Goal: Transaction & Acquisition: Obtain resource

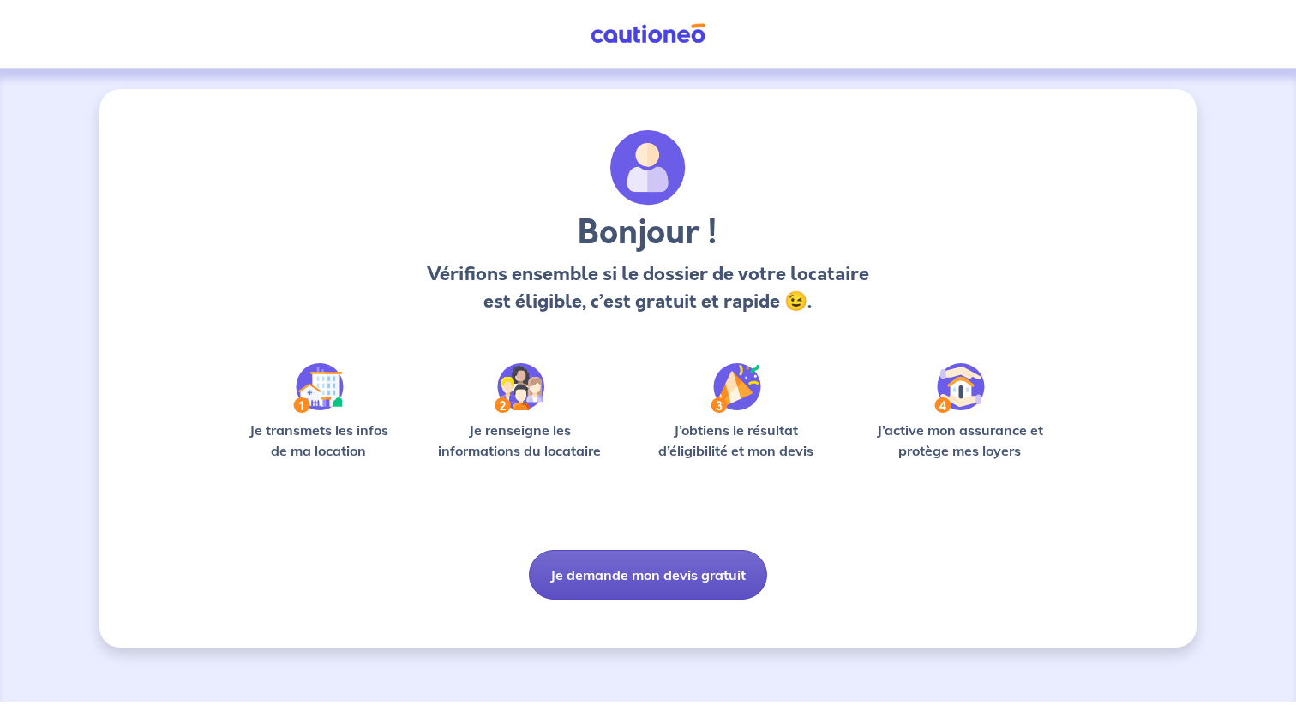
click at [651, 571] on button "Je demande mon devis gratuit" at bounding box center [648, 575] width 238 height 50
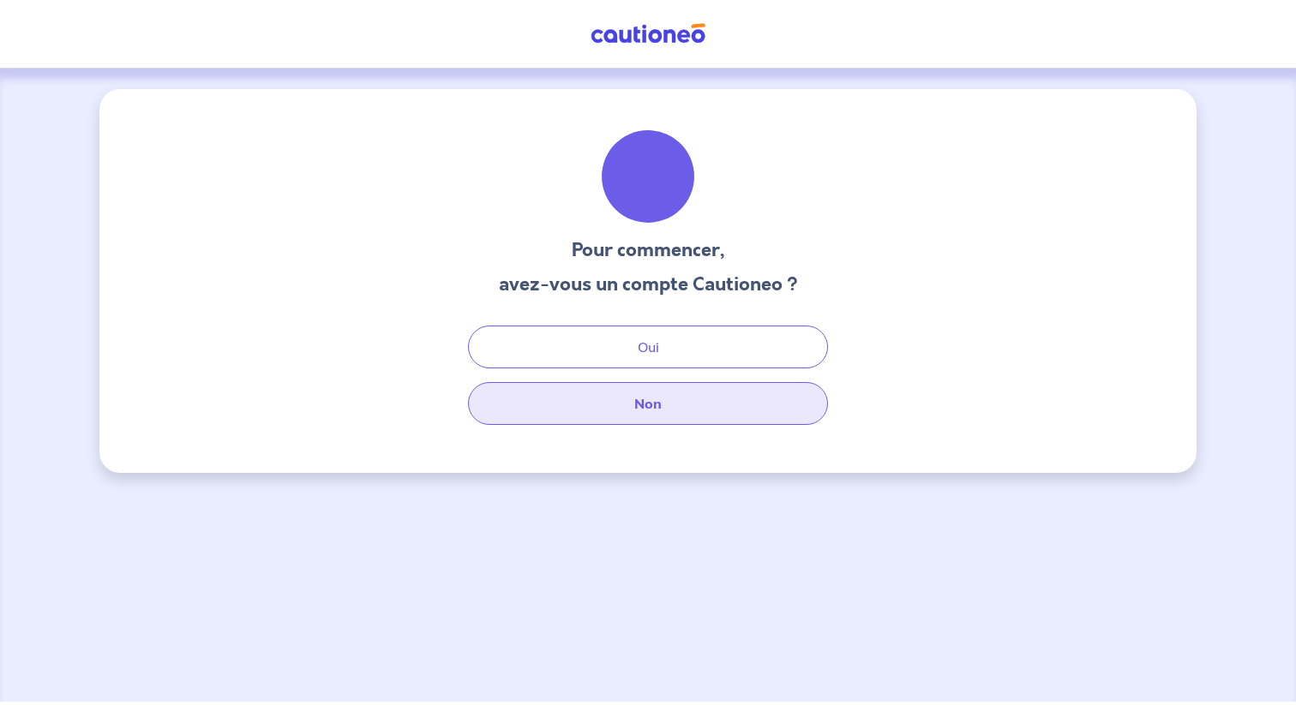
click at [657, 412] on button "Non" at bounding box center [648, 403] width 360 height 43
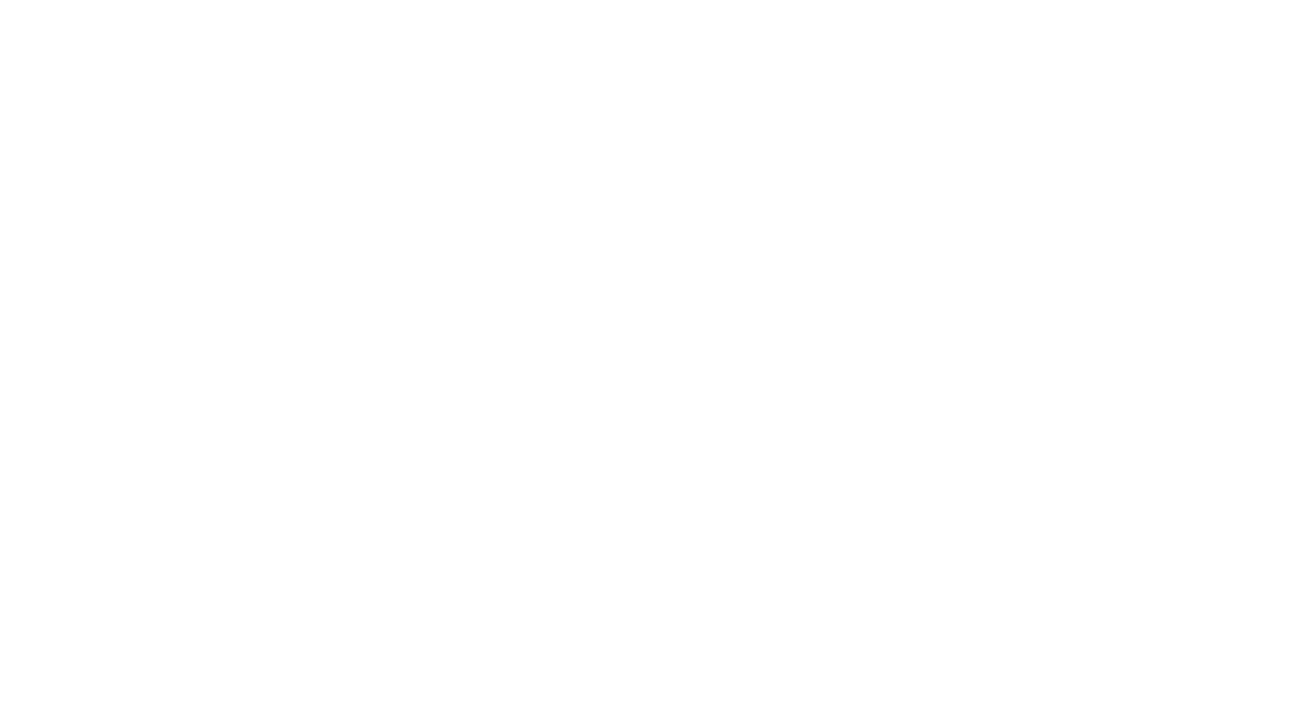
select select "FR"
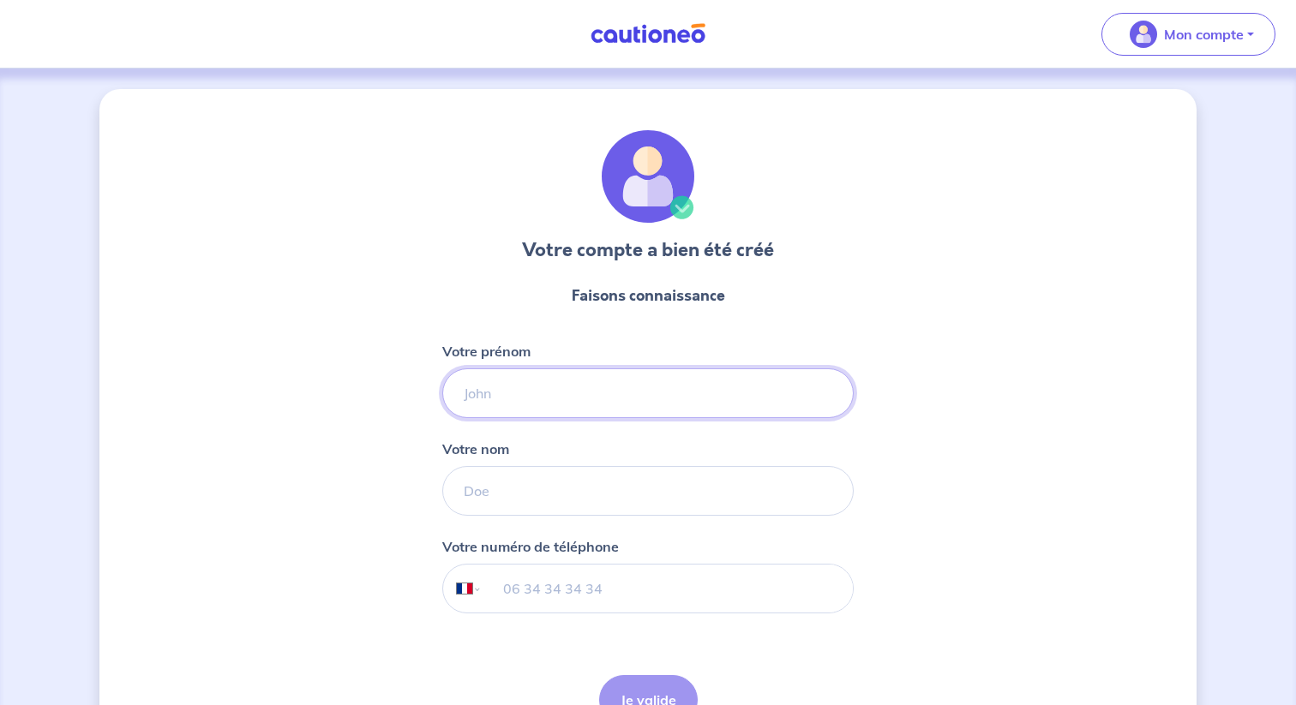
click at [580, 414] on input "Votre prénom" at bounding box center [647, 394] width 411 height 50
type input "Alexandre"
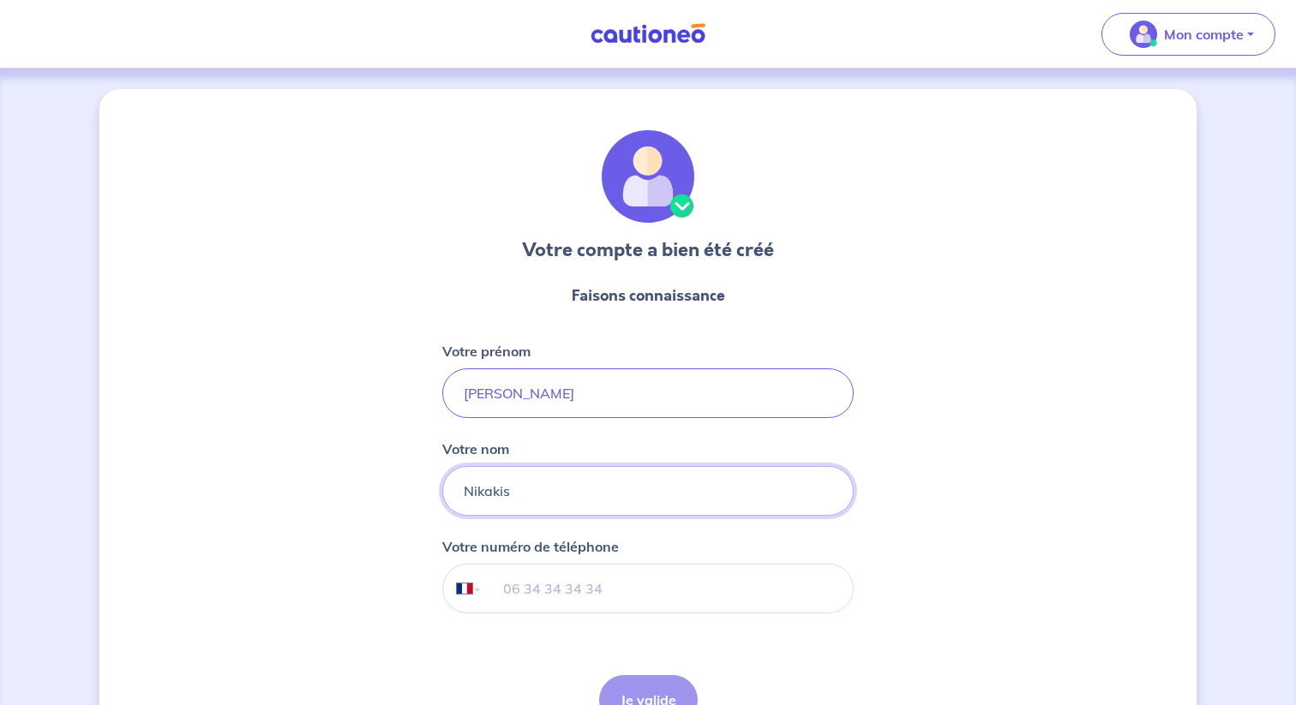
type input "Nikakis"
type input "06 58 71 73 91"
click at [644, 681] on button "Je valide" at bounding box center [648, 700] width 99 height 50
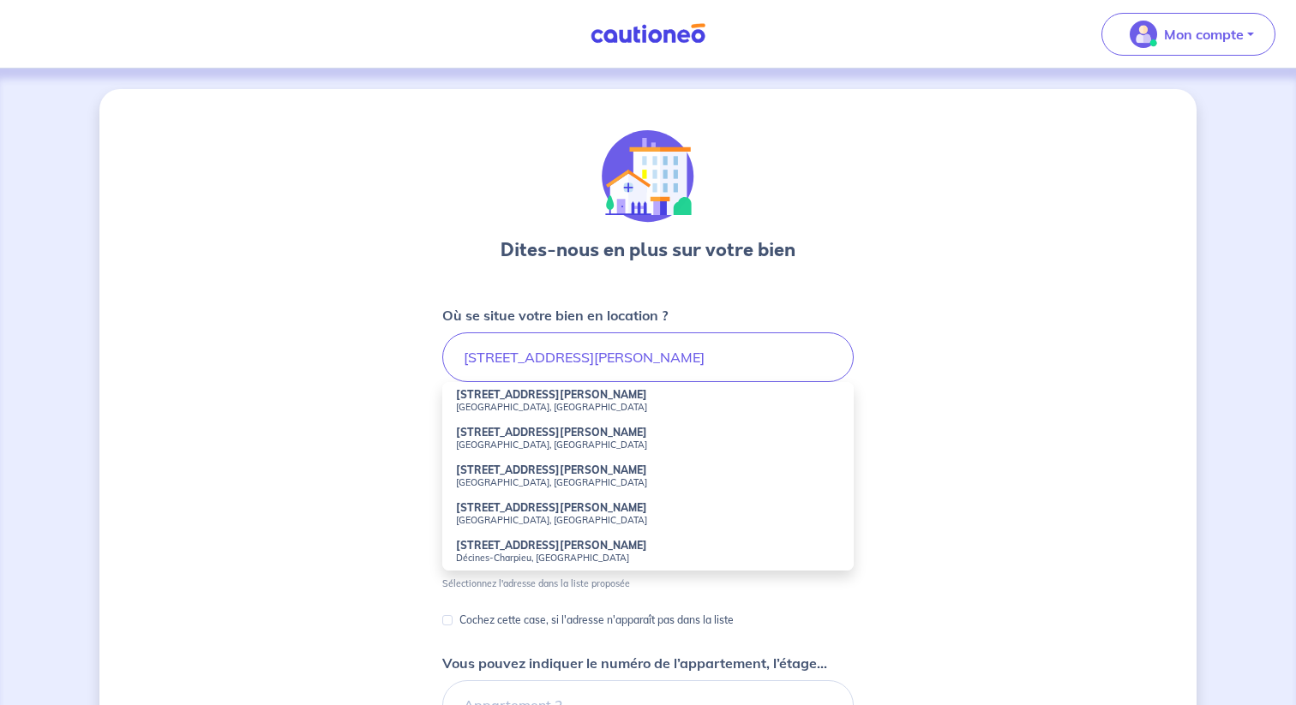
click at [542, 427] on strong "1 Rue Marcellin Berthelot" at bounding box center [551, 432] width 191 height 13
type input "1 Rue Marcellin Berthelot, Montreuil, France"
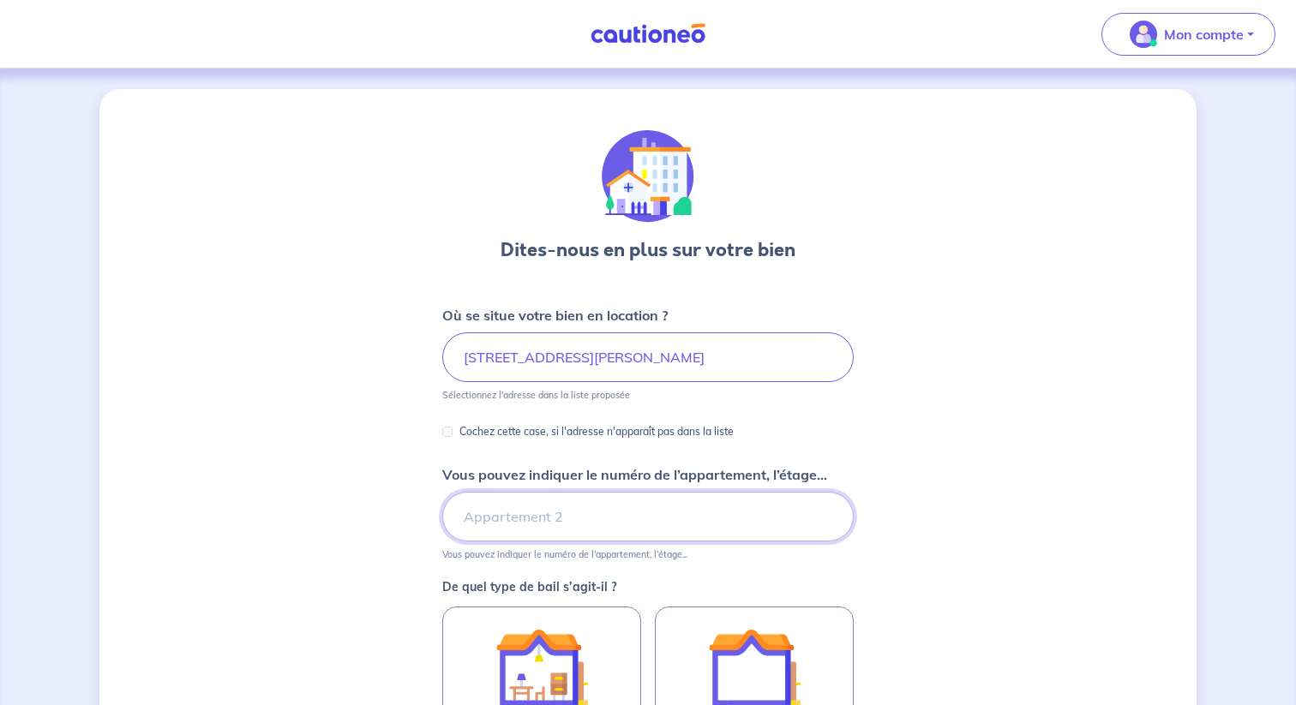
click at [544, 520] on input "Vous pouvez indiquer le numéro de l’appartement, l’étage..." at bounding box center [647, 517] width 411 height 50
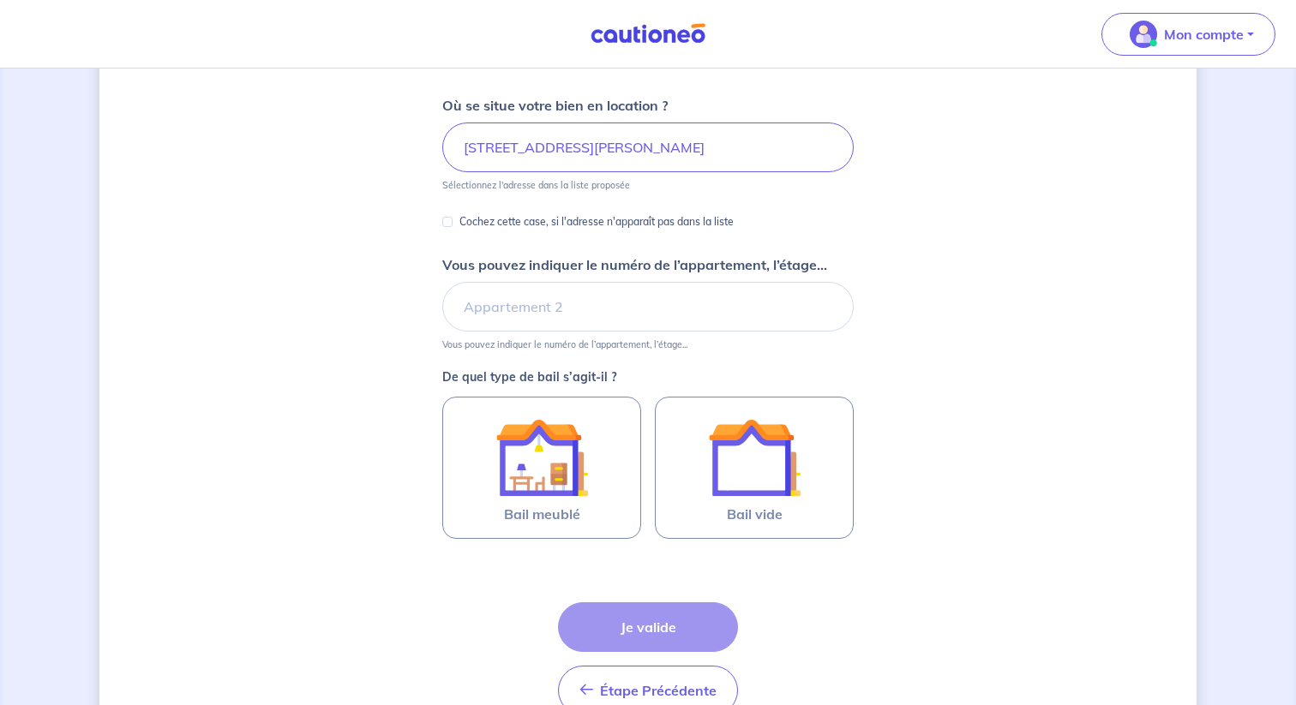
scroll to position [221, 0]
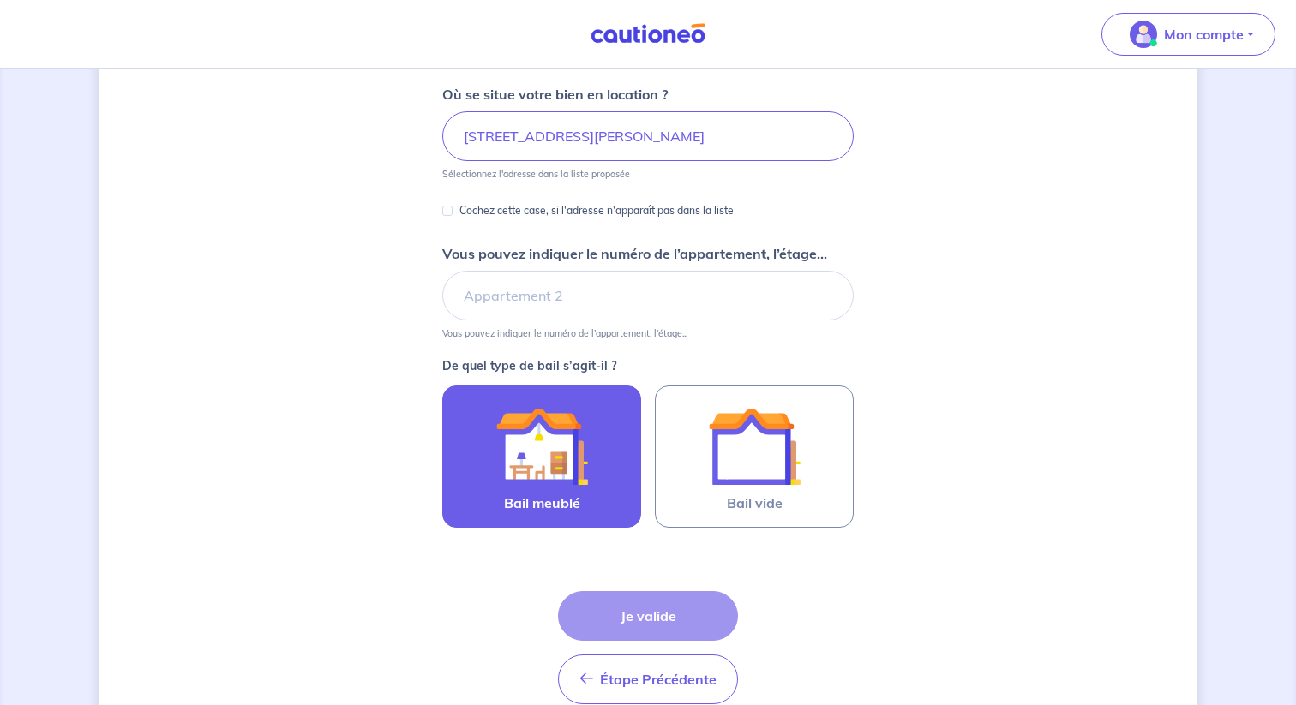
click at [564, 459] on img at bounding box center [541, 446] width 93 height 93
click at [0, 0] on input "Bail meublé" at bounding box center [0, 0] width 0 height 0
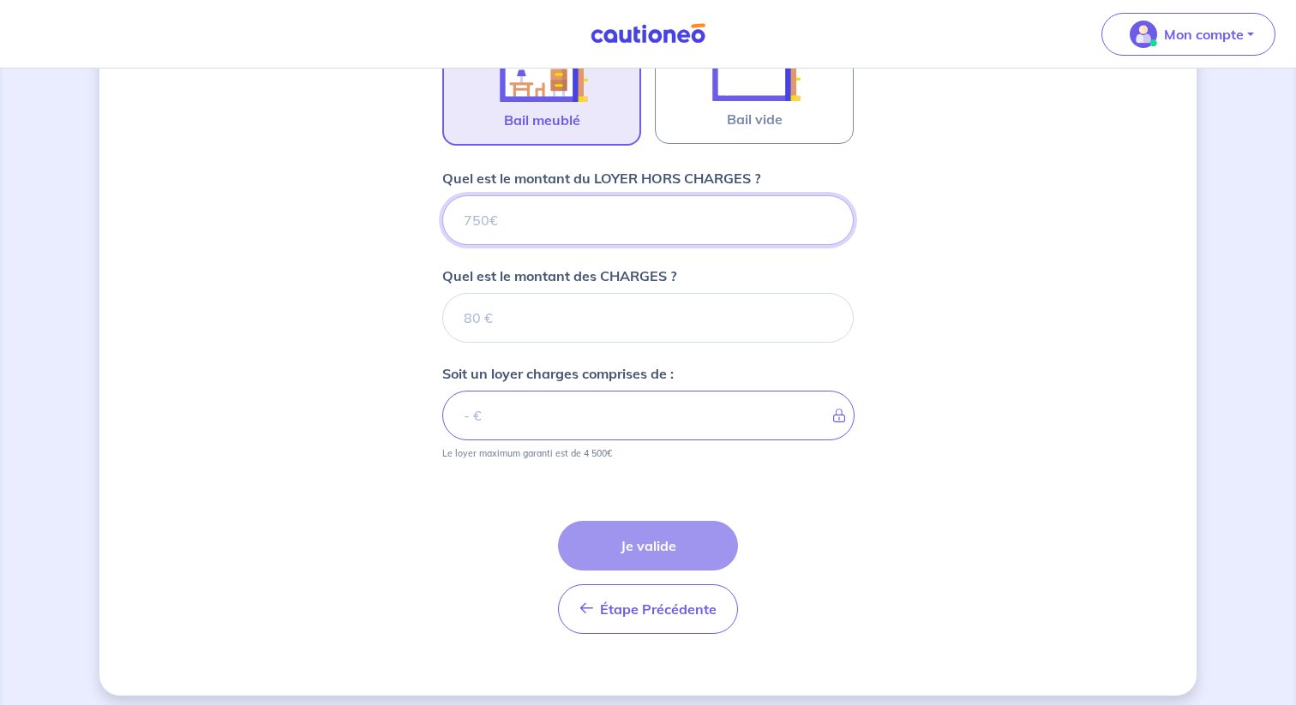
scroll to position [616, 0]
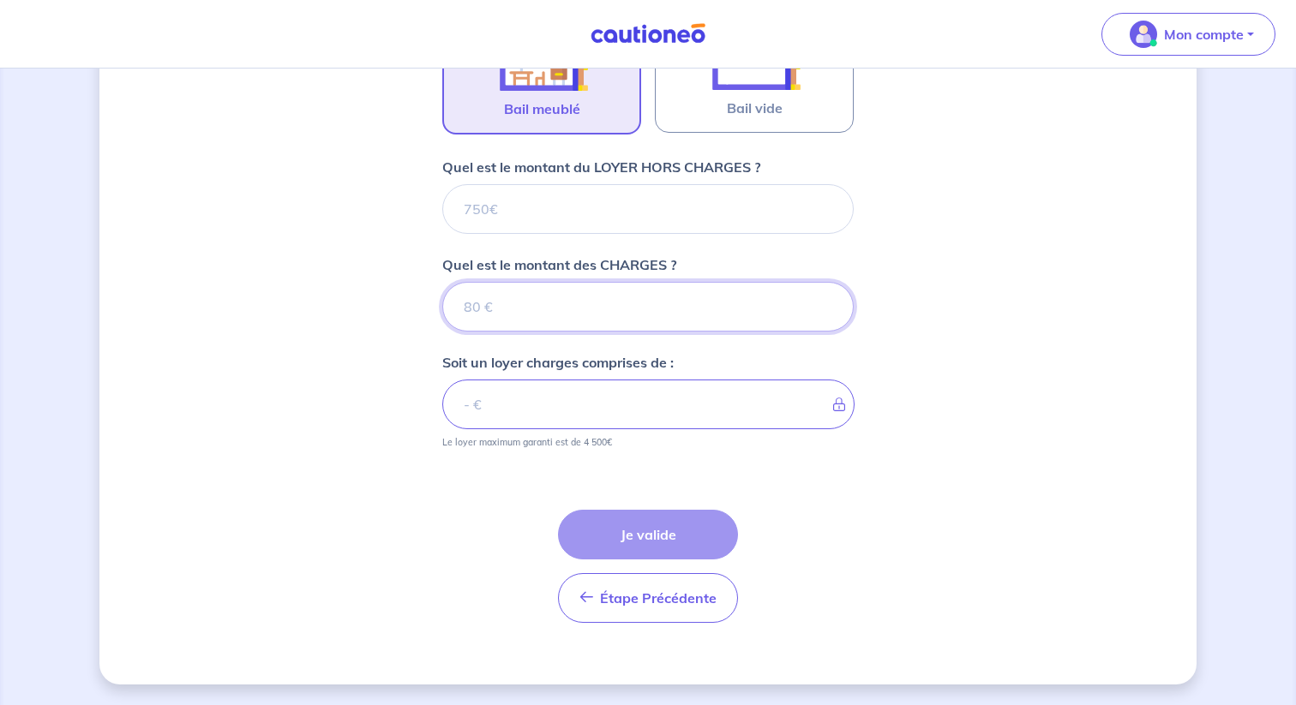
click at [524, 308] on input "Quel est le montant des CHARGES ?" at bounding box center [647, 307] width 411 height 50
type input "15"
type input "150"
click at [555, 168] on p "Quel est le montant du LOYER HORS CHARGES ?" at bounding box center [601, 167] width 318 height 21
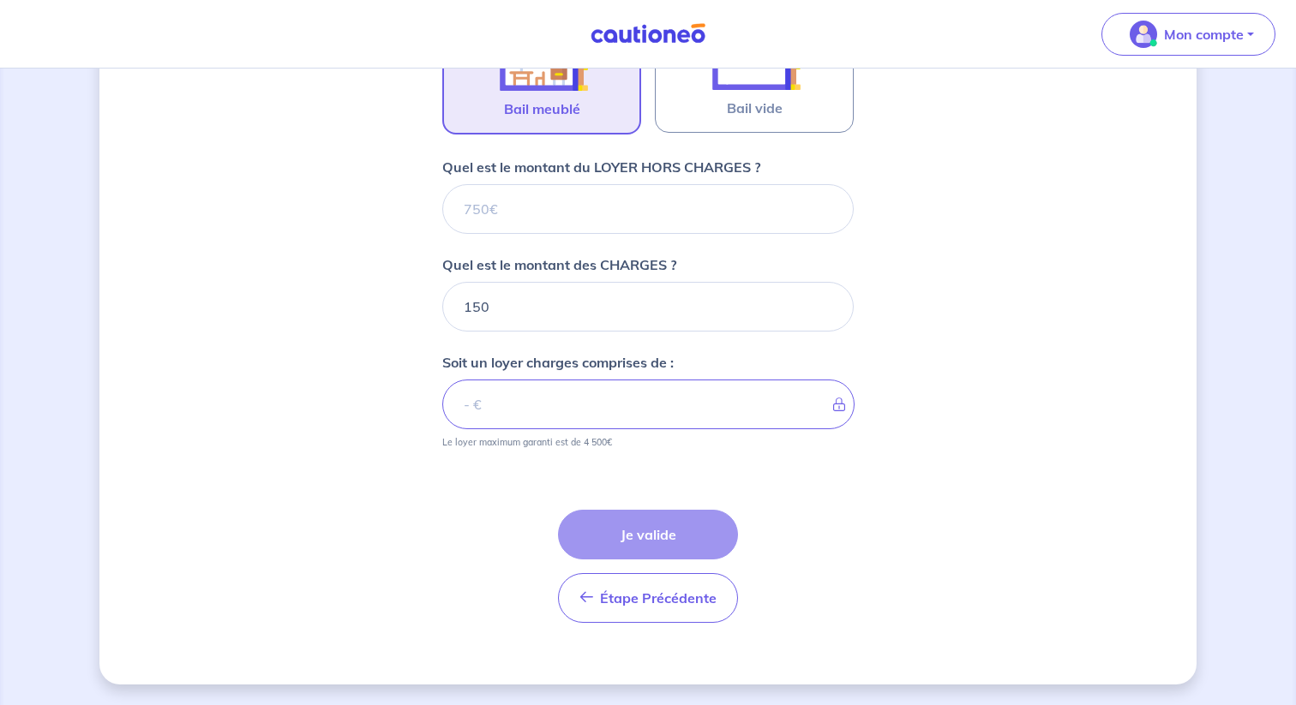
click at [555, 184] on input "Quel est le montant du LOYER HORS CHARGES ?" at bounding box center [647, 209] width 411 height 50
click at [555, 199] on input "Quel est le montant du LOYER HORS CHARGES ?" at bounding box center [647, 209] width 411 height 50
type input "1"
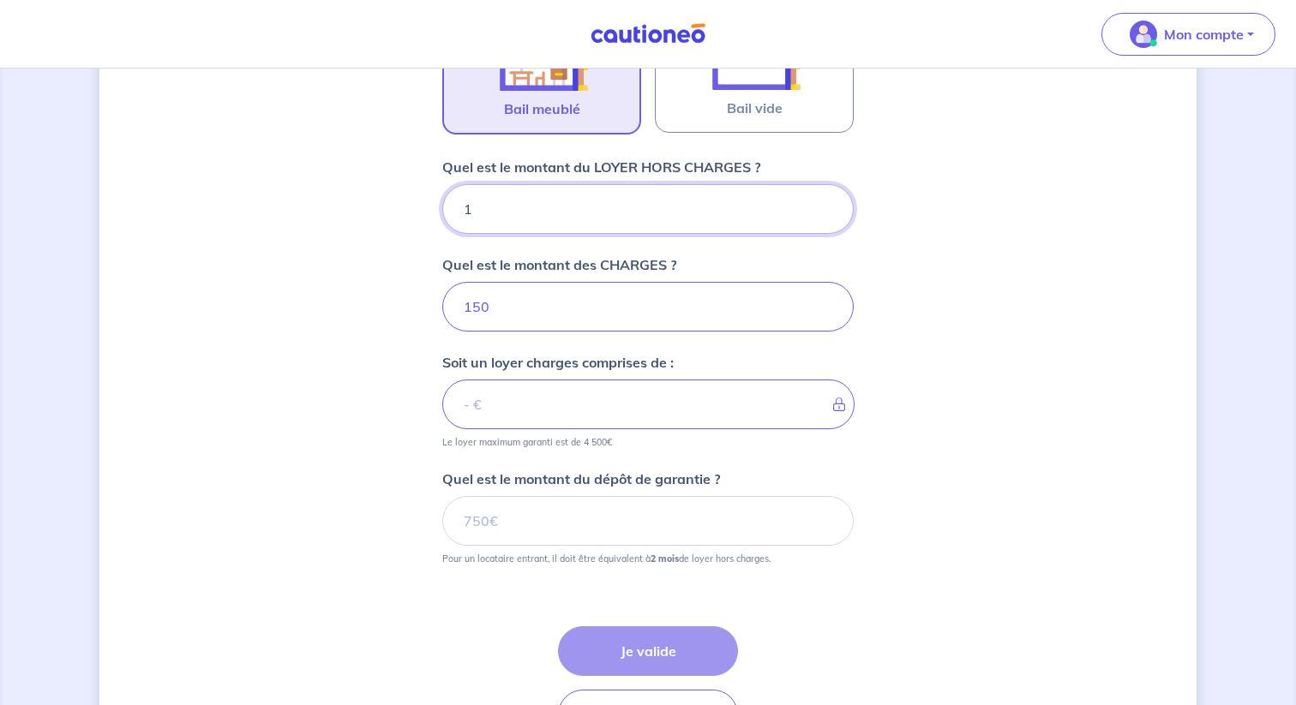
type input "151"
type input "13980"
type input "14130"
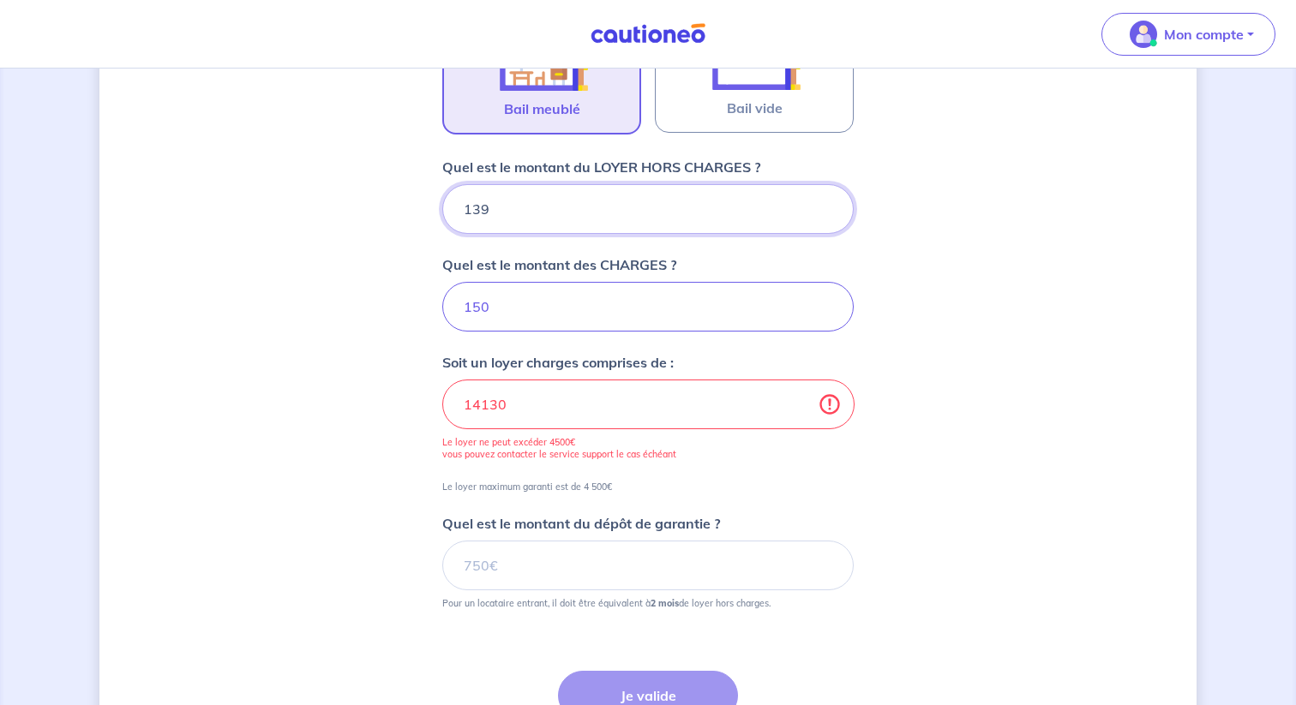
type input "1390"
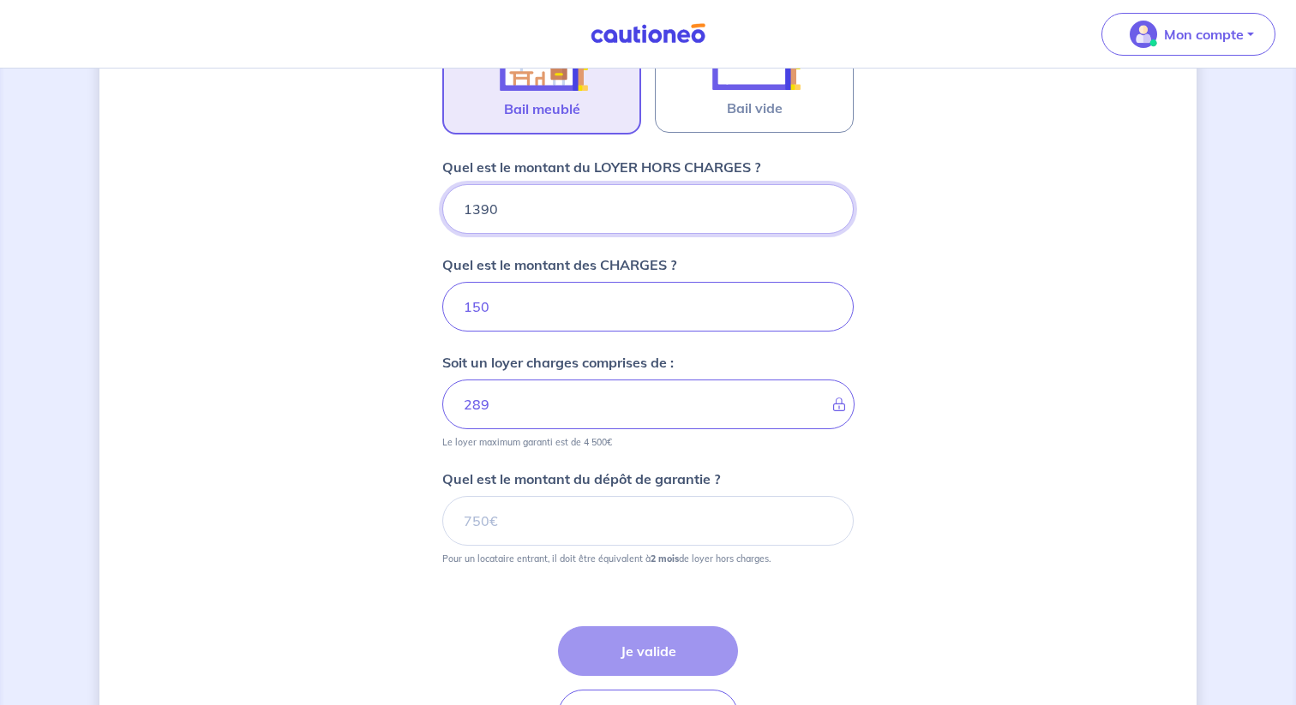
type input "1540"
type input "1390"
click at [374, 154] on div "Dites-nous en plus sur votre bien Où se situe votre bien en location ? 1 Rue Ma…" at bounding box center [647, 137] width 1097 height 1328
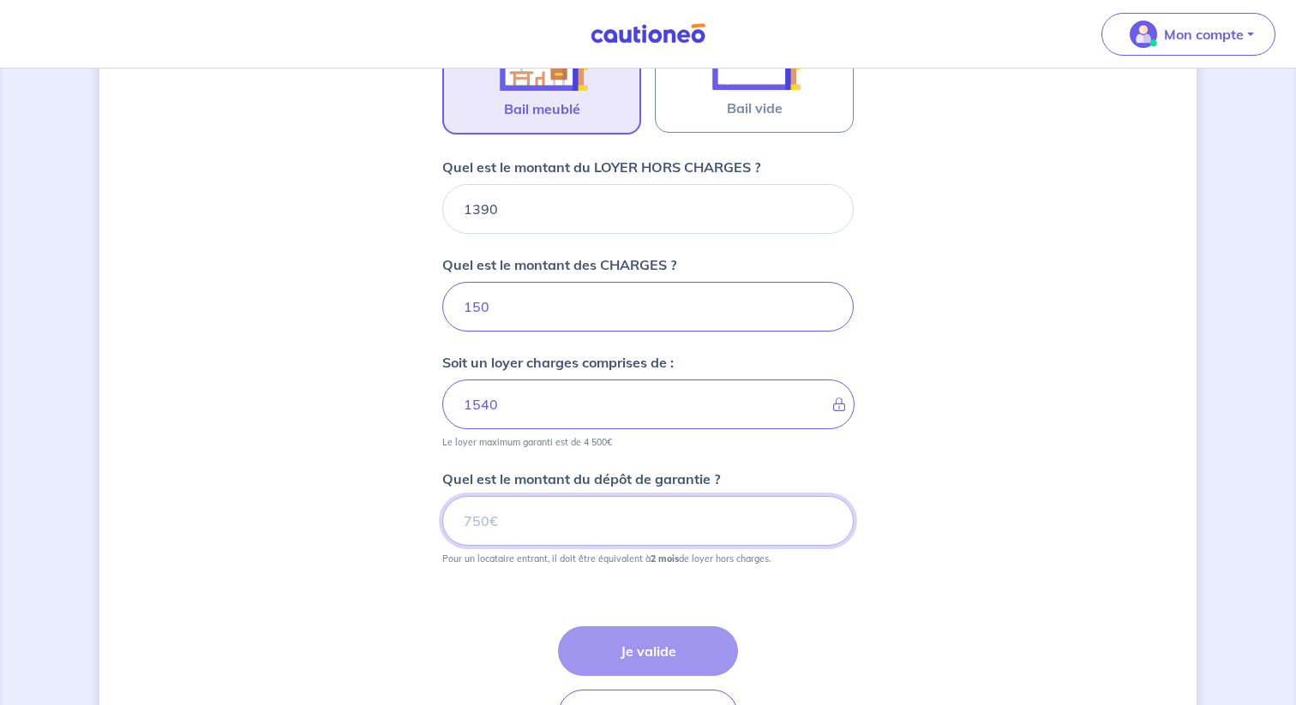
click at [528, 518] on input "Quel est le montant du dépôt de garantie ?" at bounding box center [647, 521] width 411 height 50
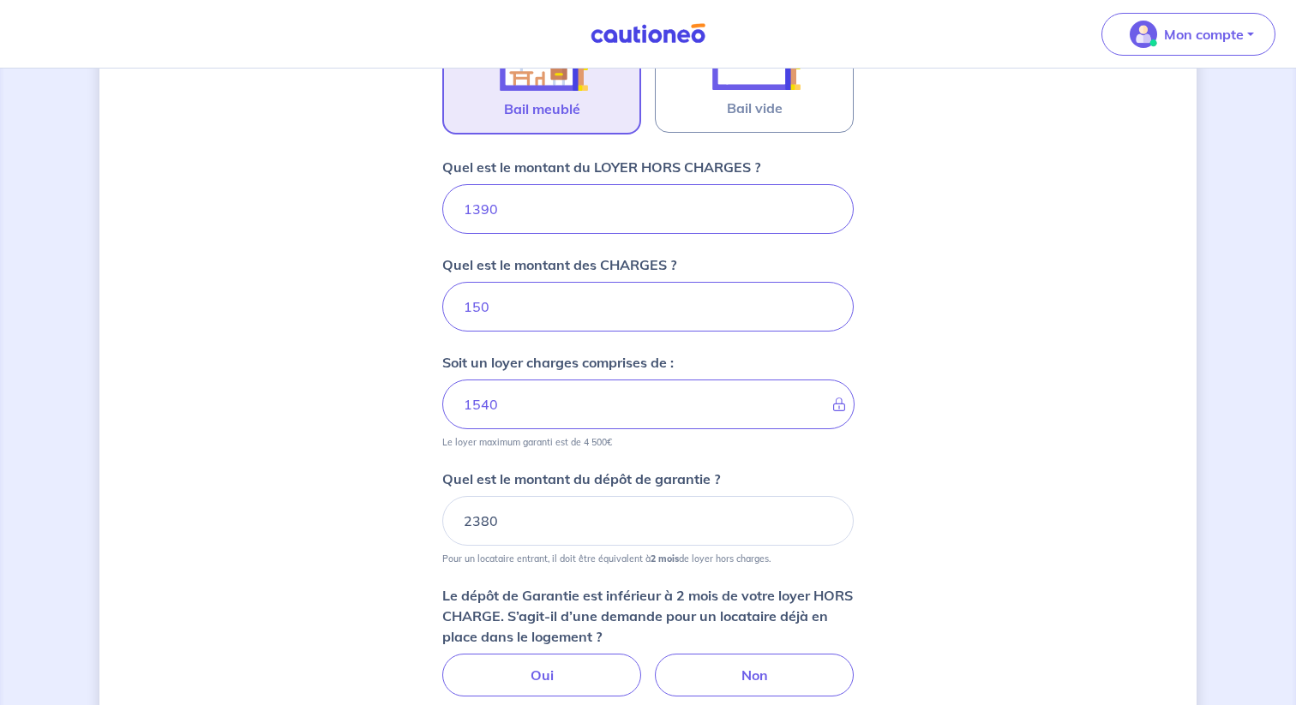
click at [359, 477] on div "Dites-nous en plus sur votre bien Où se situe votre bien en location ? 1 Rue Ma…" at bounding box center [647, 203] width 1097 height 1460
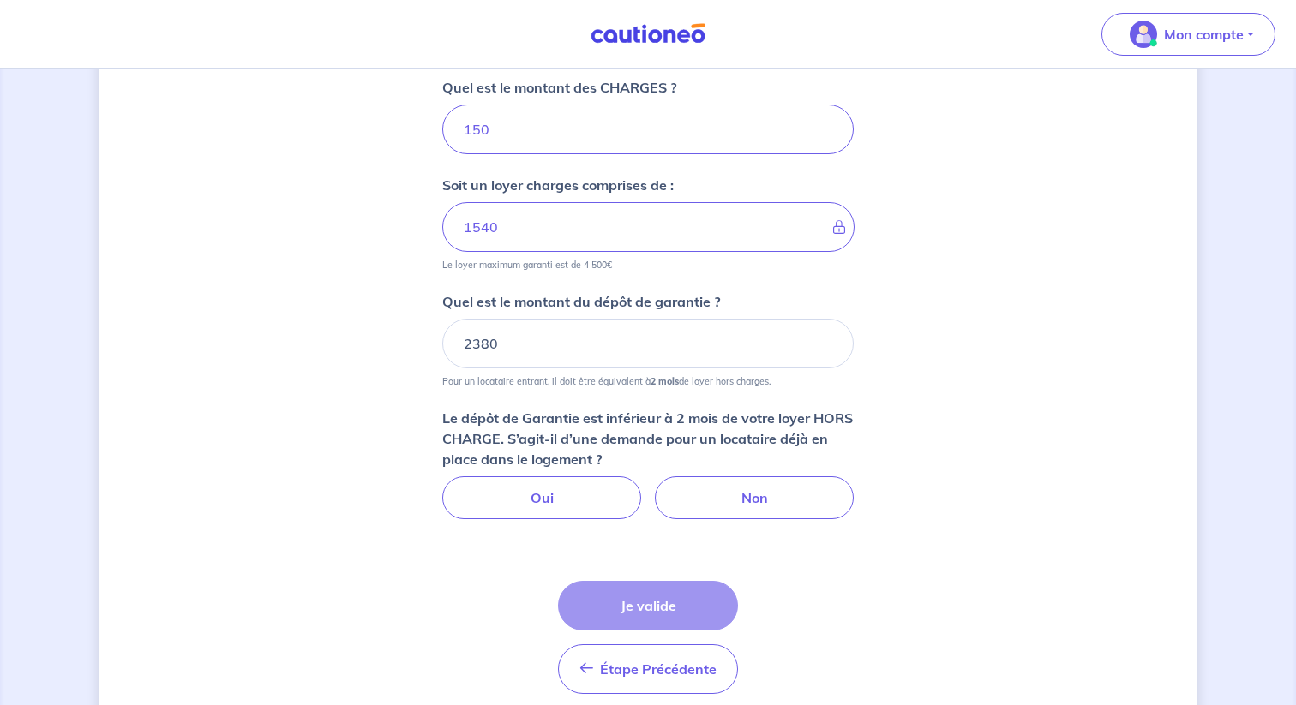
scroll to position [811, 0]
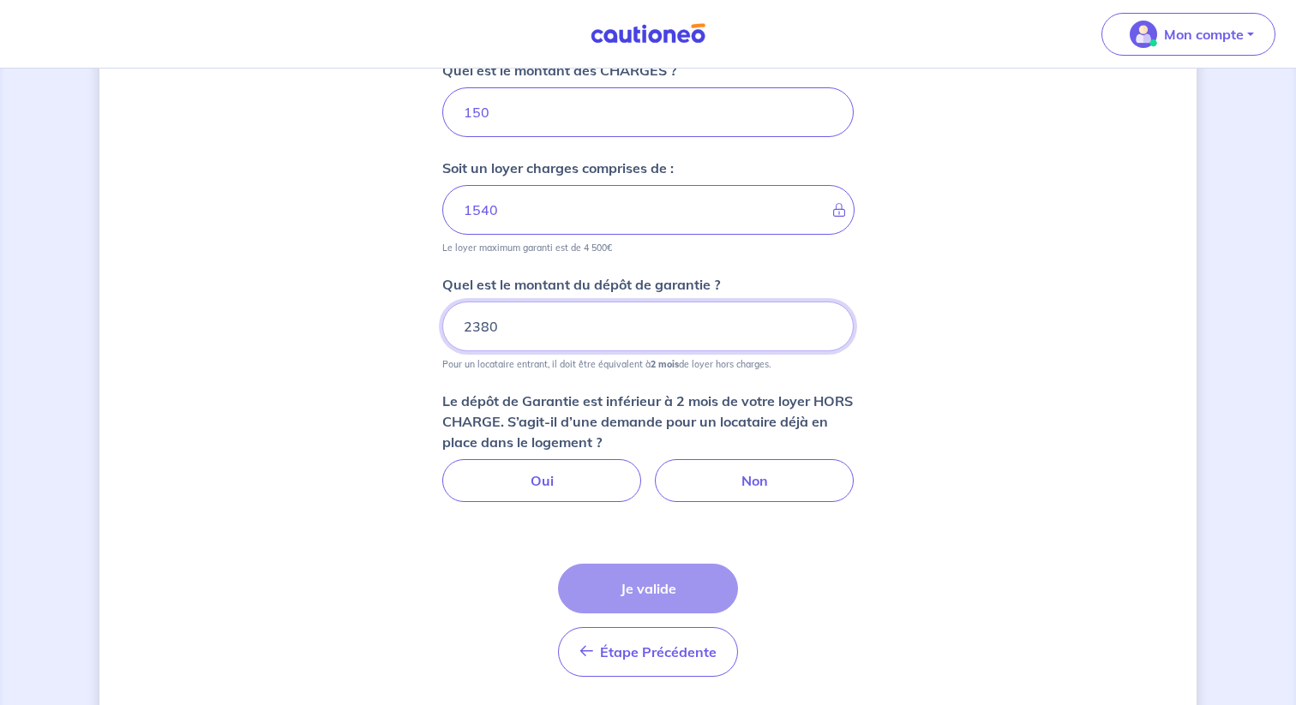
click at [547, 327] on input "2380" at bounding box center [647, 327] width 411 height 50
click at [369, 355] on div "Dites-nous en plus sur votre bien Où se situe votre bien en location ? 1 Rue Ma…" at bounding box center [647, 8] width 1097 height 1460
click at [550, 327] on input "2390" at bounding box center [647, 327] width 411 height 50
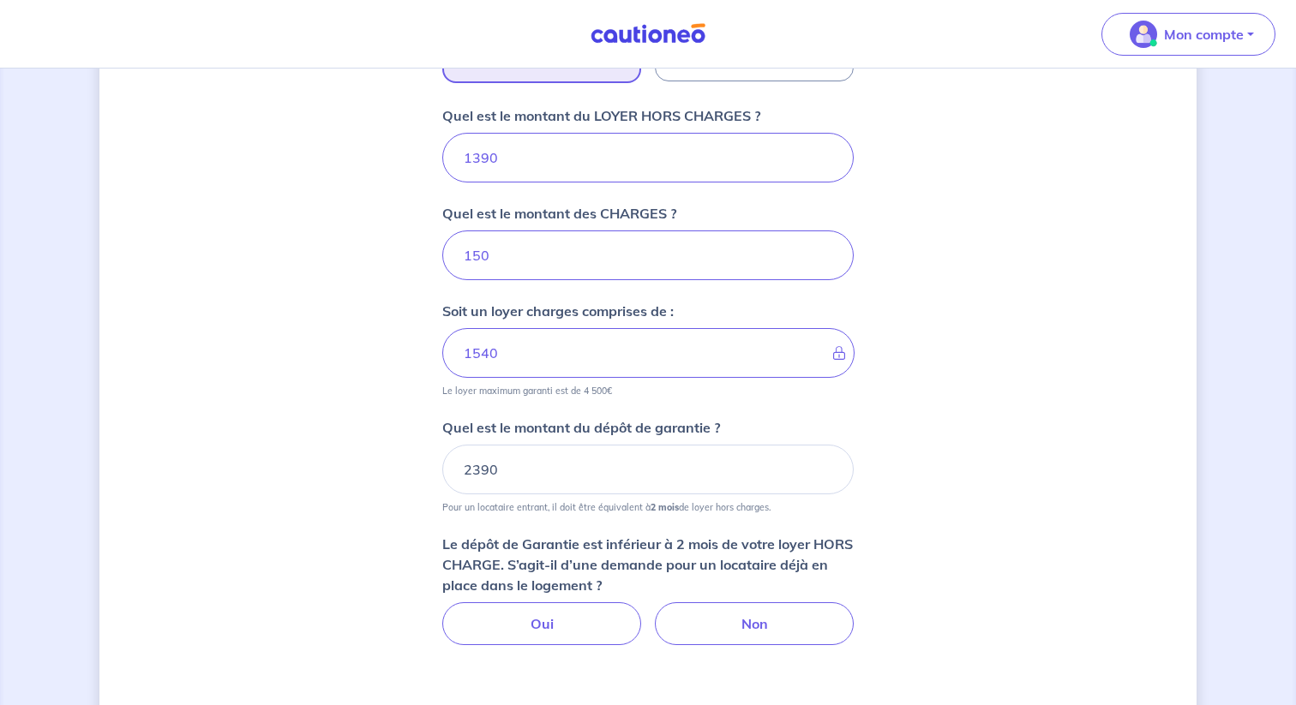
scroll to position [664, 0]
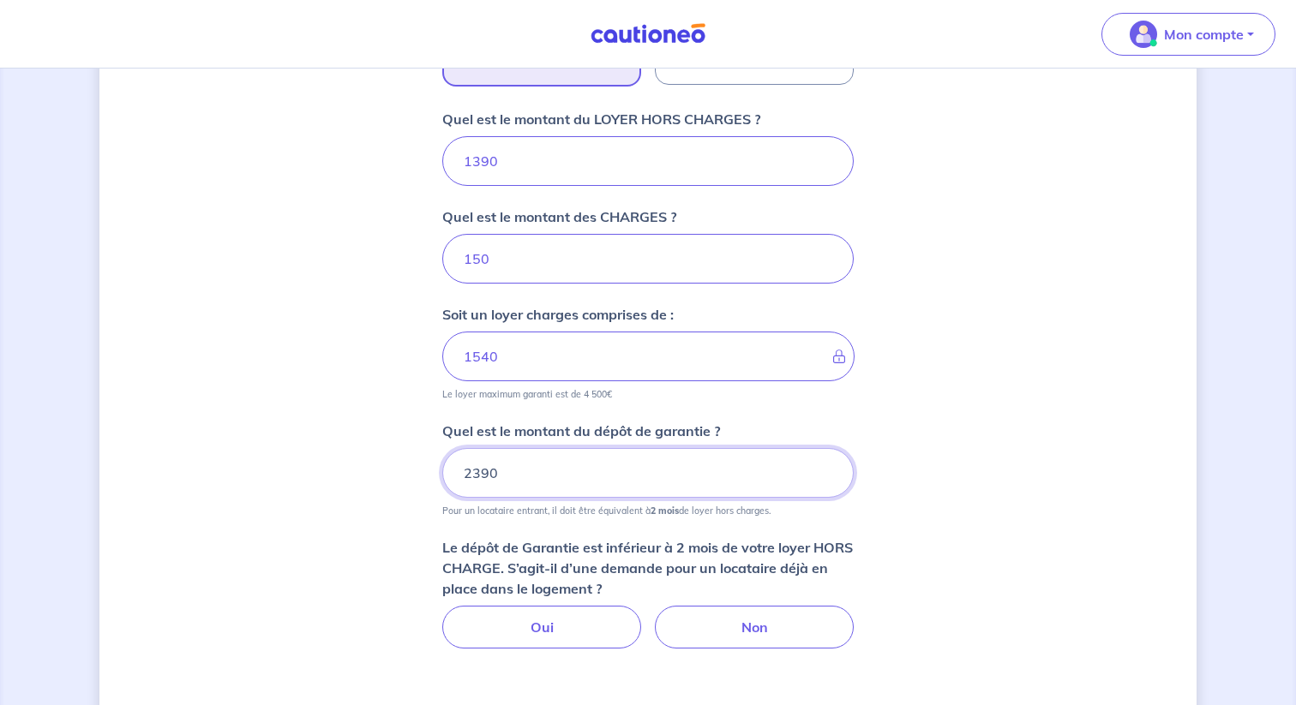
click at [474, 476] on input "2390" at bounding box center [647, 473] width 411 height 50
click at [478, 472] on input "2390" at bounding box center [647, 473] width 411 height 50
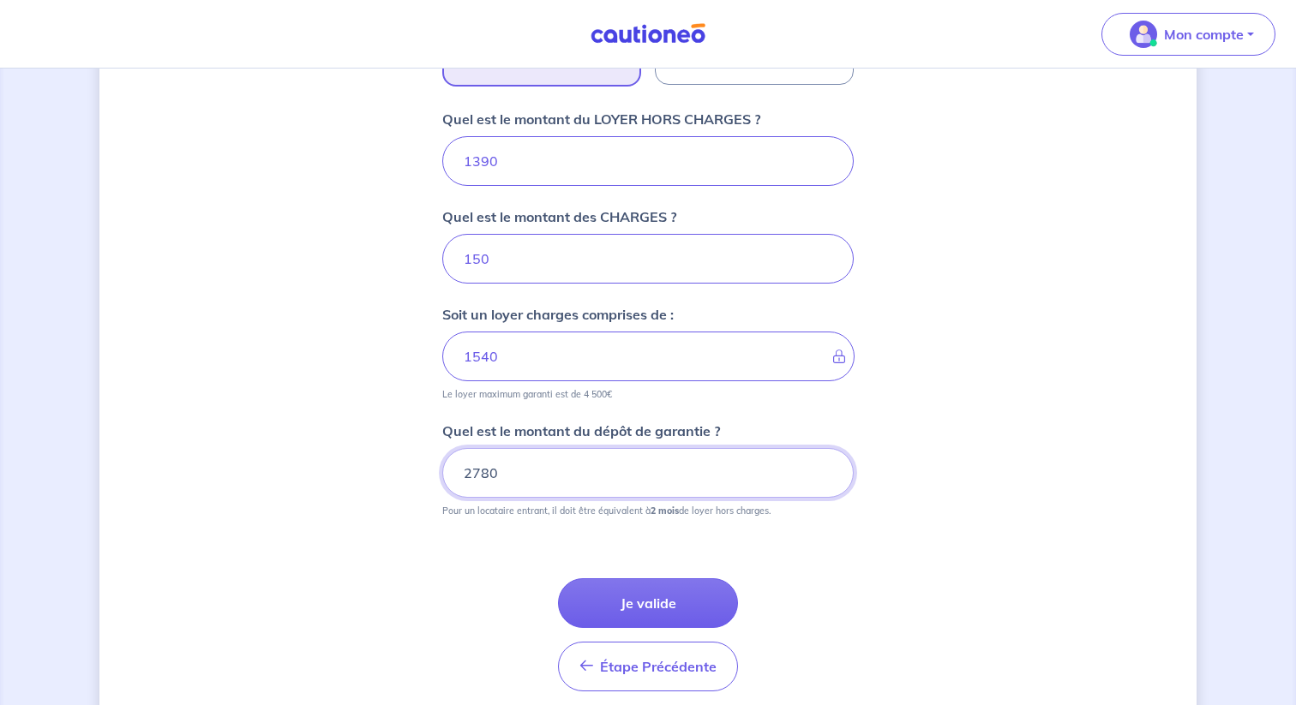
type input "2780"
click at [416, 401] on div "Dites-nous en plus sur votre bien Où se situe votre bien en location ? 1 Rue Ma…" at bounding box center [647, 89] width 1097 height 1328
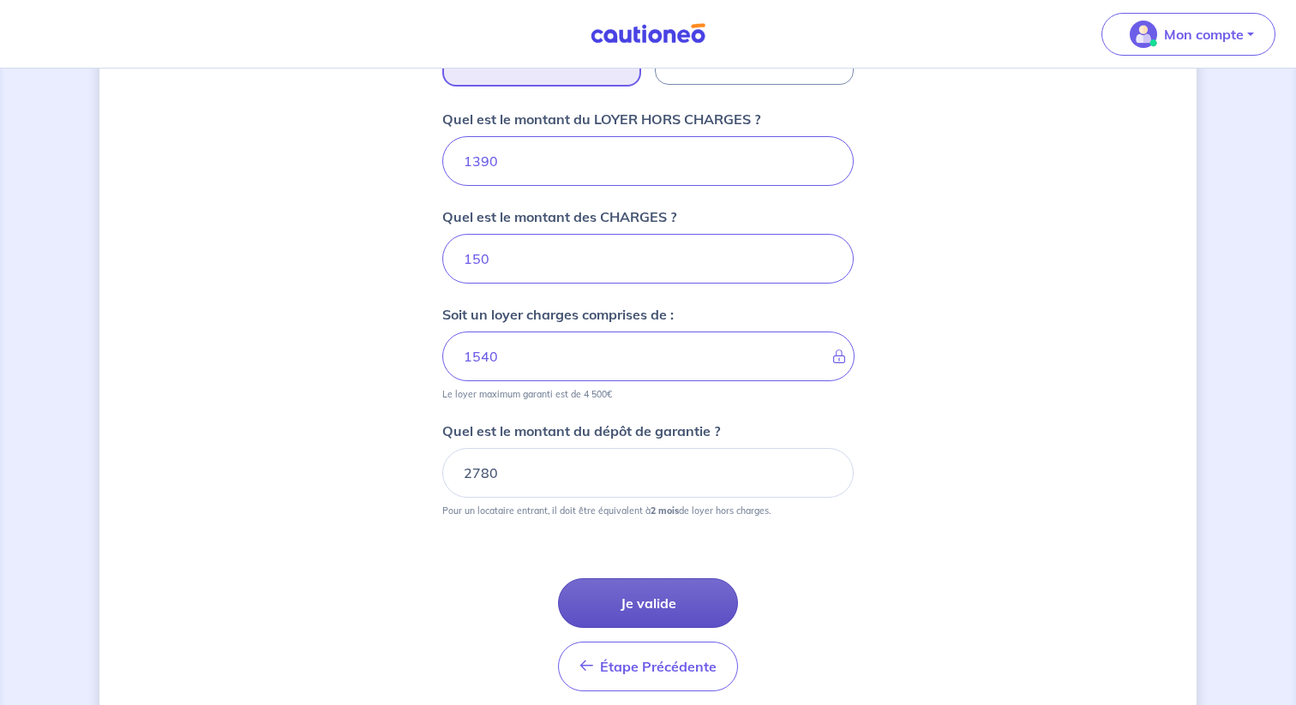
click at [693, 608] on button "Je valide" at bounding box center [648, 604] width 180 height 50
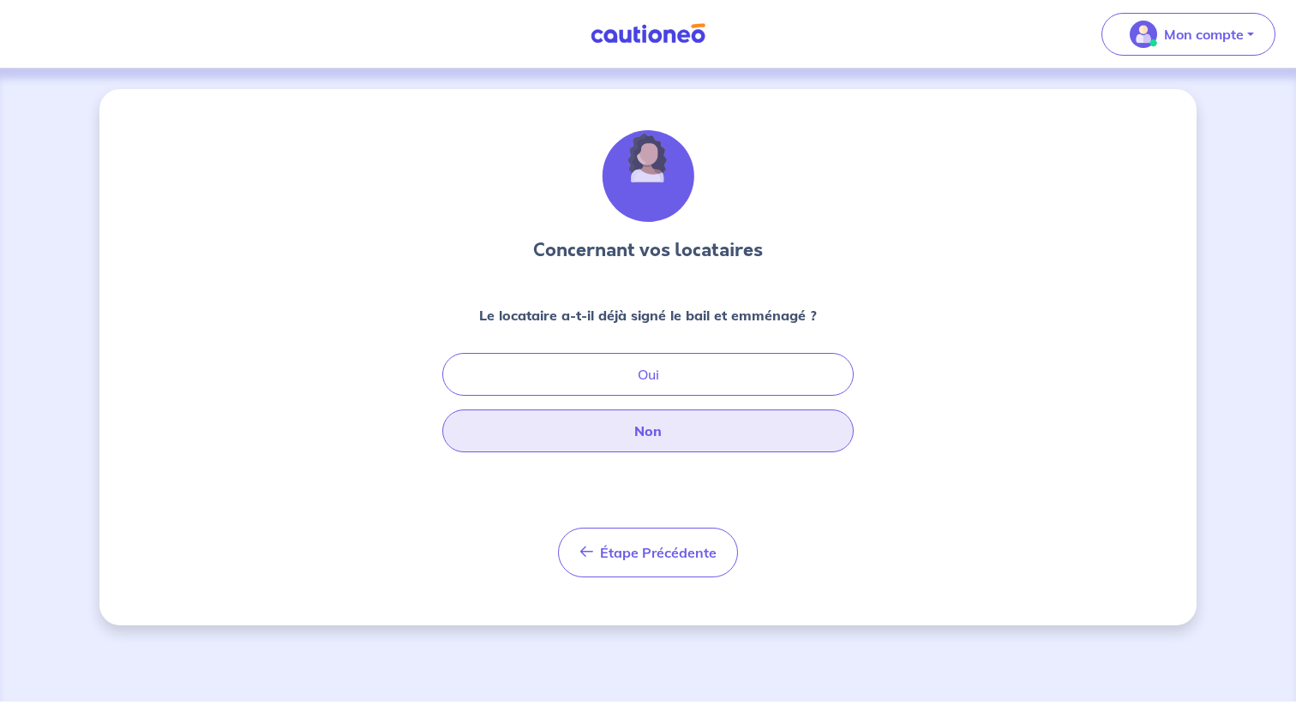
click at [651, 428] on button "Non" at bounding box center [647, 431] width 411 height 43
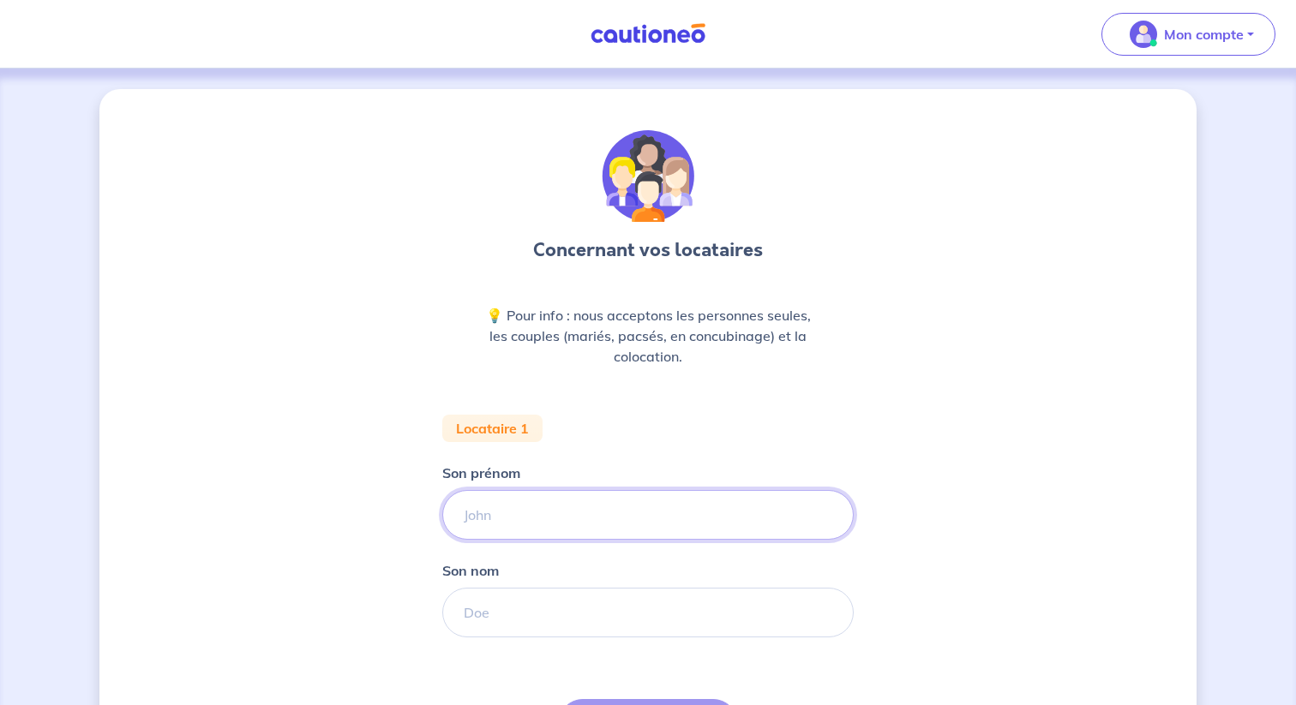
click at [558, 498] on input "Son prénom" at bounding box center [647, 515] width 411 height 50
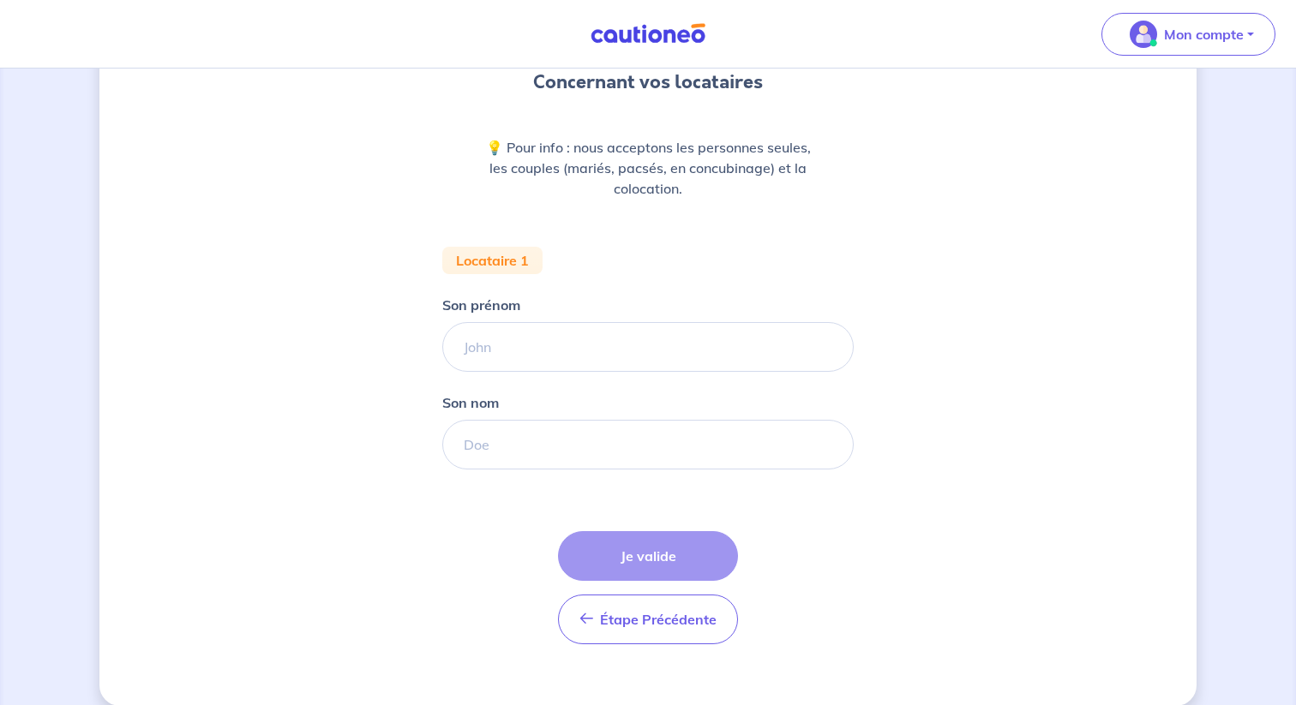
scroll to position [165, 0]
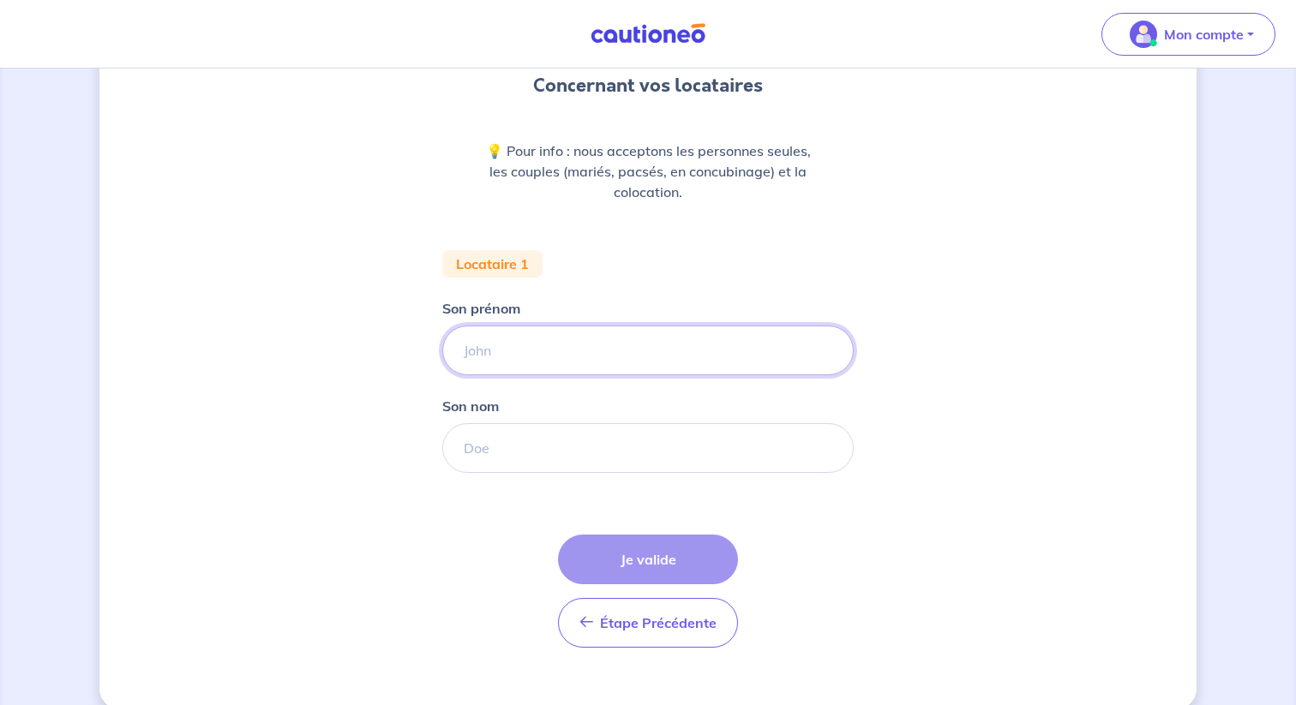
click at [564, 347] on input "Son prénom" at bounding box center [647, 351] width 411 height 50
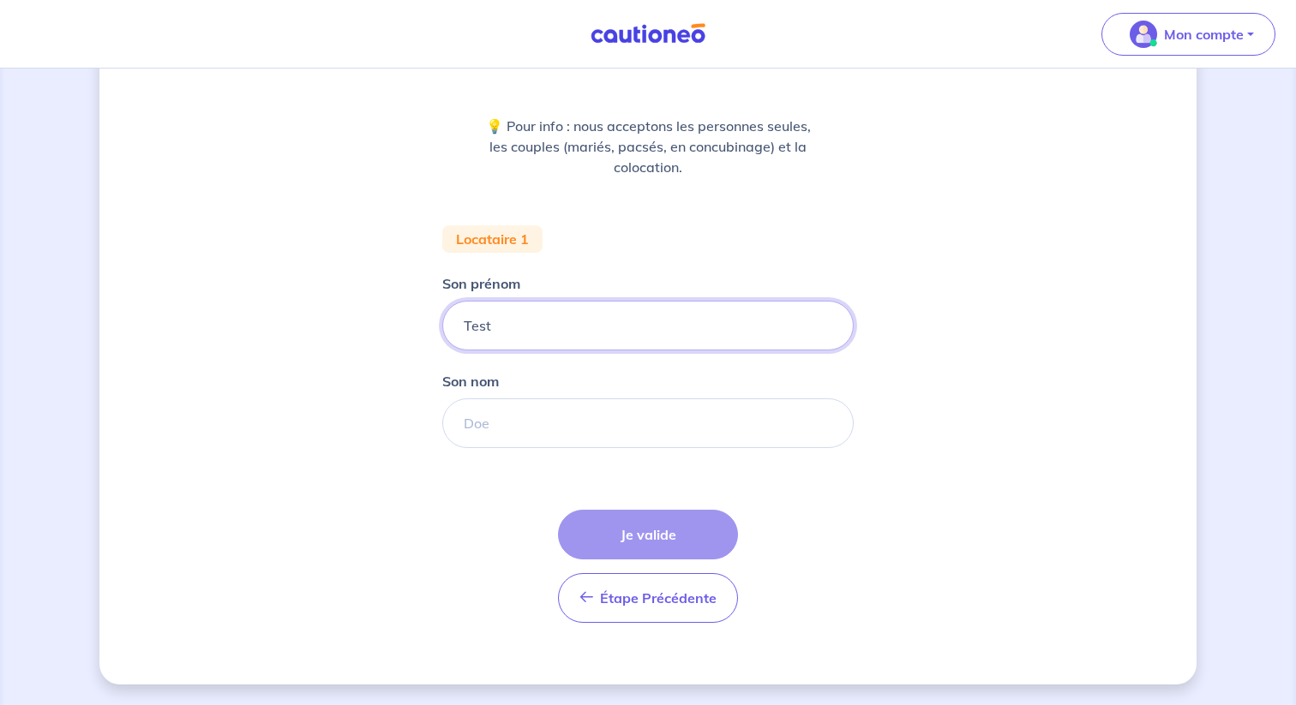
type input "Test"
click at [560, 422] on input "Son nom" at bounding box center [647, 424] width 411 height 50
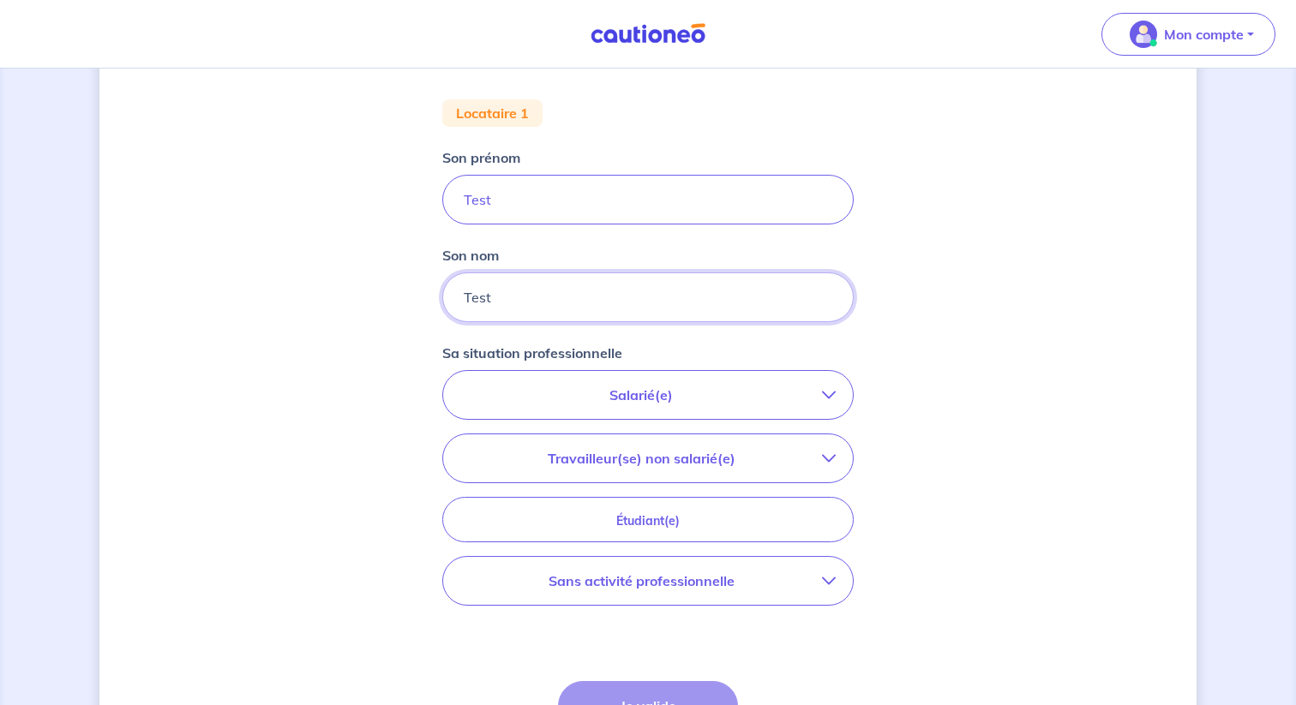
scroll to position [321, 0]
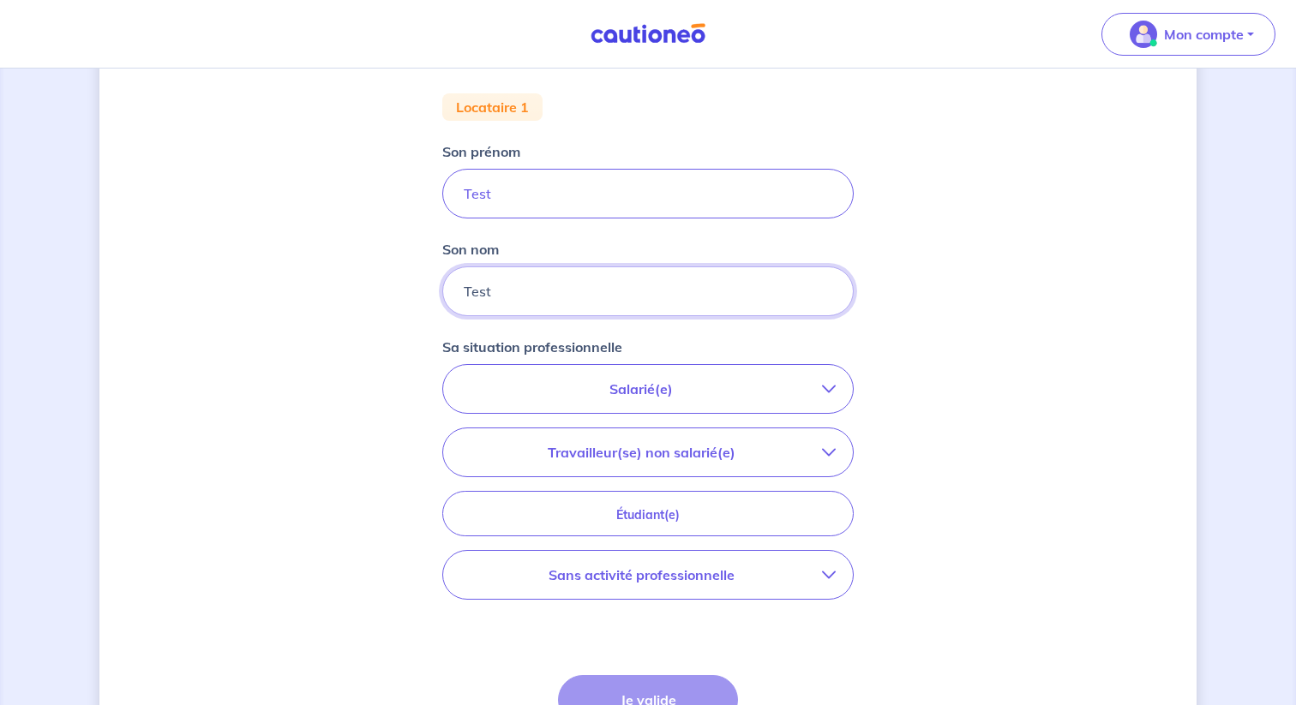
type input "Test"
click at [764, 441] on button "Travailleur(se) non salarié(e)" at bounding box center [648, 453] width 410 height 48
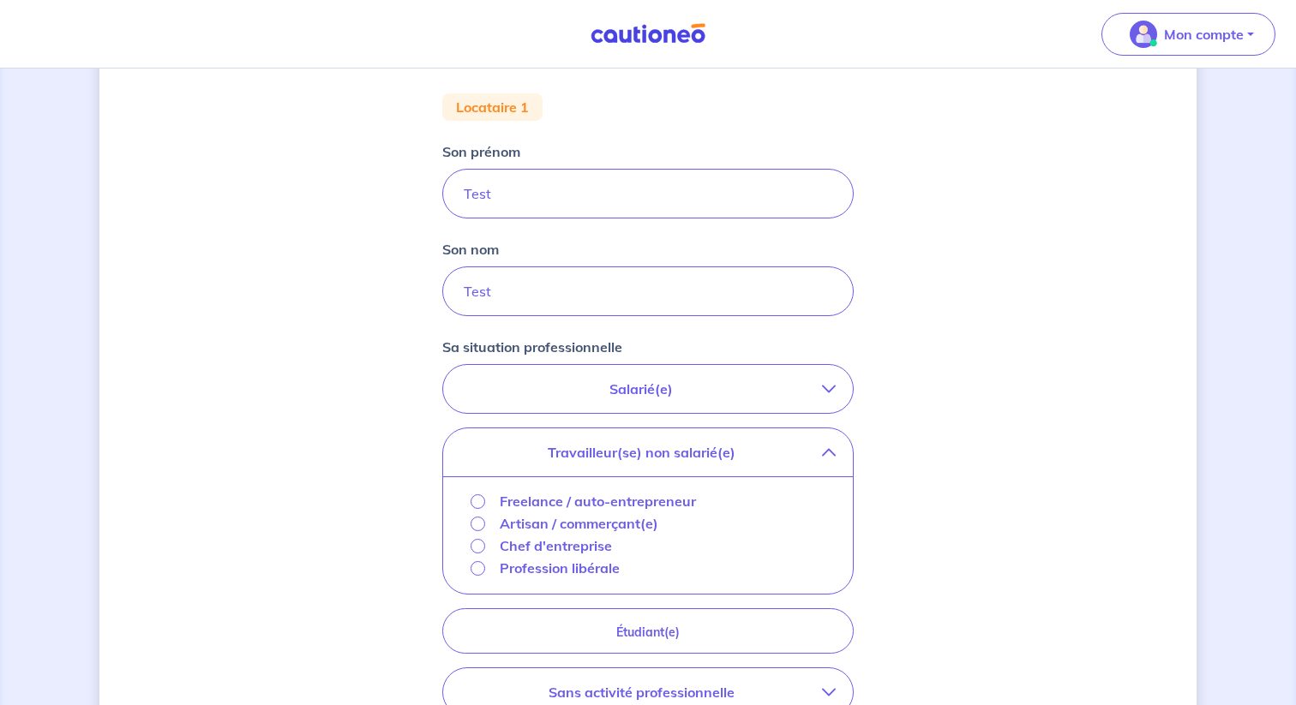
click at [559, 501] on p "Freelance / auto-entrepreneur" at bounding box center [598, 501] width 196 height 21
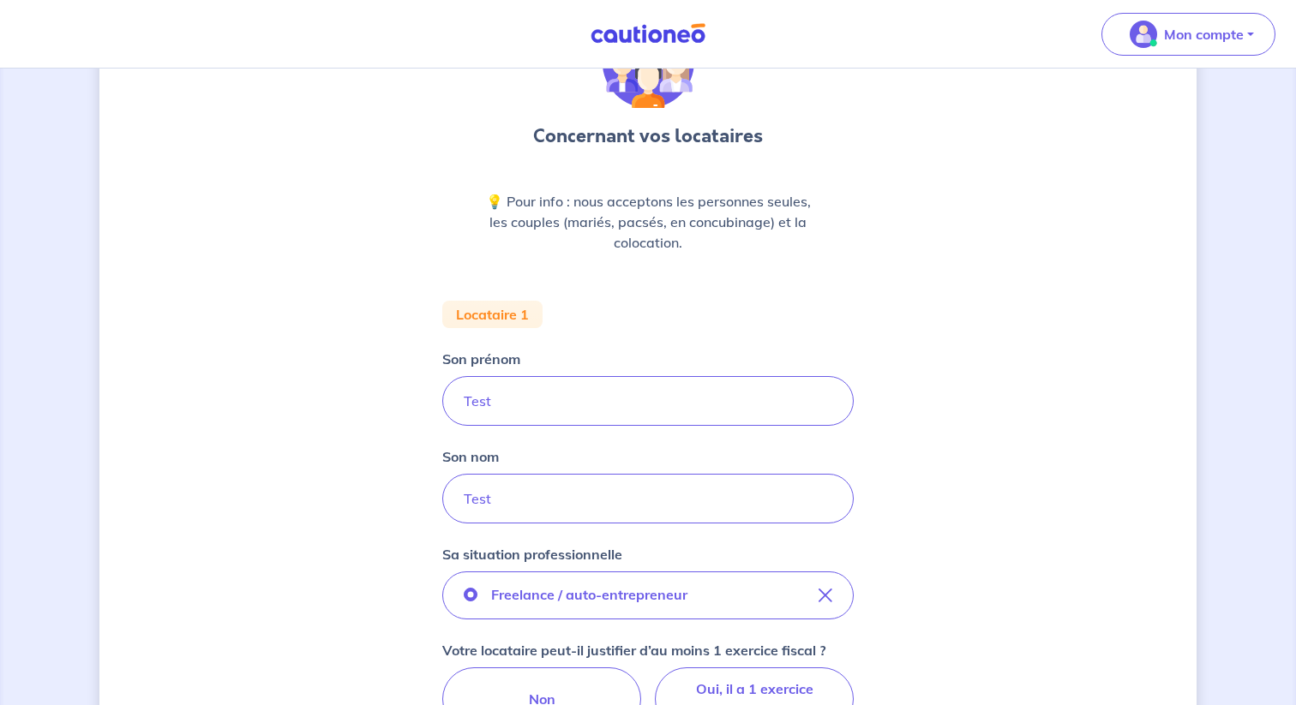
scroll to position [0, 0]
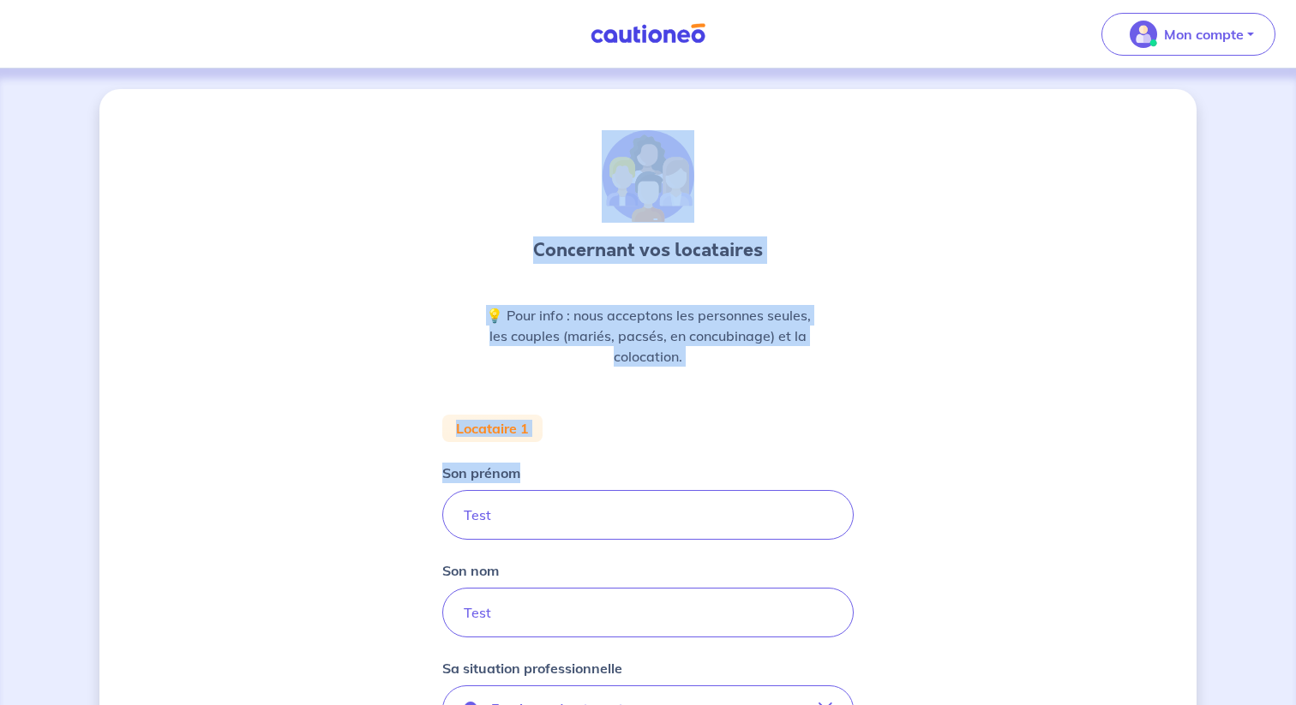
drag, startPoint x: 554, startPoint y: 178, endPoint x: 795, endPoint y: 479, distance: 385.9
click at [795, 479] on div "Concernant vos locataires 💡 Pour info : nous acceptons les personnes seules, le…" at bounding box center [647, 677] width 411 height 1095
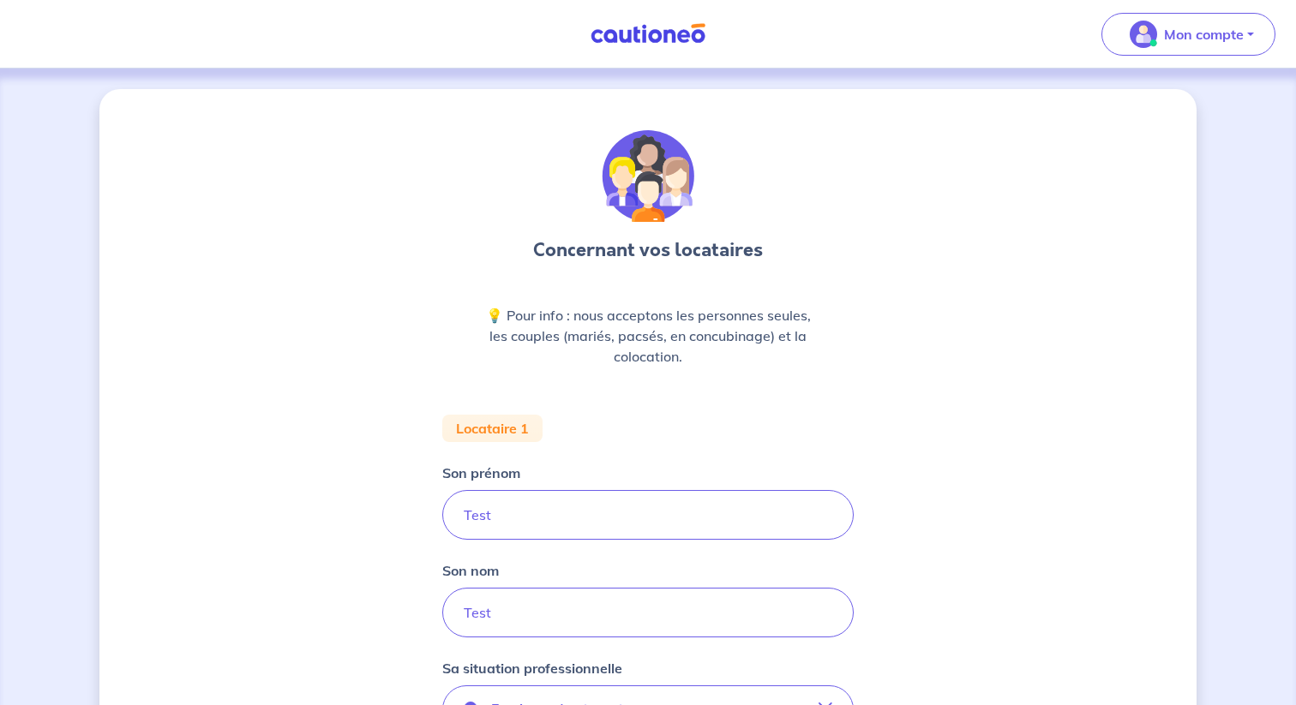
click at [795, 479] on div "Son prénom Test" at bounding box center [647, 501] width 411 height 77
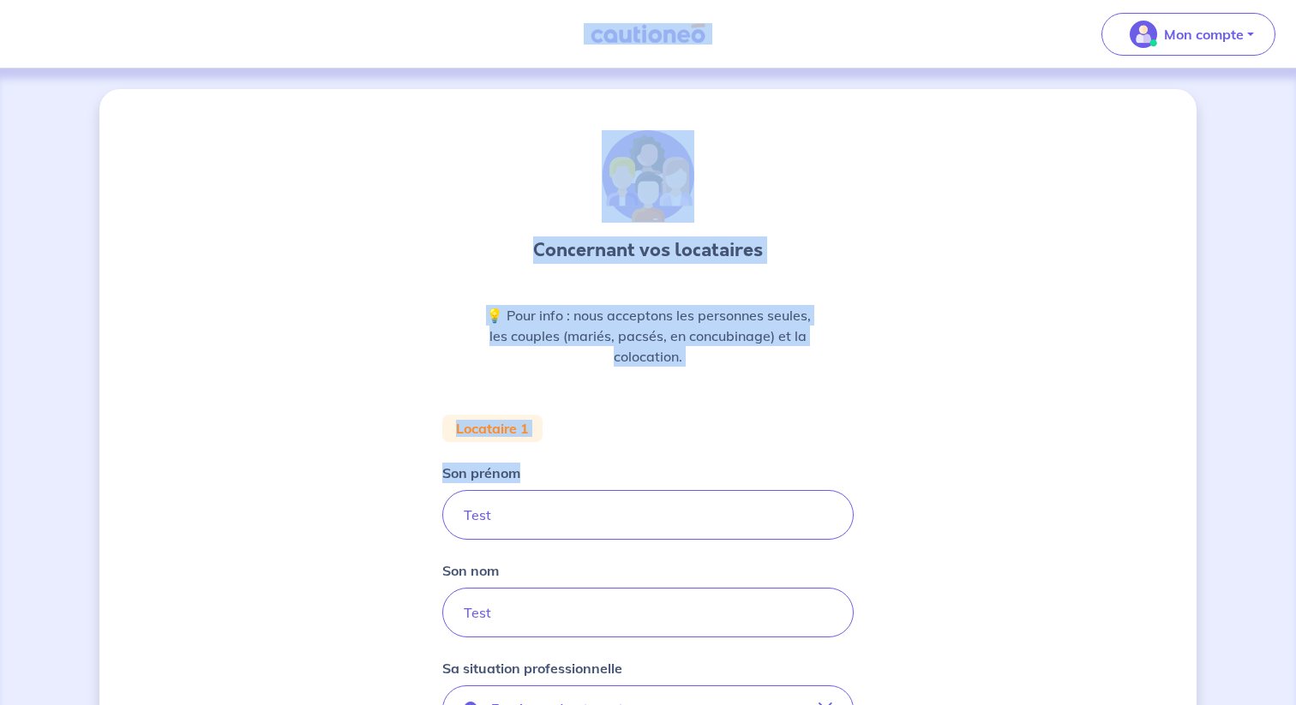
drag, startPoint x: 795, startPoint y: 479, endPoint x: 561, endPoint y: 3, distance: 530.5
click at [561, 2] on div "Mon compte Me déconnecter Concernant vos locataires 💡 Pour info : nous accepton…" at bounding box center [648, 647] width 1296 height 1294
click at [552, 44] on nav "Mon compte Me déconnecter" at bounding box center [648, 34] width 1296 height 69
drag, startPoint x: 553, startPoint y: 42, endPoint x: 871, endPoint y: 445, distance: 513.2
click at [871, 445] on div "Mon compte Me déconnecter Concernant vos locataires 💡 Pour info : nous accepton…" at bounding box center [648, 647] width 1296 height 1294
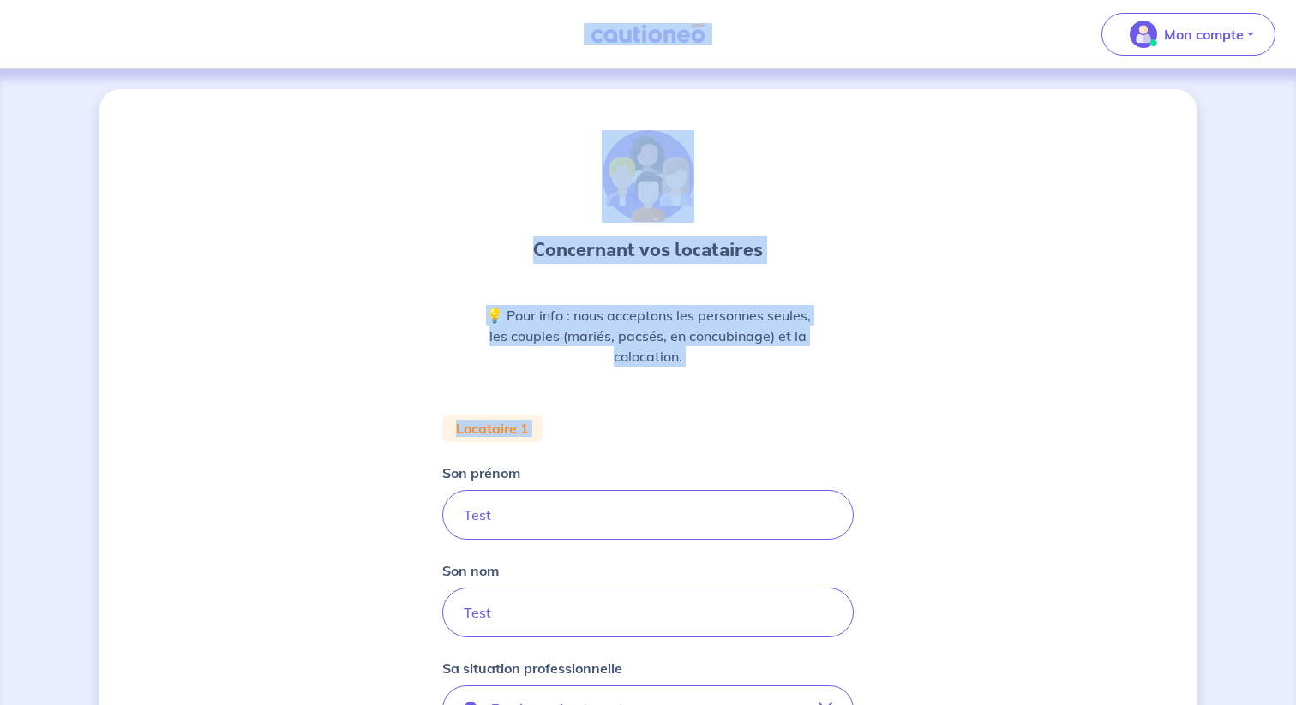
click at [871, 445] on div "Concernant vos locataires 💡 Pour info : nous acceptons les personnes seules, le…" at bounding box center [647, 681] width 1097 height 1184
drag, startPoint x: 871, startPoint y: 445, endPoint x: 525, endPoint y: -78, distance: 626.6
click at [525, 0] on html "Mon compte Me déconnecter Concernant vos locataires 💡 Pour info : nous accepton…" at bounding box center [648, 647] width 1296 height 1294
click at [573, 222] on div "Concernant vos locataires" at bounding box center [648, 200] width 230 height 141
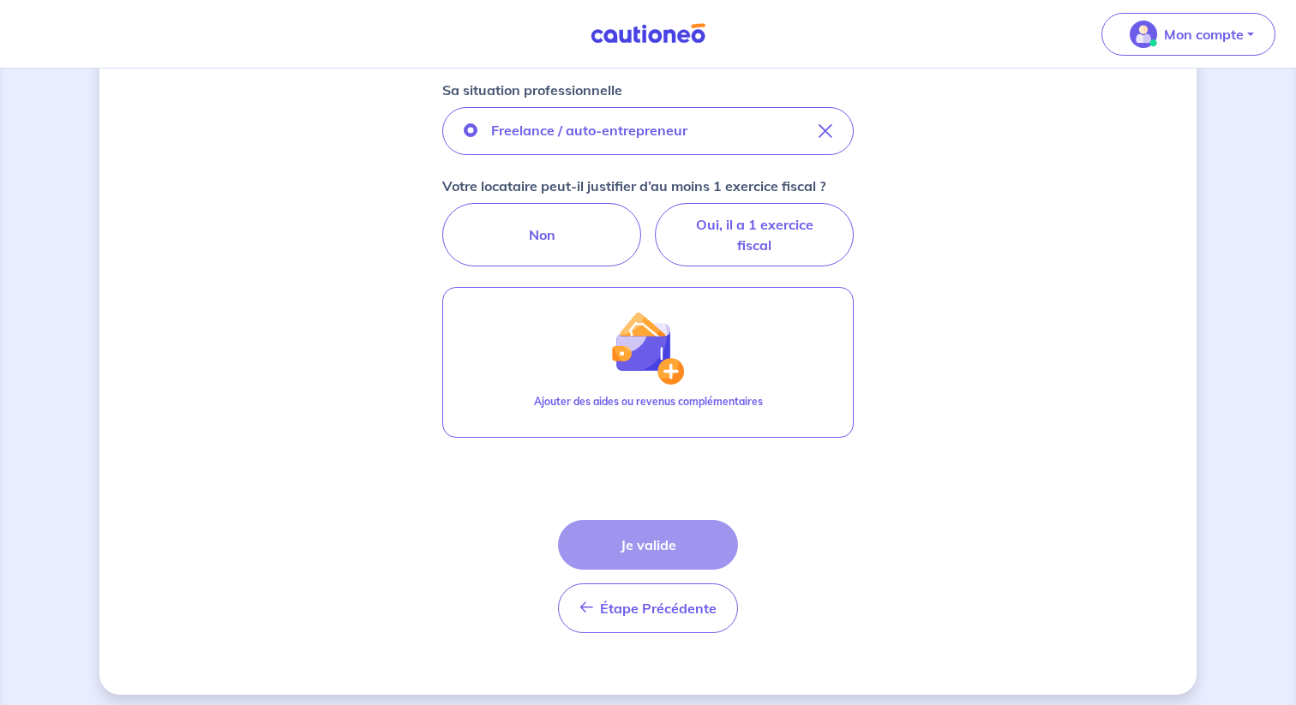
scroll to position [589, 0]
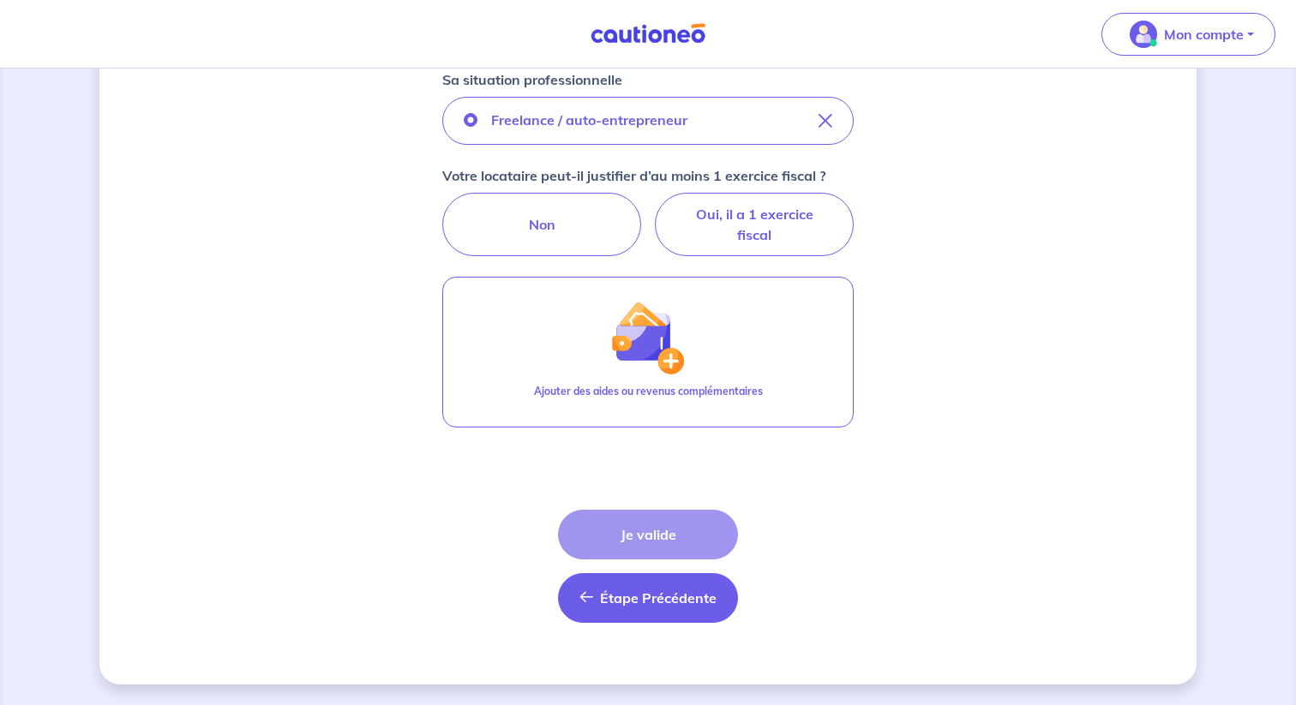
click at [663, 601] on span "Étape Précédente" at bounding box center [658, 598] width 117 height 17
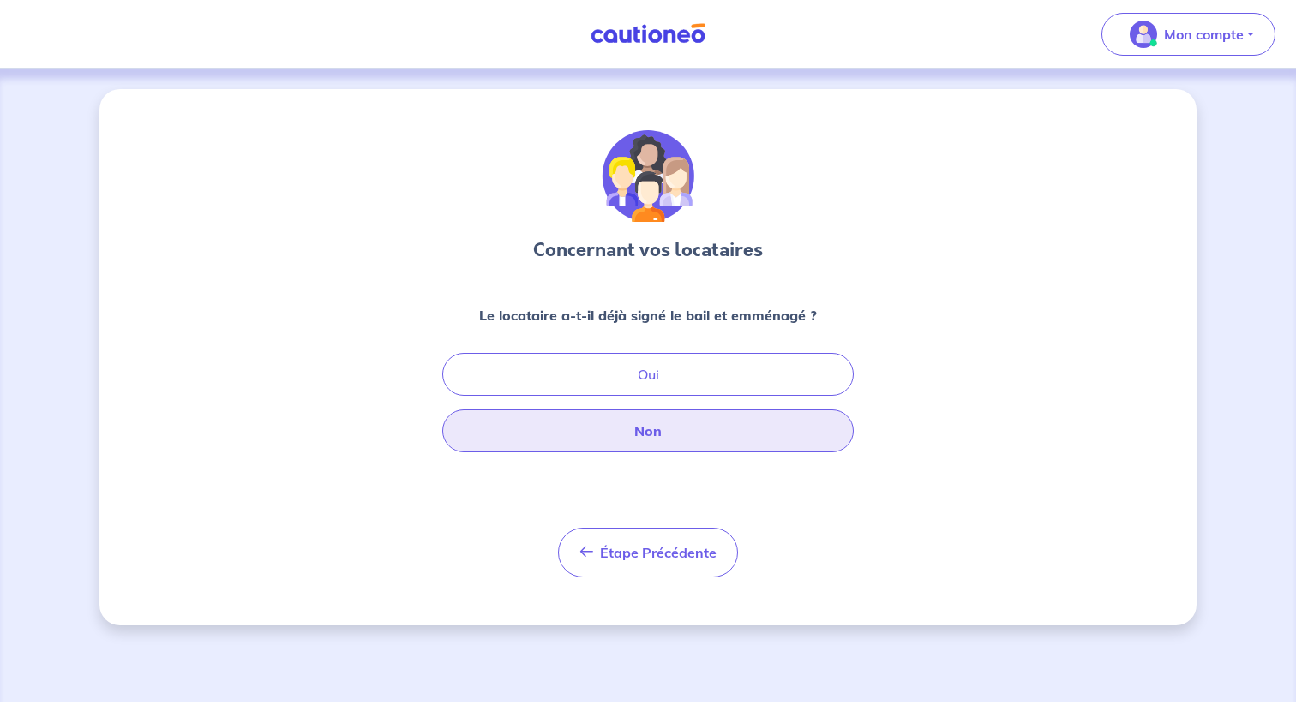
click at [648, 441] on button "Non" at bounding box center [647, 431] width 411 height 43
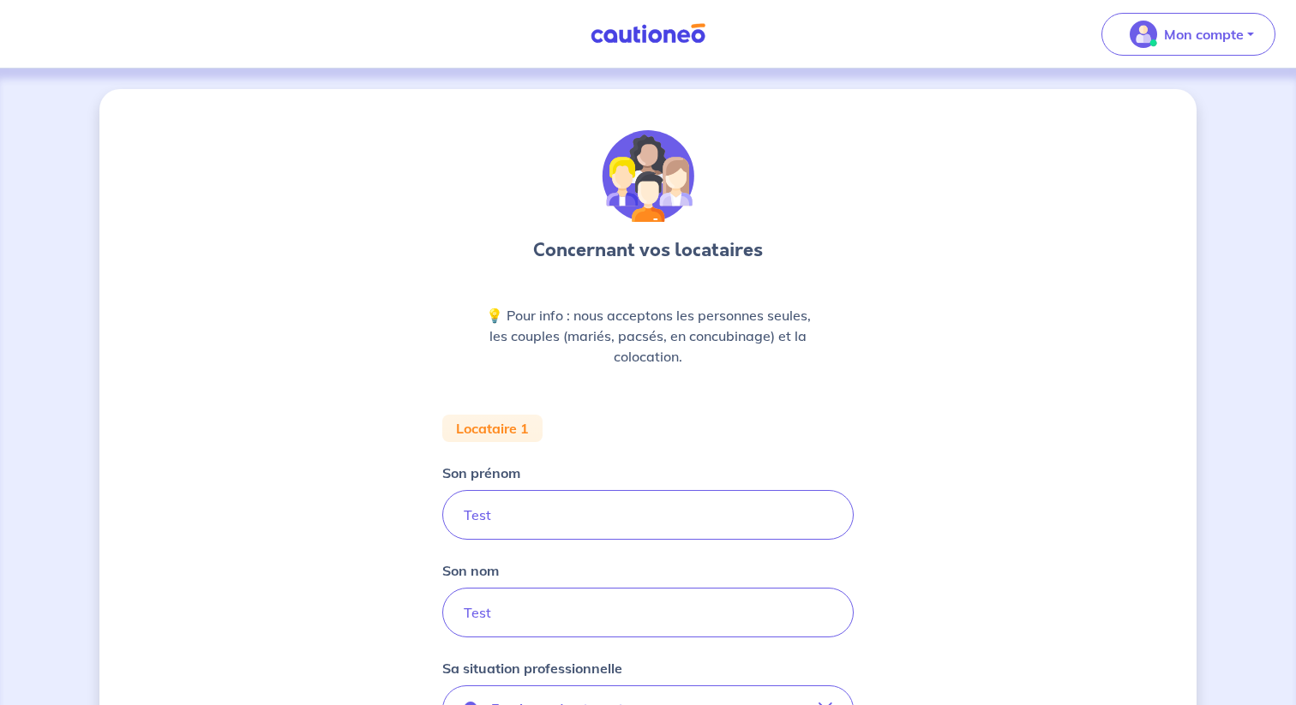
click at [655, 37] on img at bounding box center [648, 33] width 129 height 21
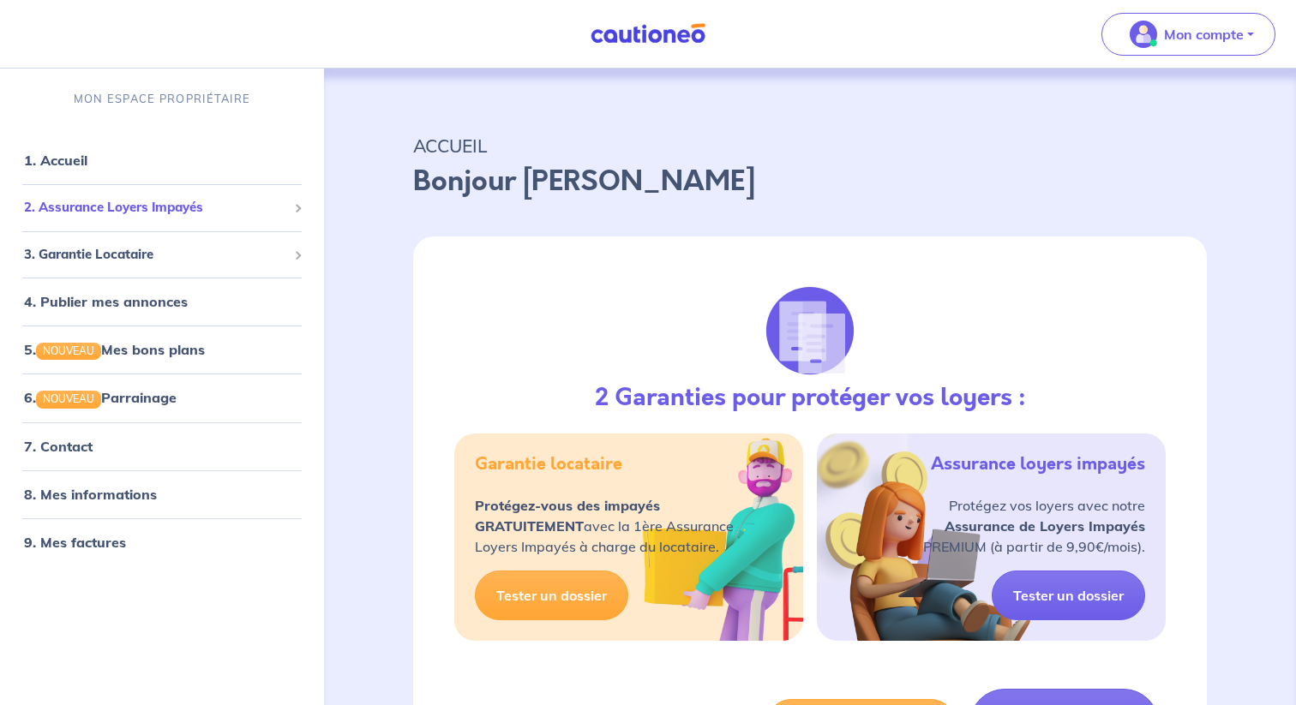
click at [106, 217] on span "2. Assurance Loyers Impayés" at bounding box center [155, 208] width 263 height 20
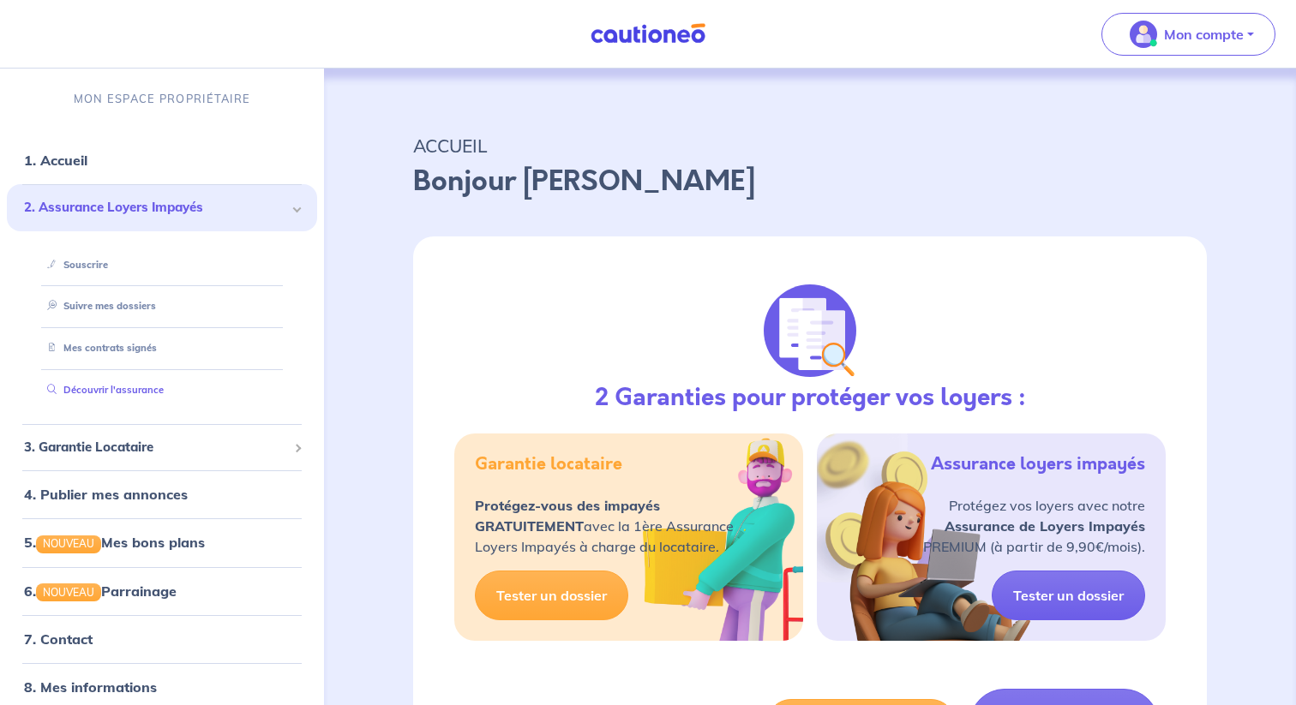
click at [115, 392] on link "Découvrir l'assurance" at bounding box center [101, 390] width 123 height 12
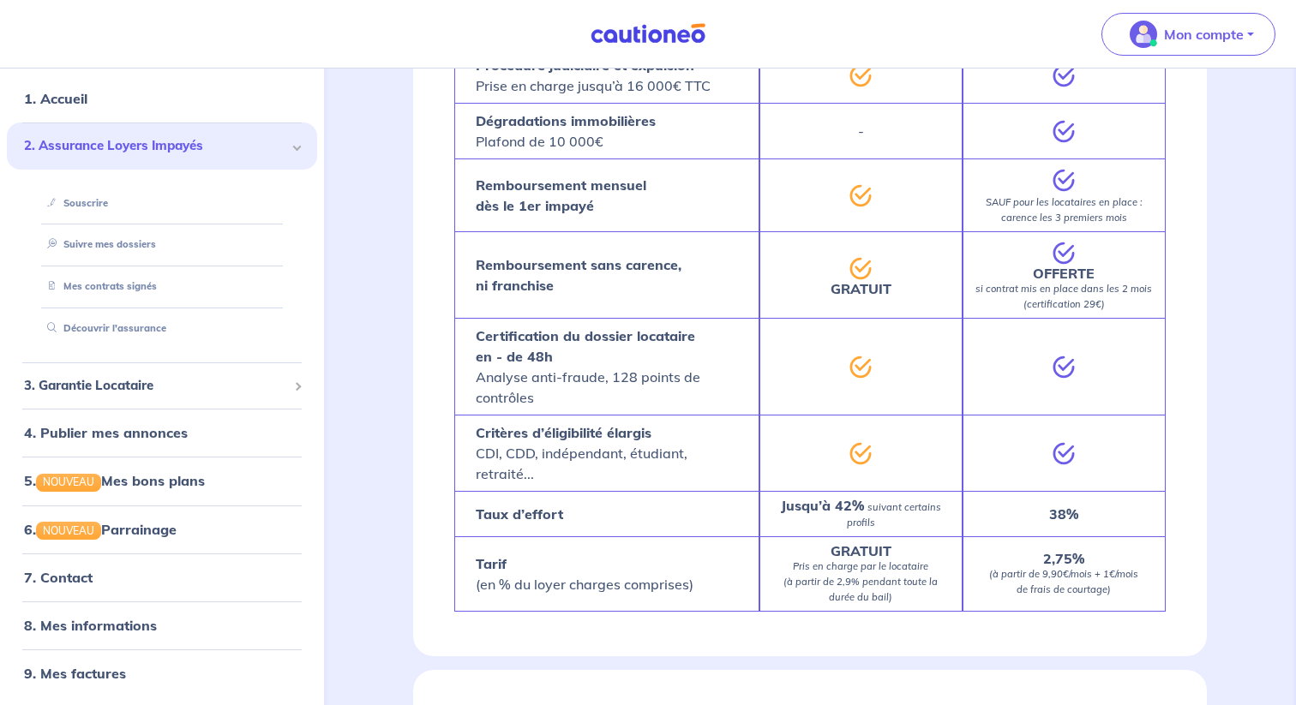
scroll to position [778, 0]
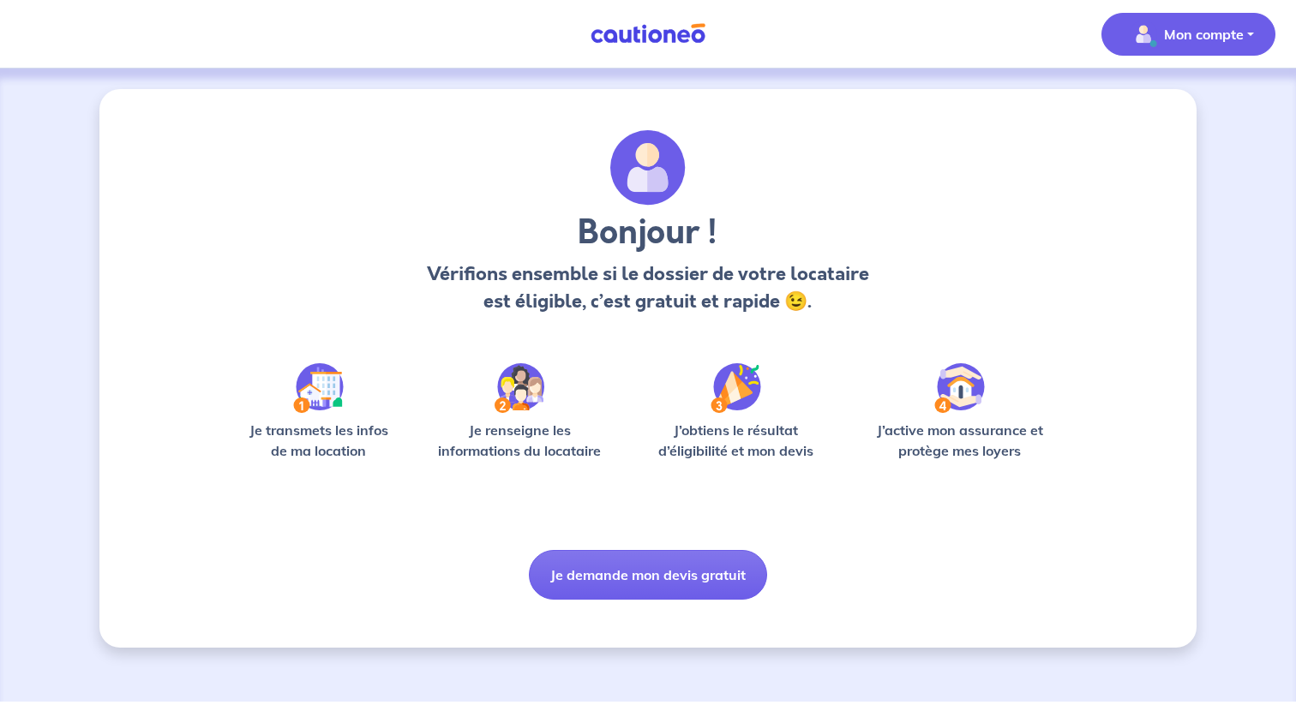
click at [1220, 37] on p "Mon compte" at bounding box center [1204, 34] width 80 height 21
click at [704, 34] on img at bounding box center [648, 33] width 129 height 21
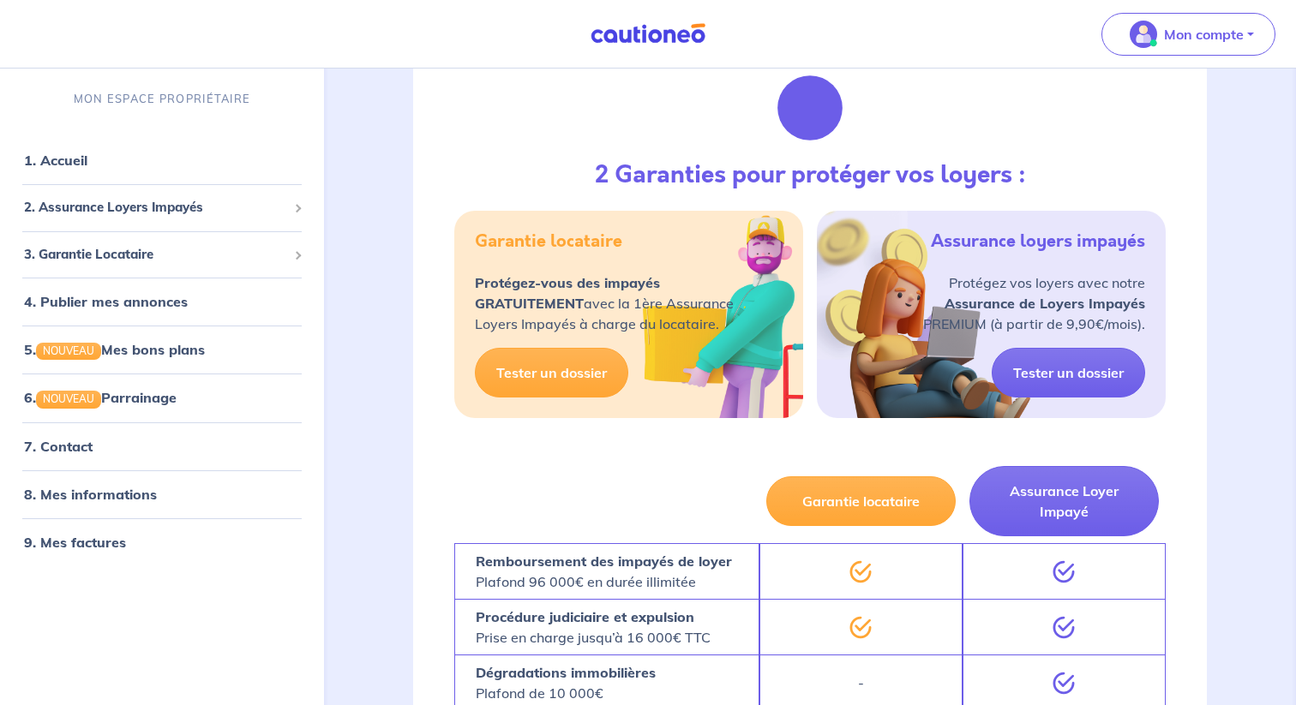
scroll to position [311, 0]
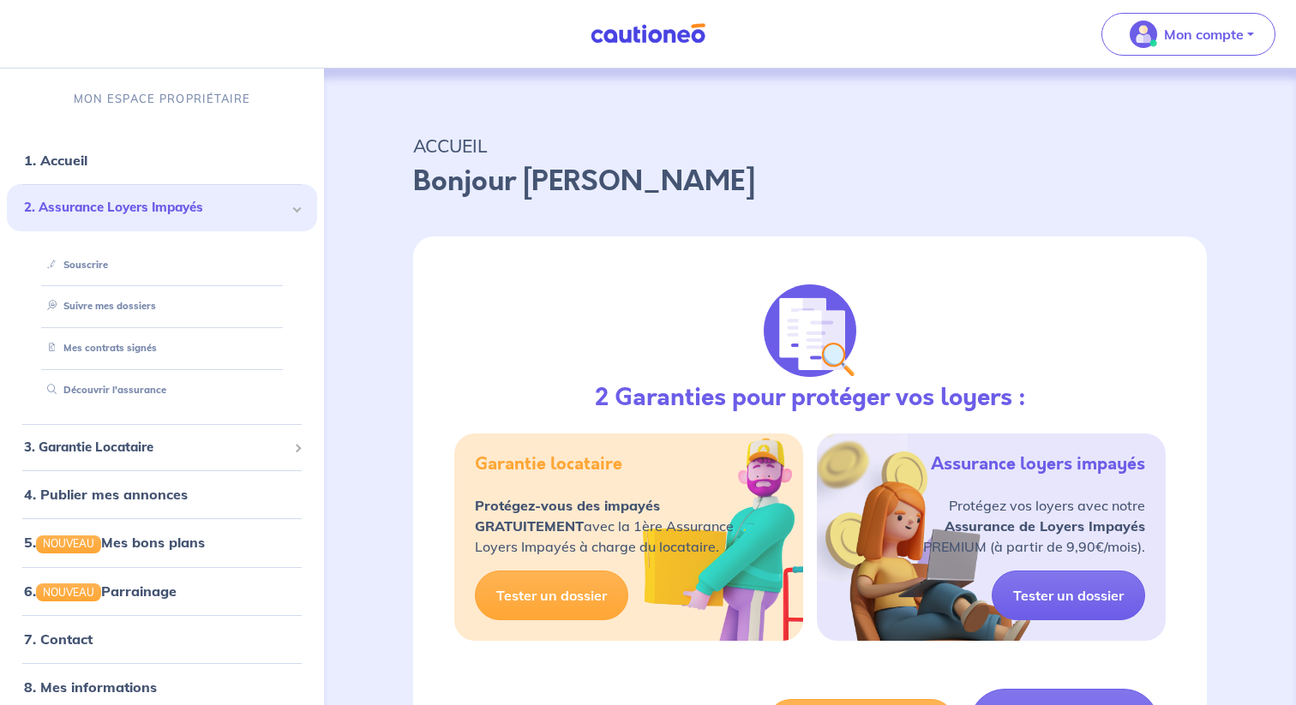
scroll to position [62, 0]
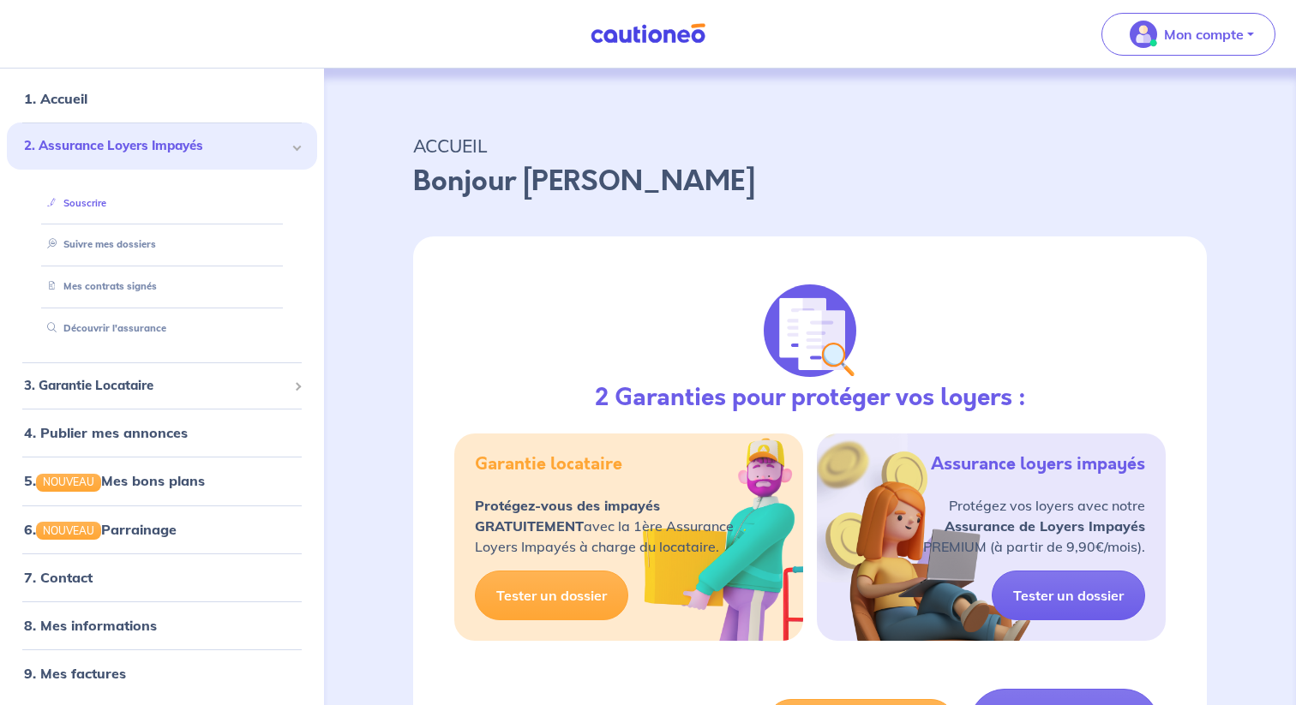
click at [93, 201] on link "Souscrire" at bounding box center [73, 203] width 66 height 12
click at [135, 329] on link "Découvrir l'assurance" at bounding box center [101, 328] width 123 height 12
click at [198, 480] on link "5. NOUVEAU Mes bons plans" at bounding box center [113, 481] width 178 height 17
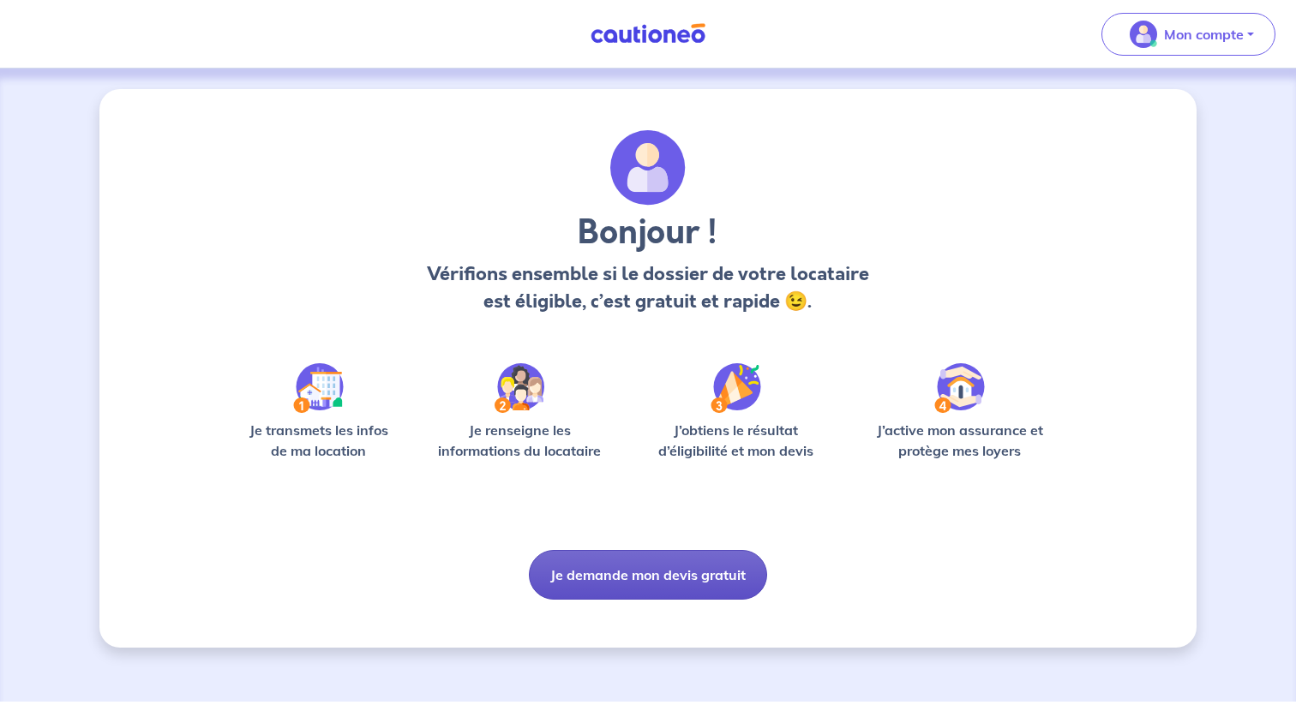
click at [640, 591] on button "Je demande mon devis gratuit" at bounding box center [648, 575] width 238 height 50
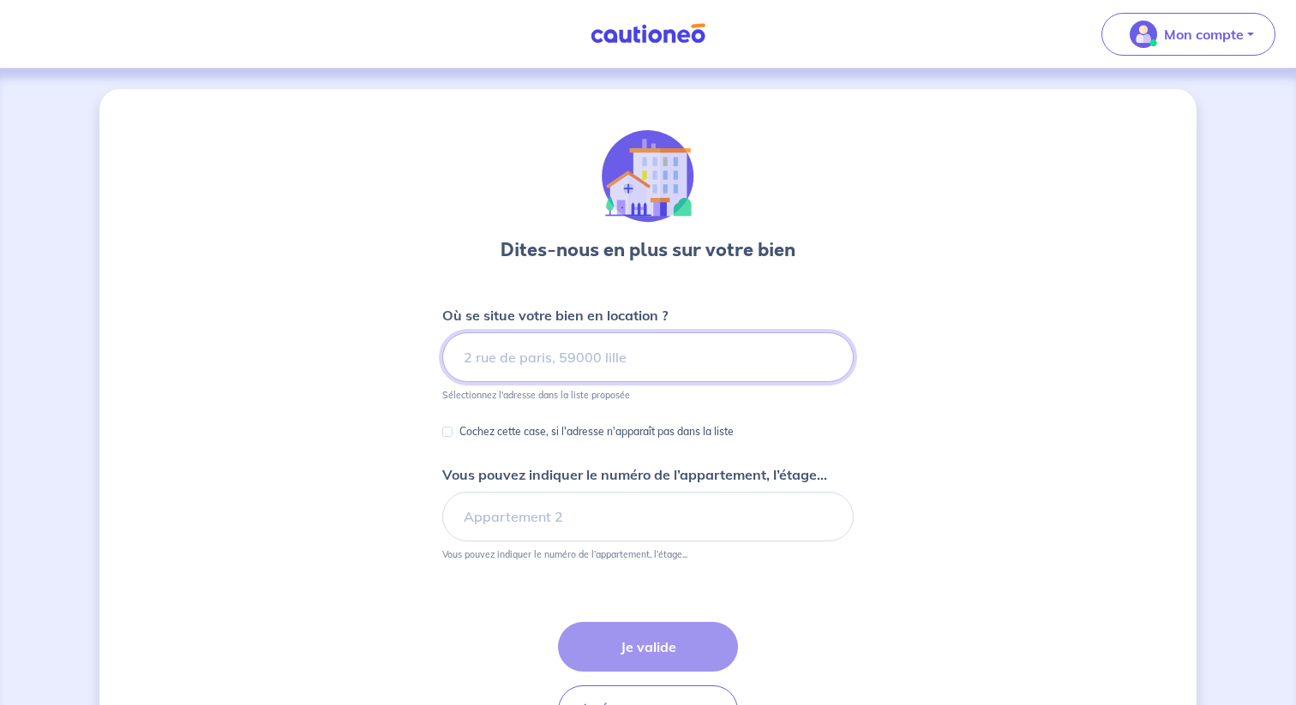
click at [617, 353] on input at bounding box center [647, 358] width 411 height 50
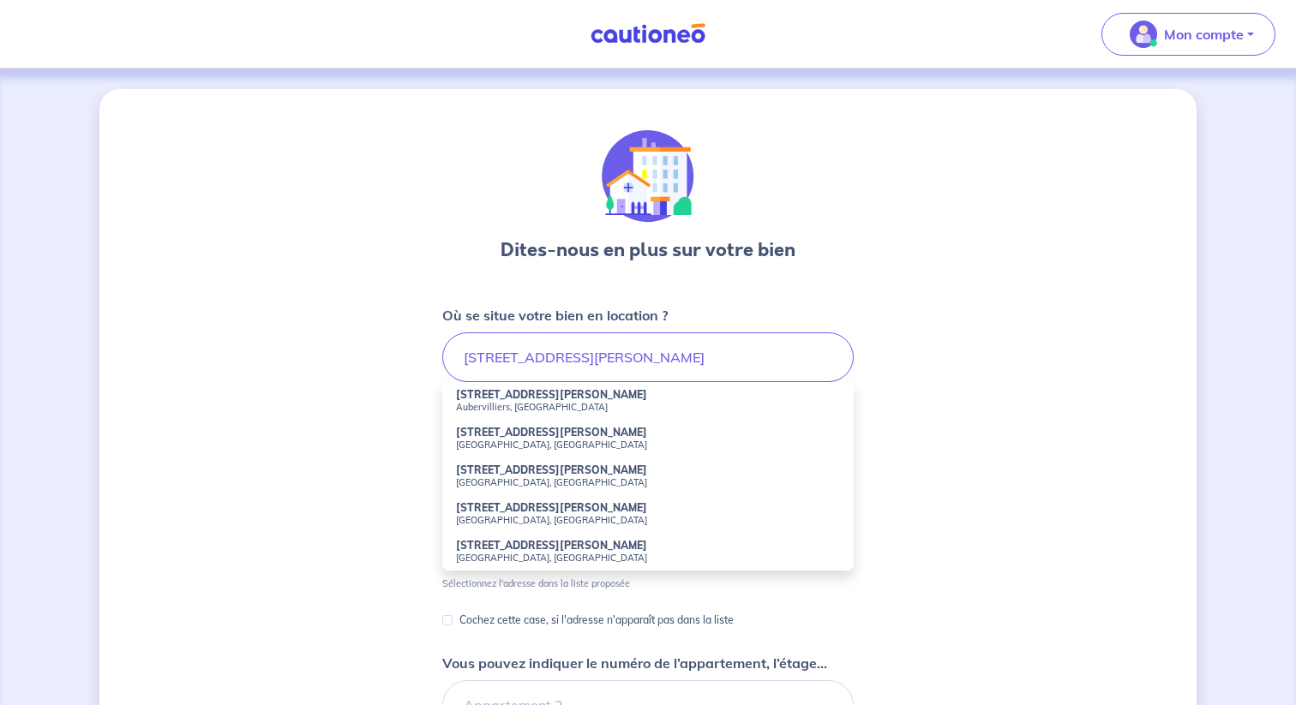
click at [568, 436] on strong "[STREET_ADDRESS][PERSON_NAME]" at bounding box center [551, 432] width 191 height 13
type input "[STREET_ADDRESS][PERSON_NAME]"
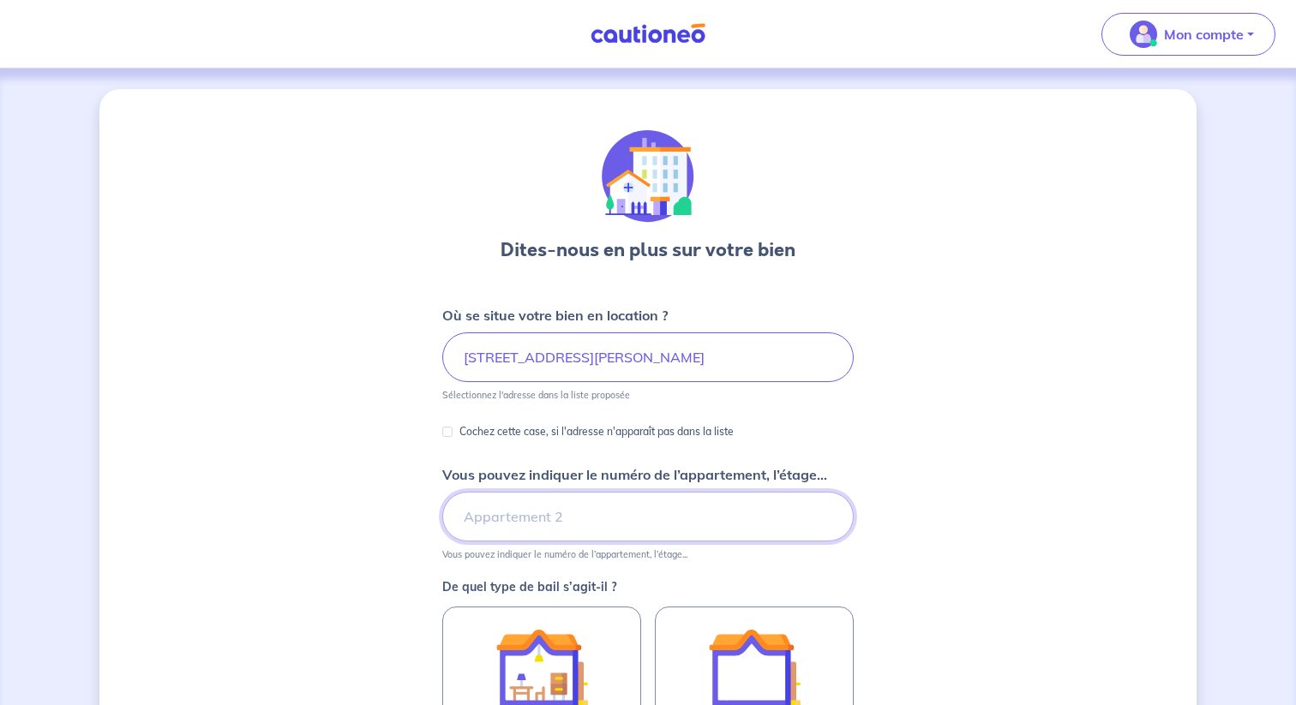
click at [654, 525] on input "Vous pouvez indiquer le numéro de l’appartement, l’étage..." at bounding box center [647, 517] width 411 height 50
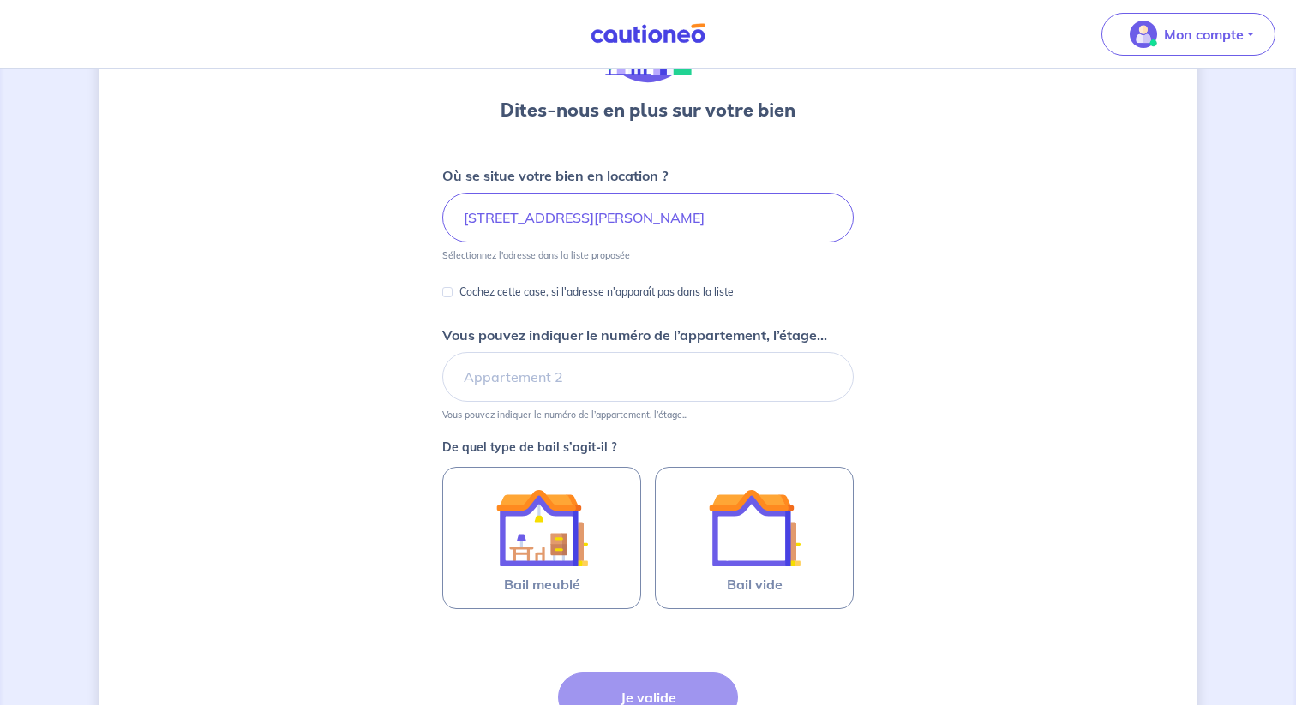
scroll to position [141, 0]
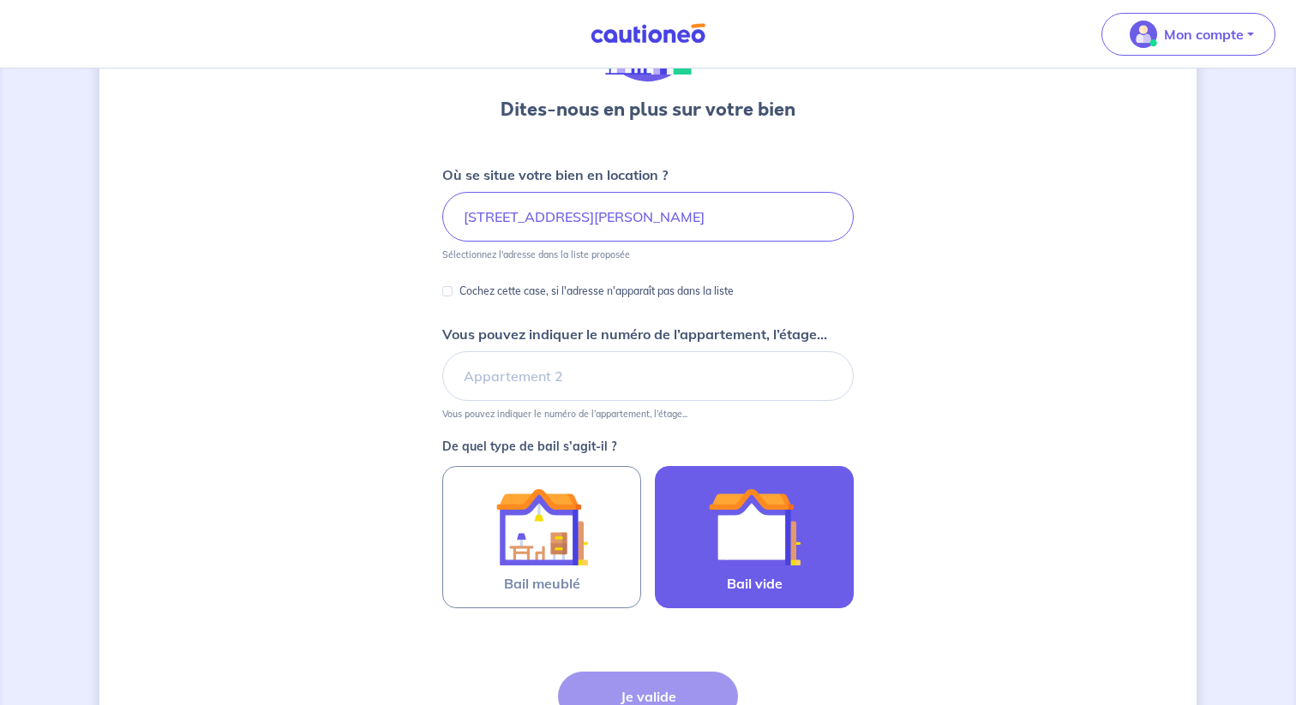
click at [714, 547] on img at bounding box center [754, 527] width 93 height 93
click at [0, 0] on input "Bail vide" at bounding box center [0, 0] width 0 height 0
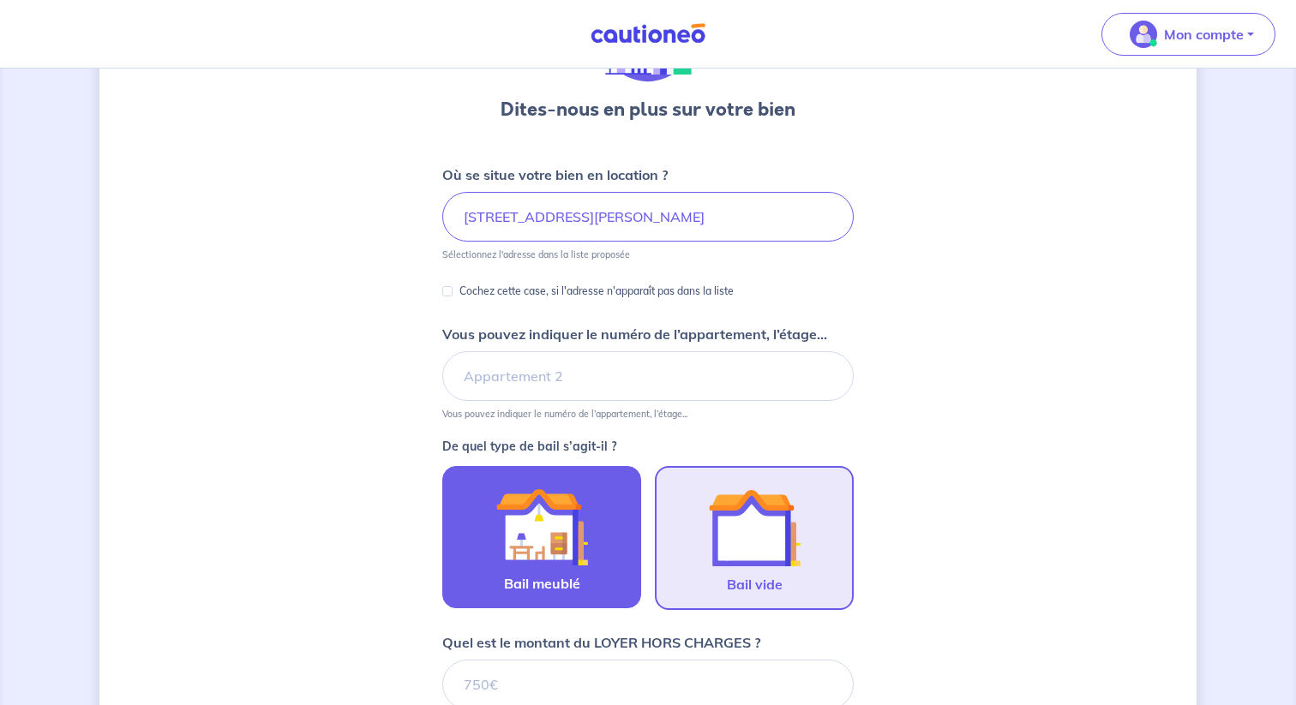
click at [630, 544] on label "Bail meublé" at bounding box center [541, 537] width 199 height 142
click at [0, 0] on input "Bail meublé" at bounding box center [0, 0] width 0 height 0
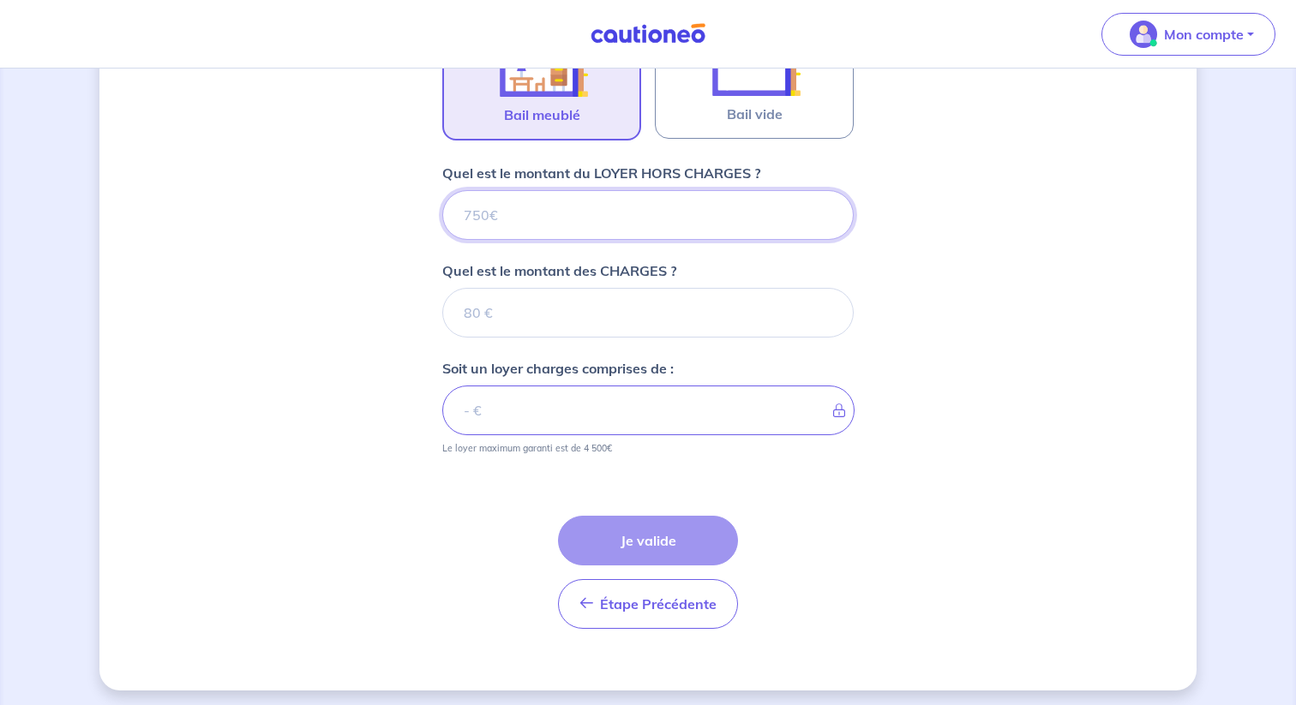
scroll to position [616, 0]
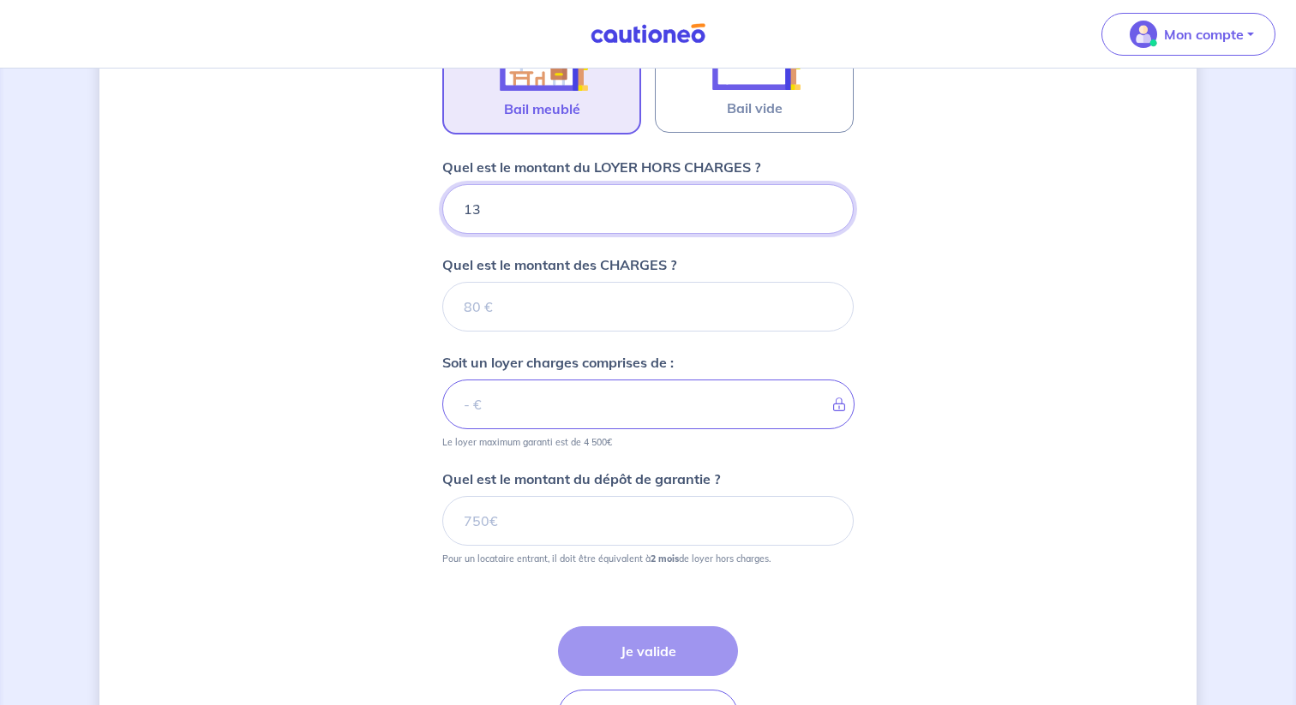
type input "139"
type input "1390"
type input "150"
type input "1391"
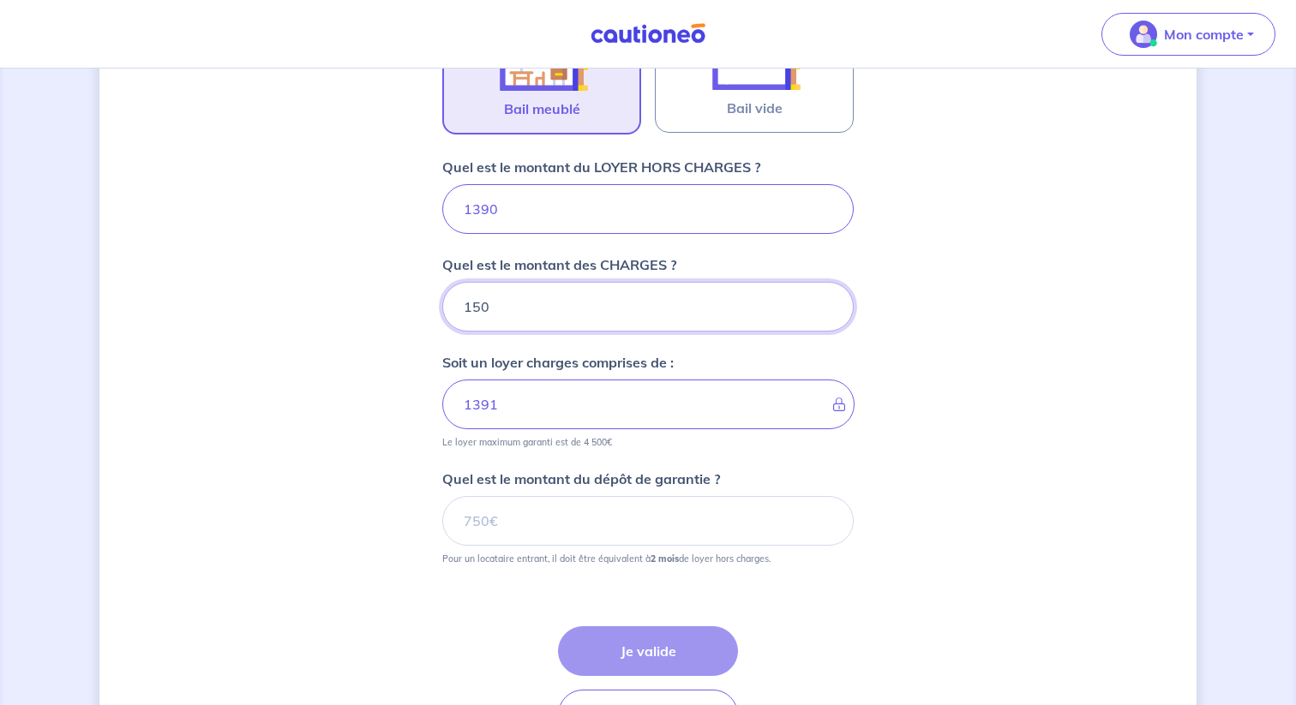
type input "150"
type input "1540"
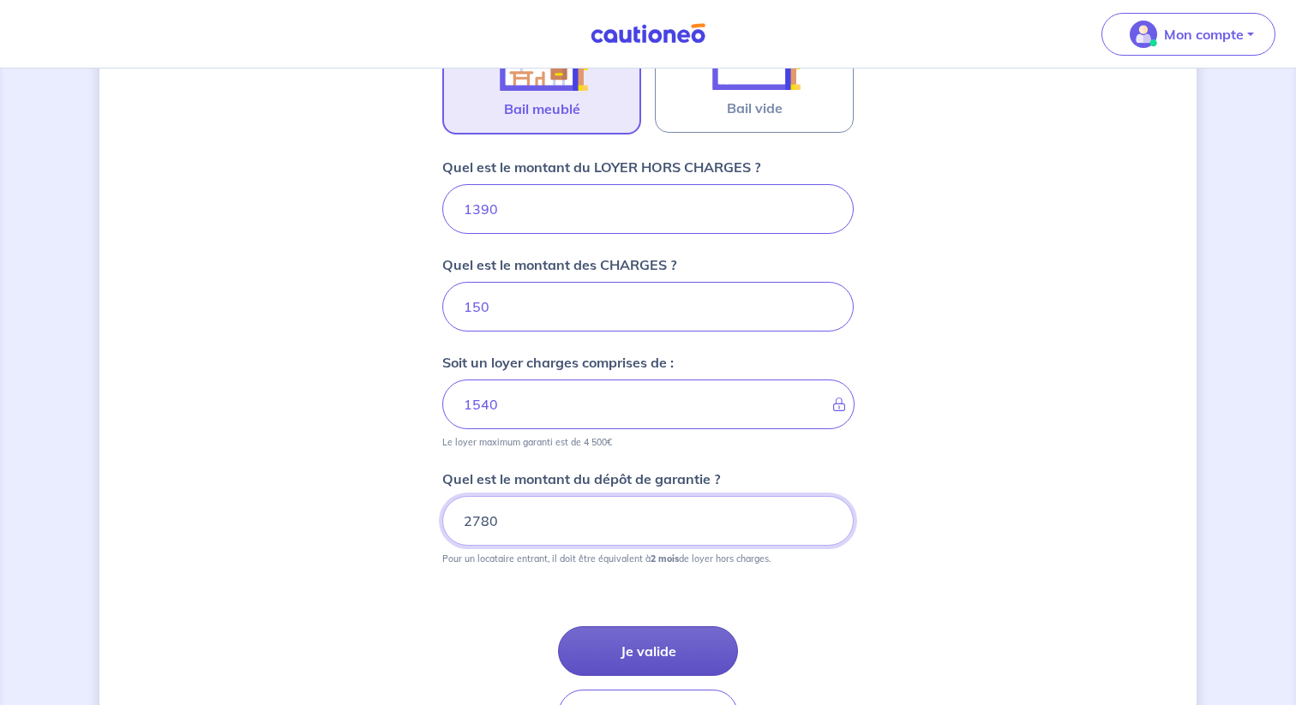
type input "2780"
click at [675, 657] on button "Je valide" at bounding box center [648, 652] width 180 height 50
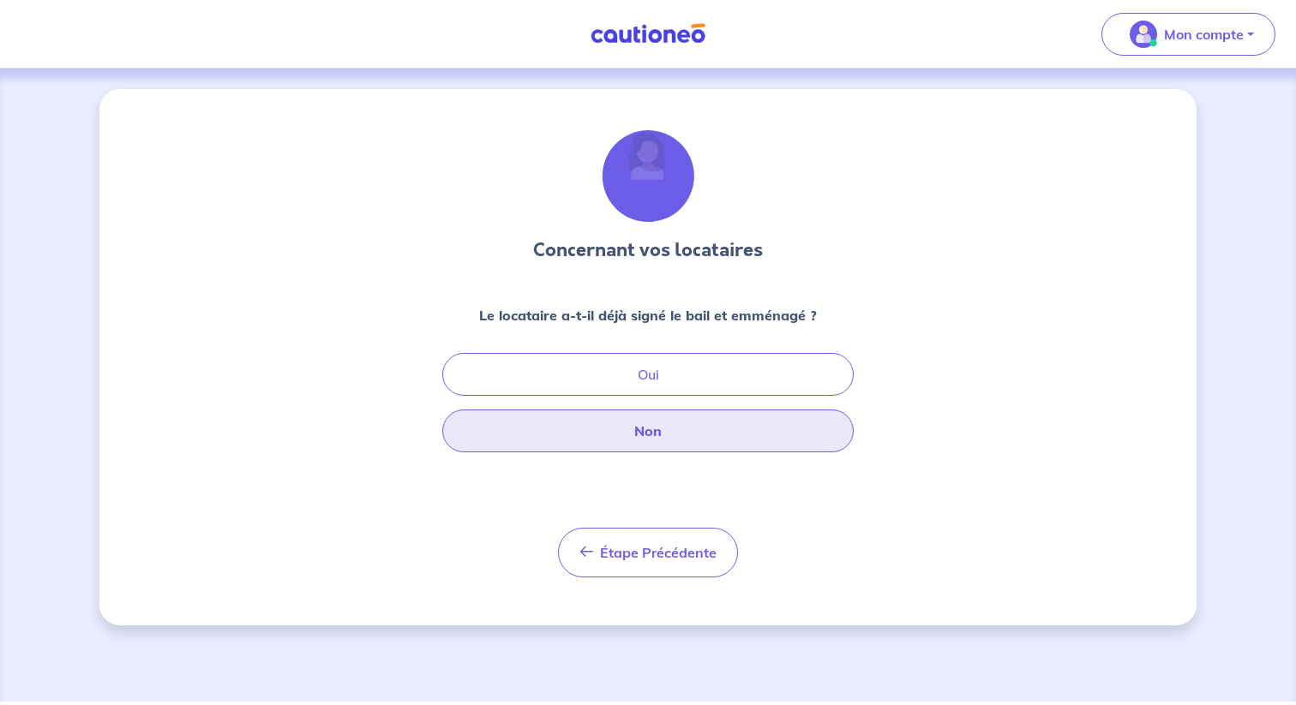
click at [692, 445] on button "Non" at bounding box center [647, 431] width 411 height 43
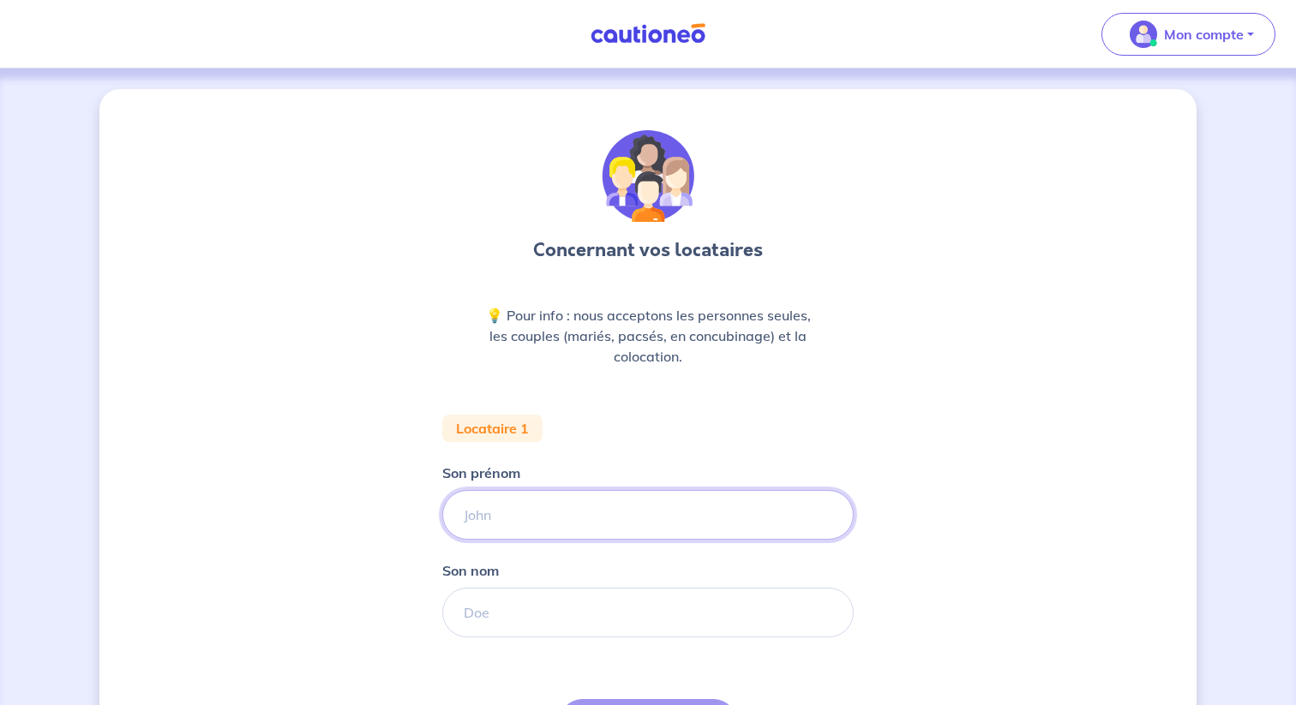
click at [534, 501] on input "Son prénom" at bounding box center [647, 515] width 411 height 50
type input "Test"
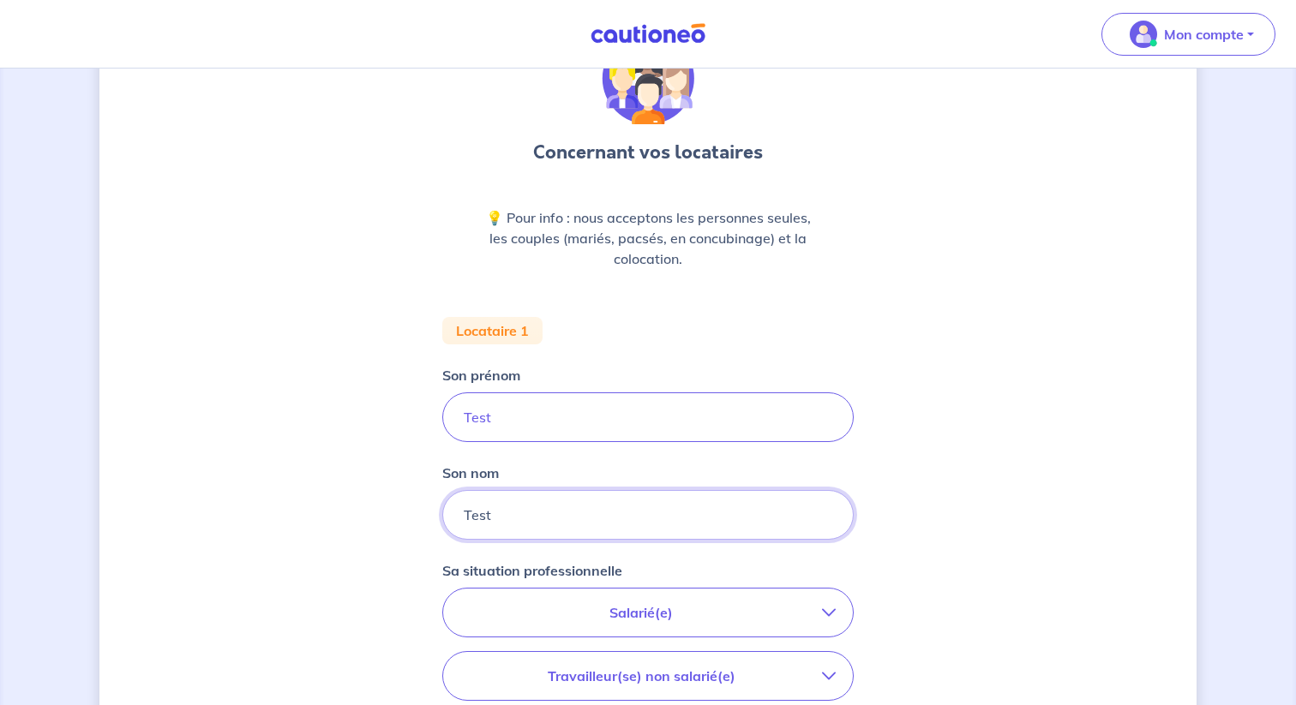
scroll to position [157, 0]
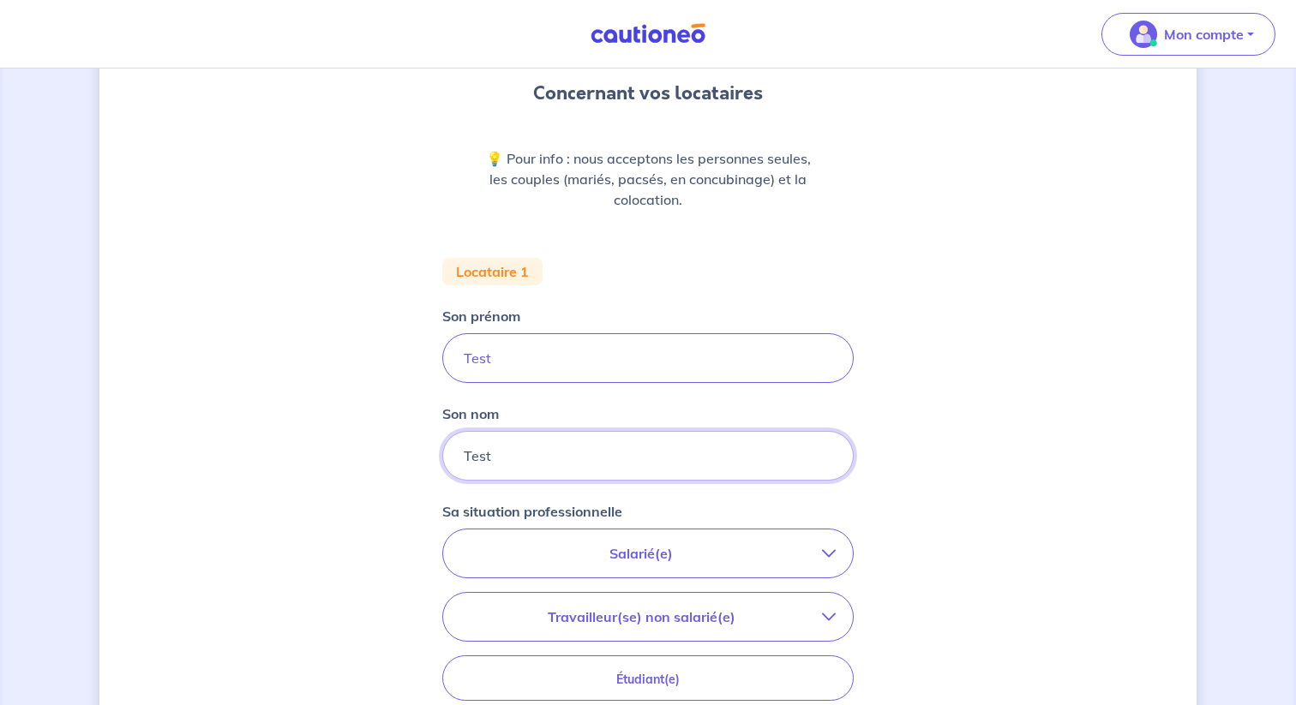
type input "Test"
drag, startPoint x: 547, startPoint y: 574, endPoint x: 347, endPoint y: 541, distance: 202.5
click at [348, 543] on div "Concernant vos locataires 💡 Pour info : nous acceptons les personnes seules, le…" at bounding box center [647, 473] width 1097 height 1082
click at [563, 618] on p "Travailleur(se) non salarié(e)" at bounding box center [641, 617] width 362 height 21
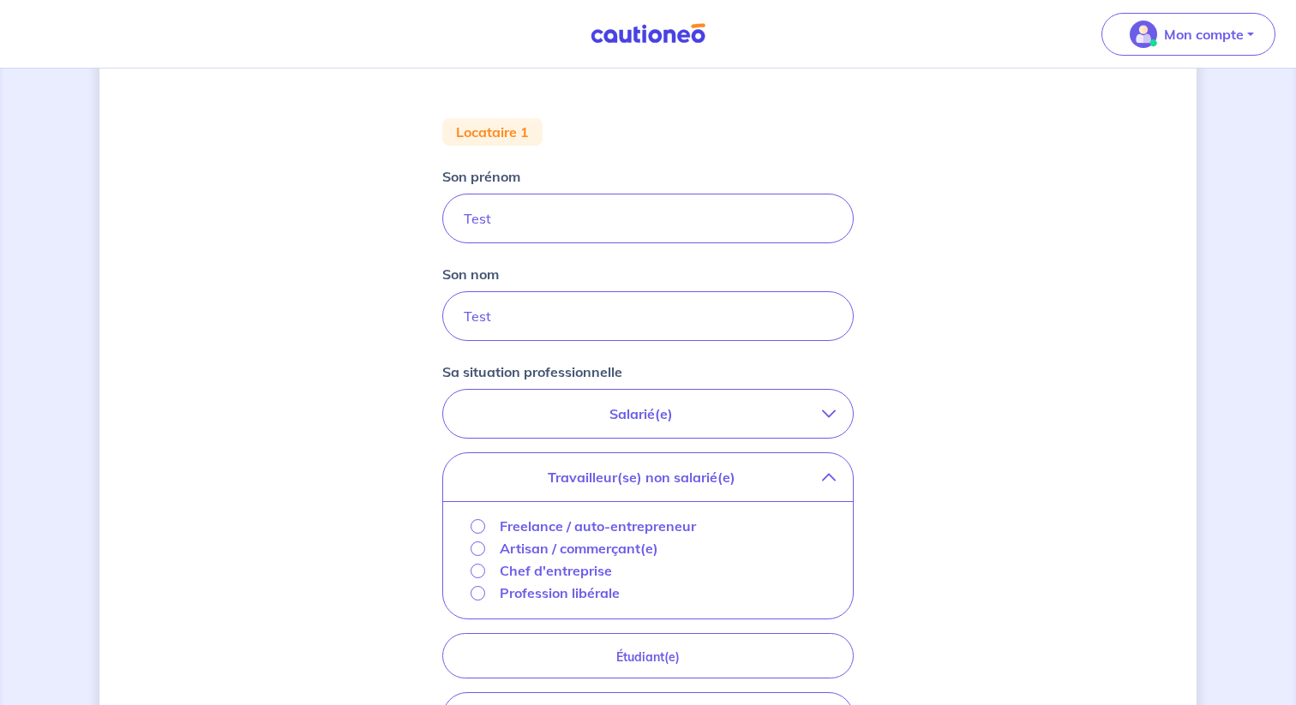
scroll to position [334, 0]
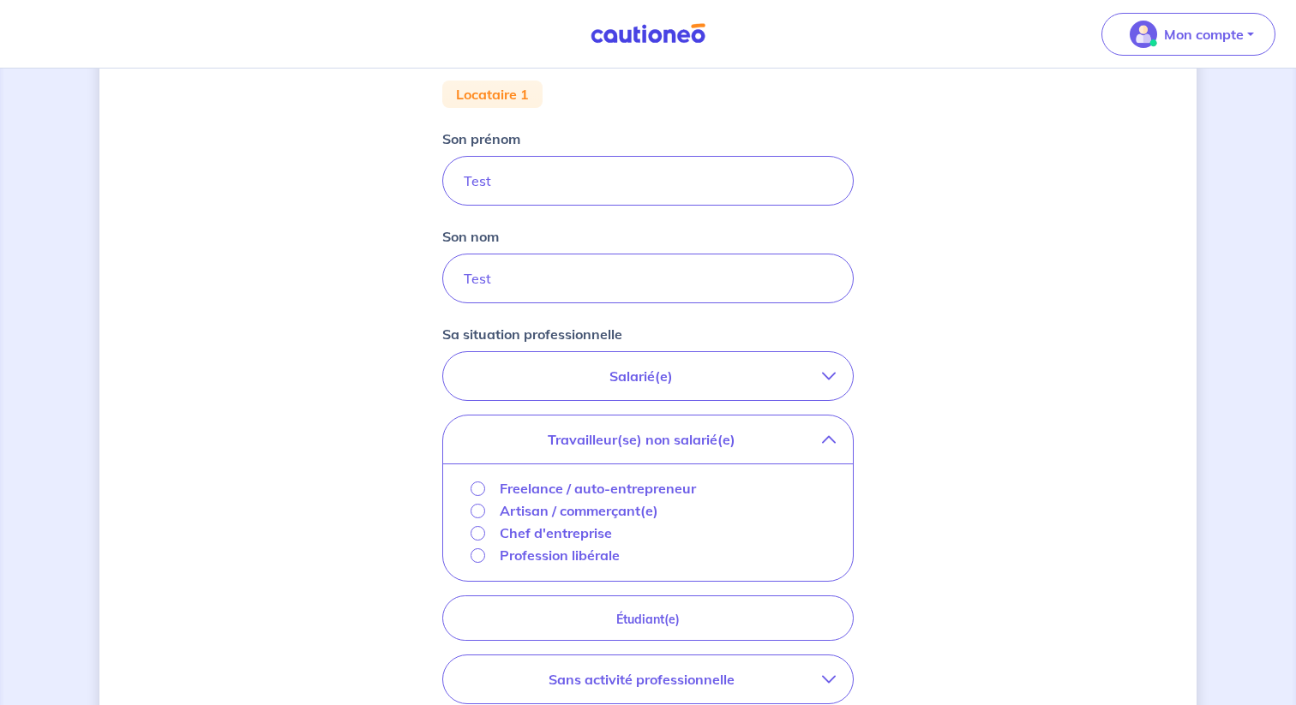
click at [519, 512] on p "Artisan / commerçant(e)" at bounding box center [579, 511] width 159 height 21
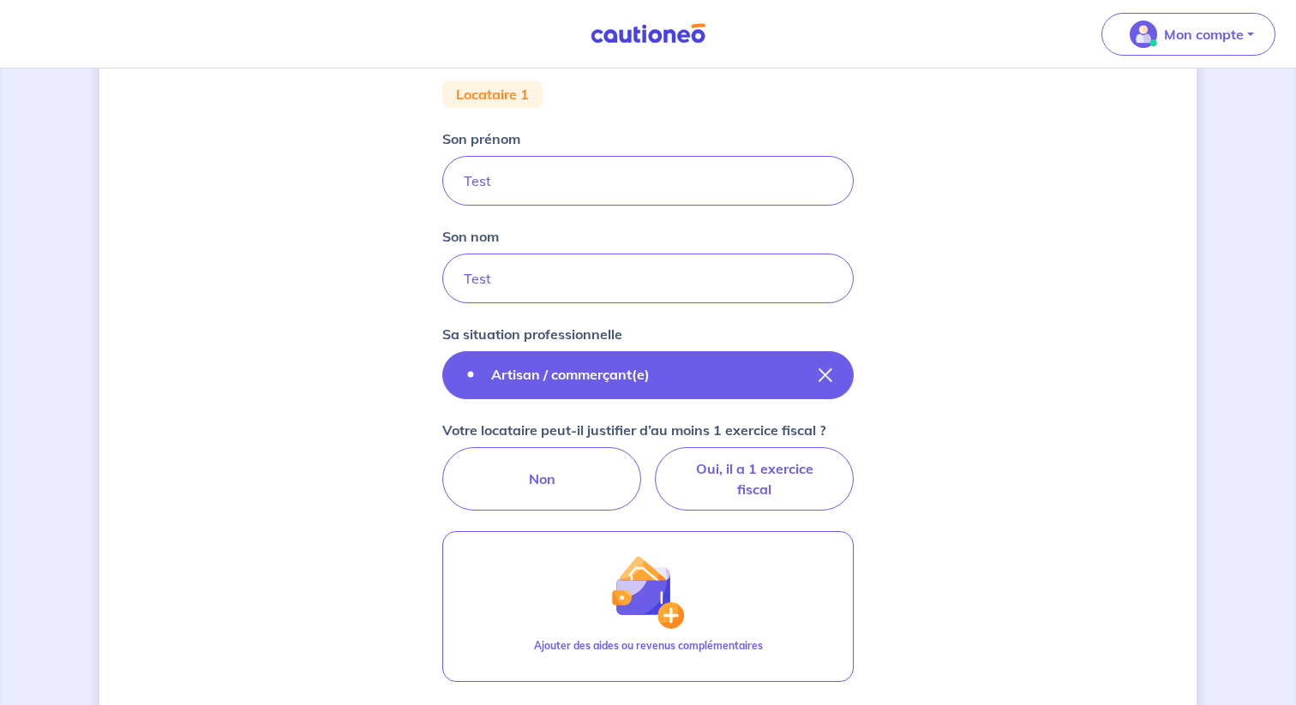
click at [547, 386] on div "Artisan / commerçant(e)" at bounding box center [564, 375] width 200 height 22
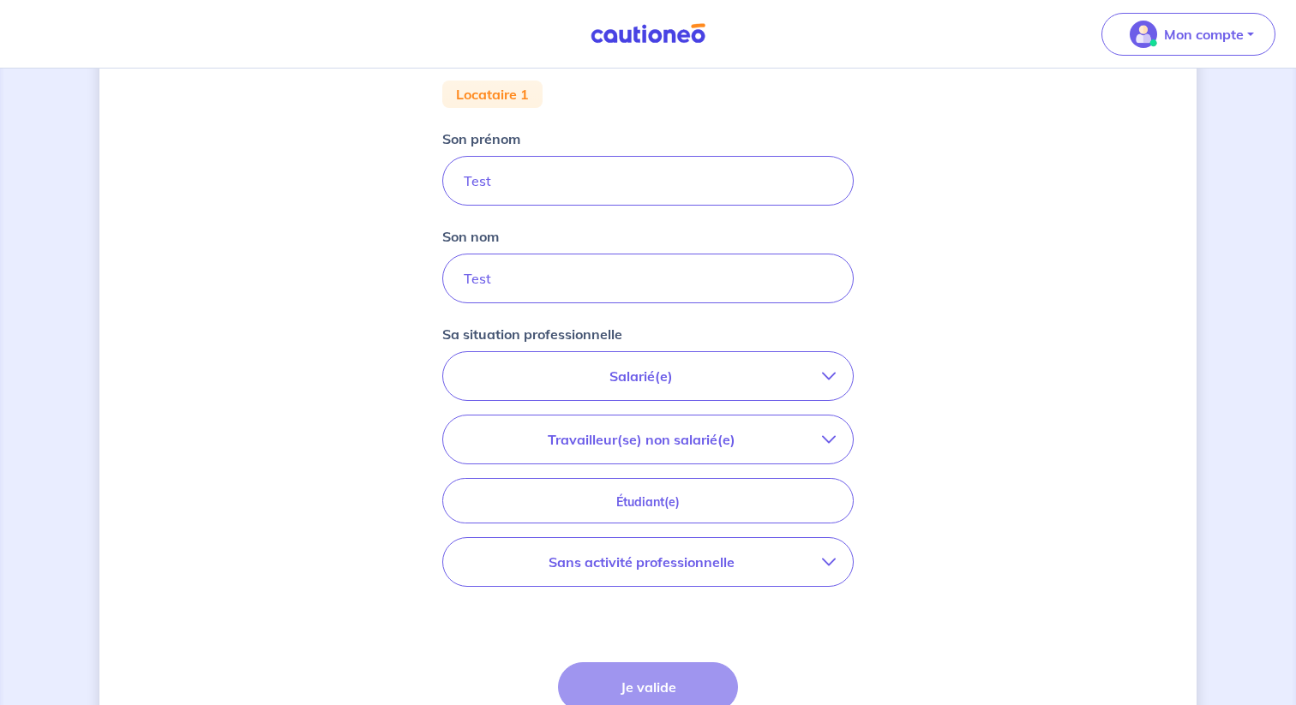
click at [645, 466] on div "Salarié(e) CDI hors période d'essai CDI en période d'essai (min. 3 bulletins de…" at bounding box center [647, 469] width 411 height 236
click at [629, 433] on p "Travailleur(se) non salarié(e)" at bounding box center [641, 439] width 362 height 21
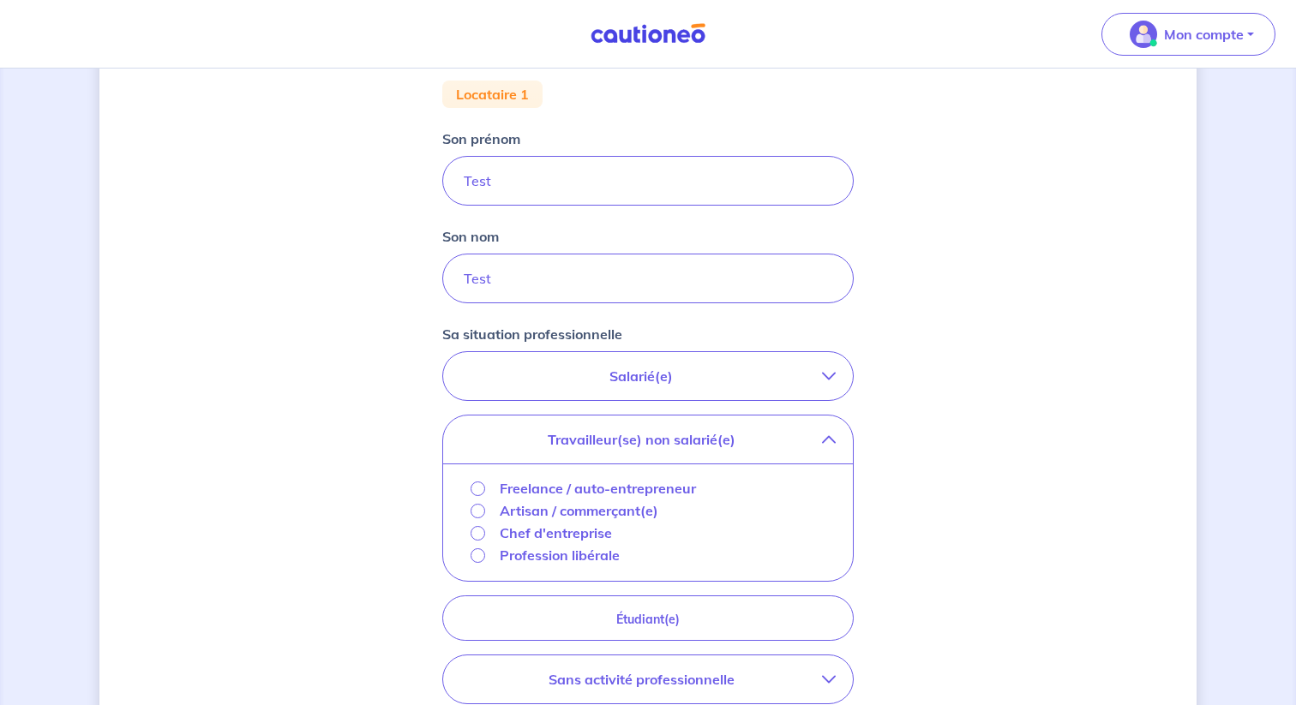
click at [563, 489] on p "Freelance / auto-entrepreneur" at bounding box center [598, 488] width 196 height 21
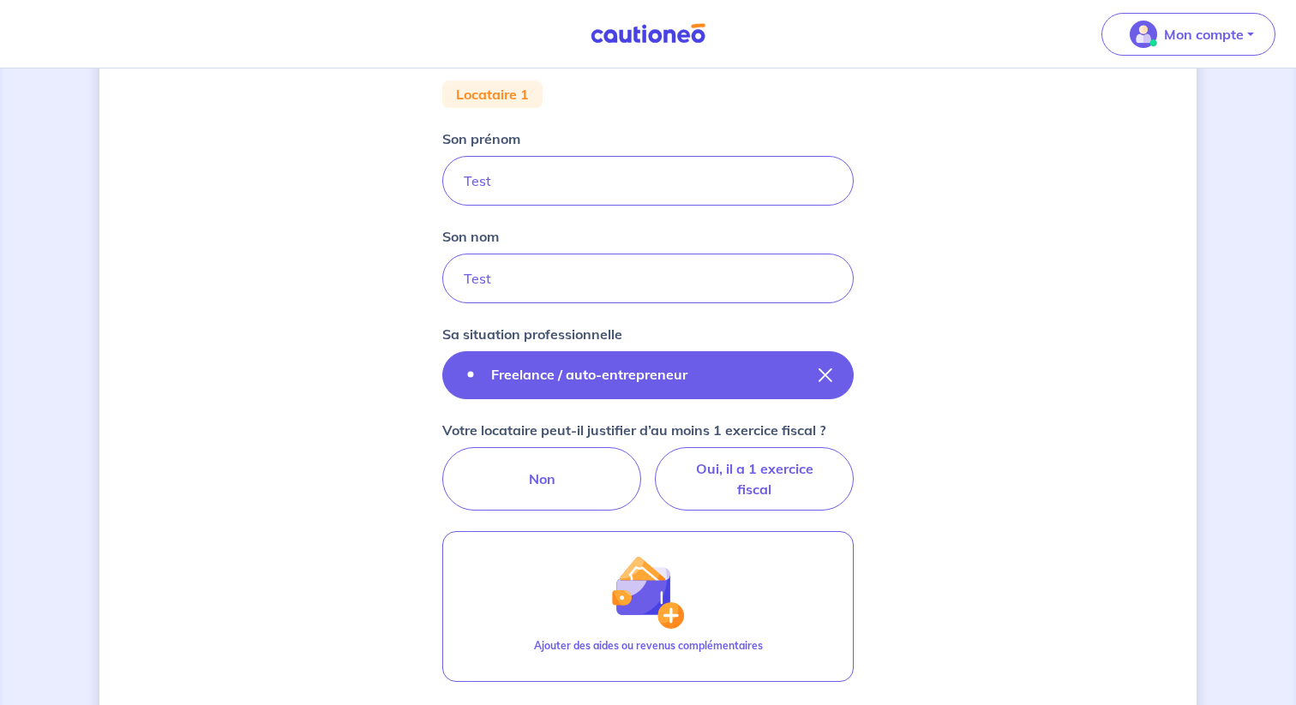
click at [645, 385] on div "Freelance / auto-entrepreneur" at bounding box center [582, 375] width 237 height 22
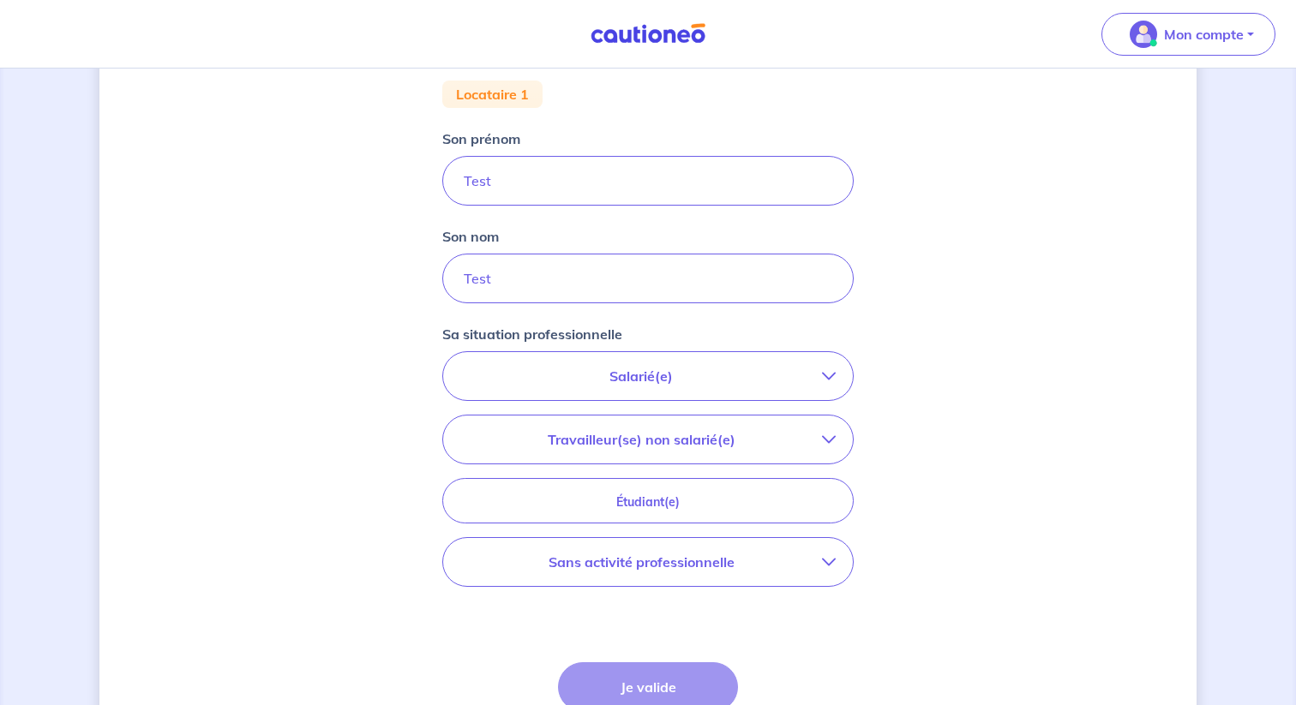
click at [685, 383] on p "Salarié(e)" at bounding box center [641, 376] width 362 height 21
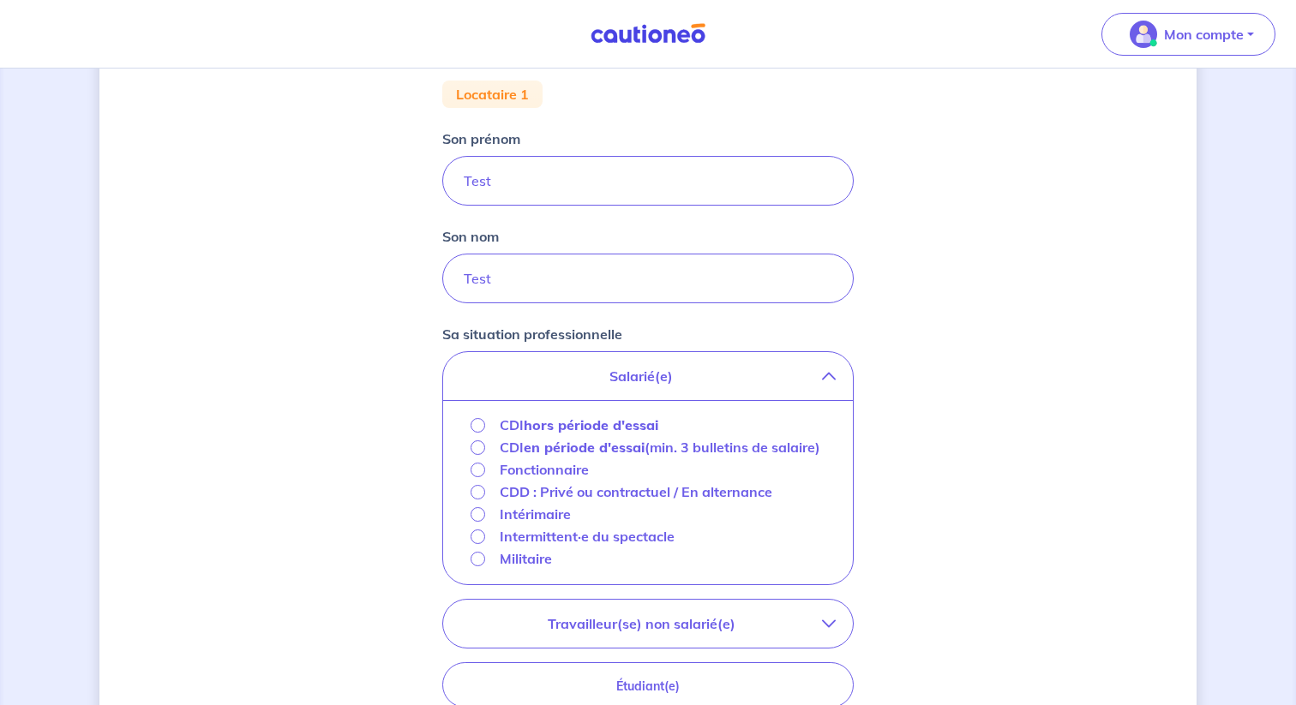
click at [660, 634] on p "Travailleur(se) non salarié(e)" at bounding box center [641, 624] width 362 height 21
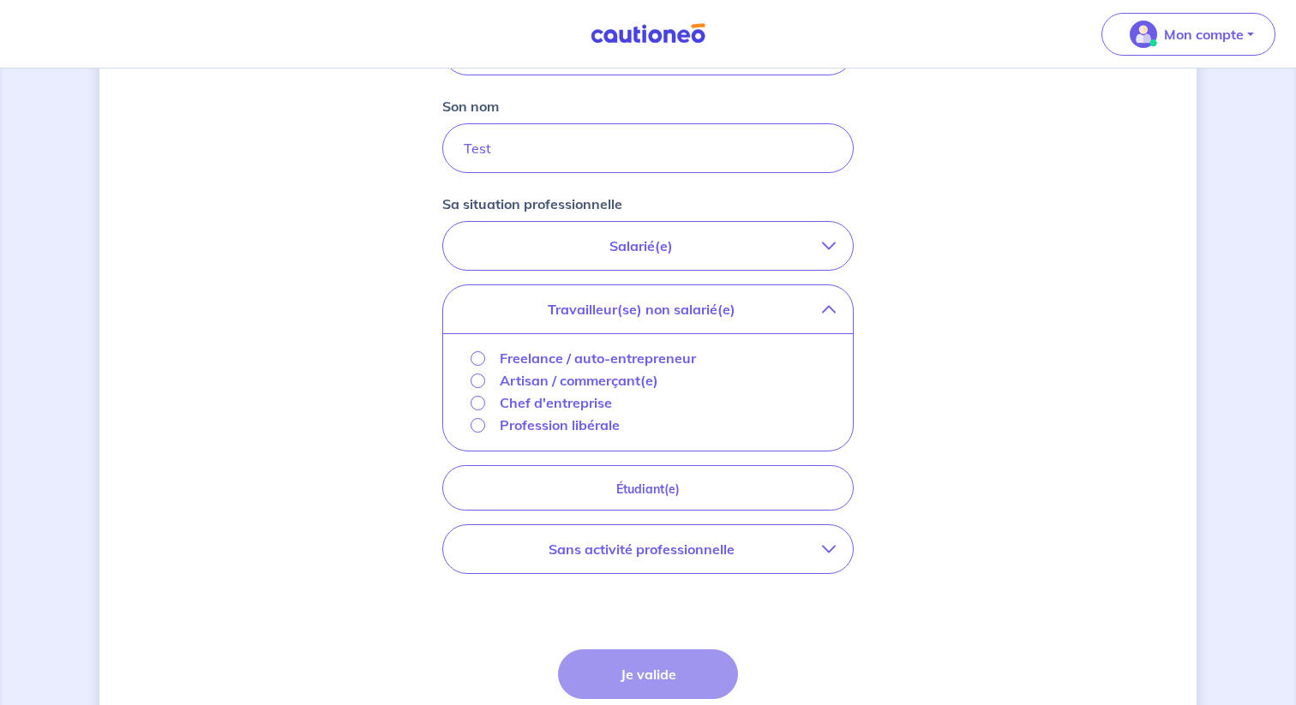
scroll to position [483, 0]
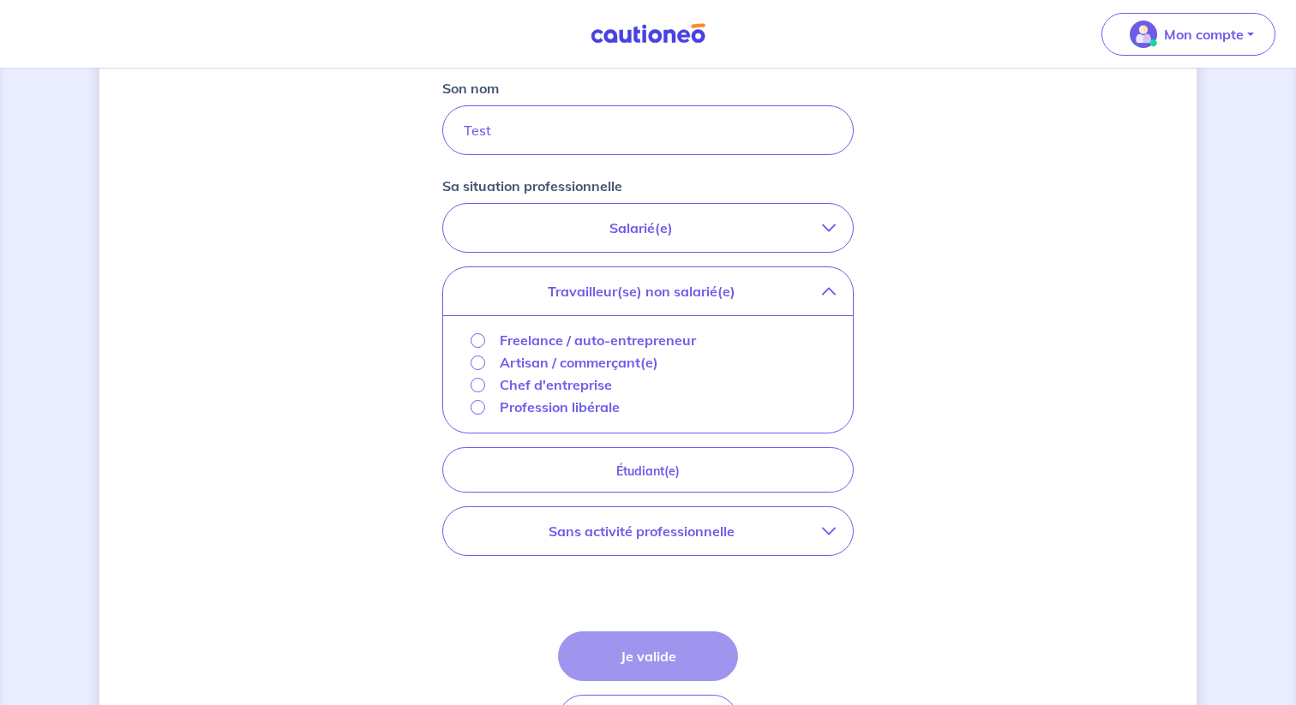
click at [672, 656] on div "Étape Précédente Précédent Je valide Je valide" at bounding box center [648, 688] width 180 height 113
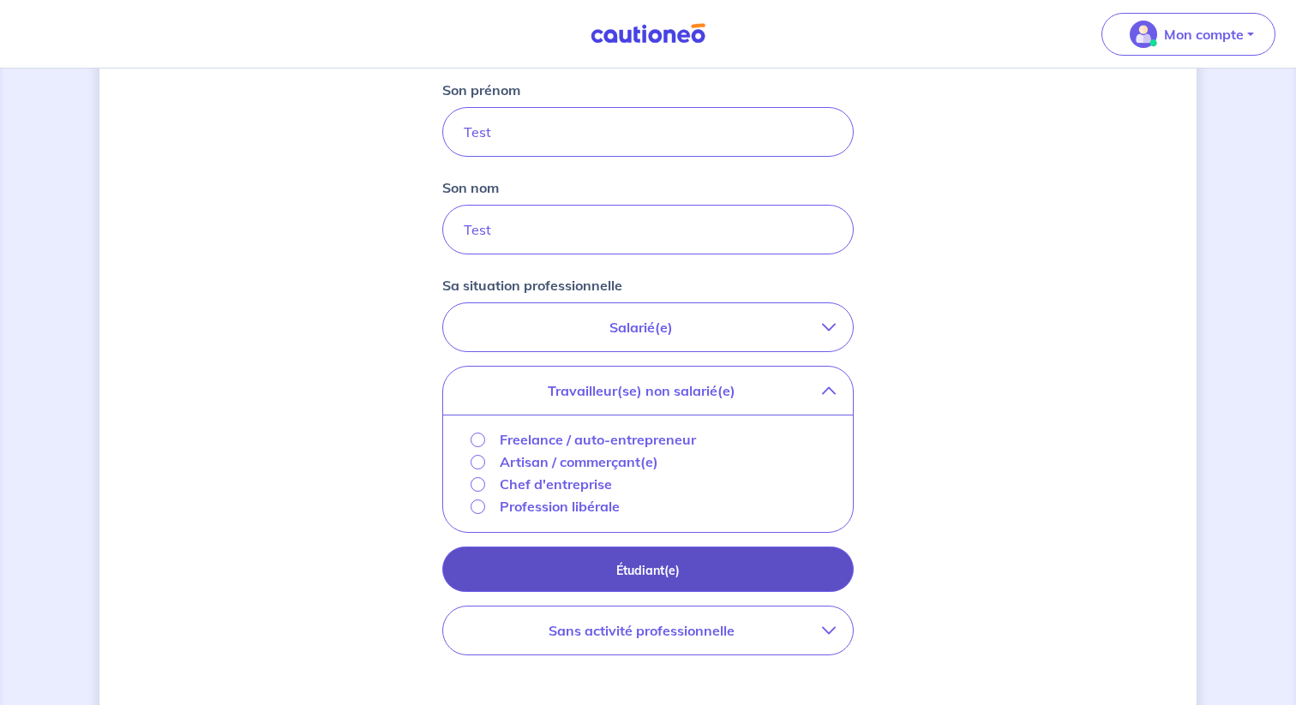
scroll to position [309, 0]
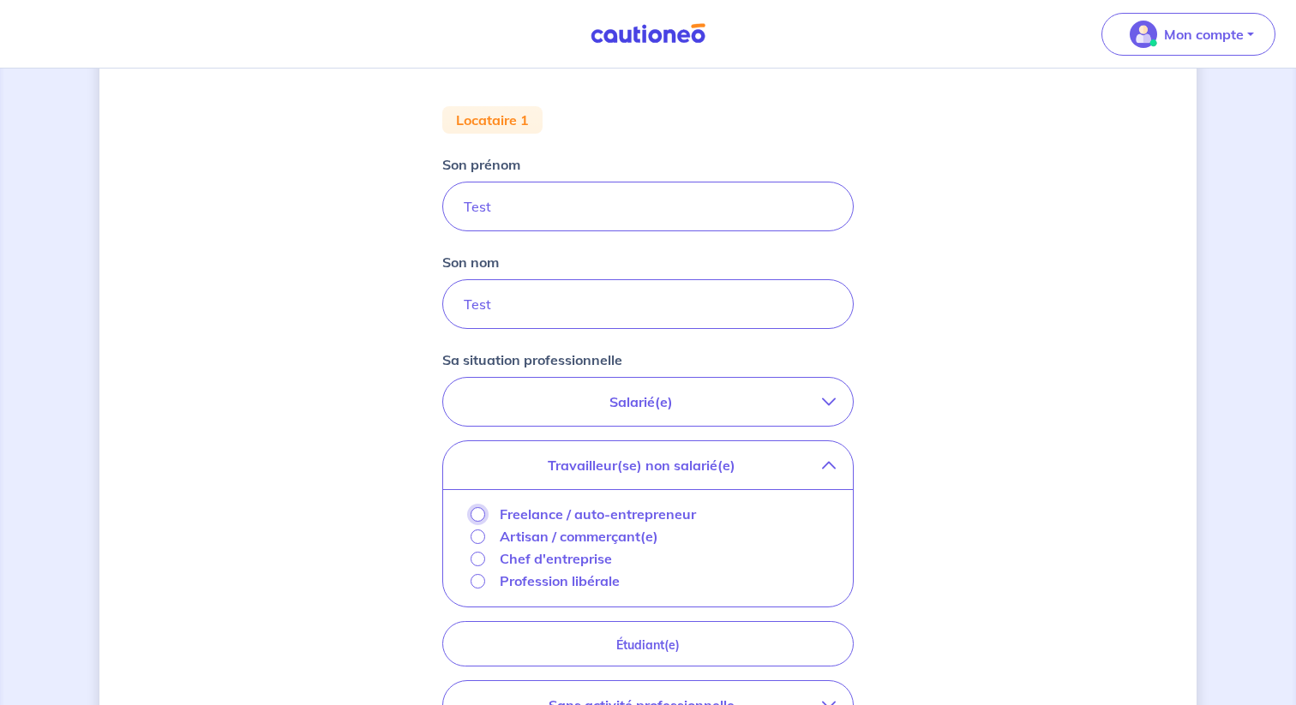
click at [474, 515] on input "Freelance / auto-entrepreneur" at bounding box center [478, 514] width 15 height 15
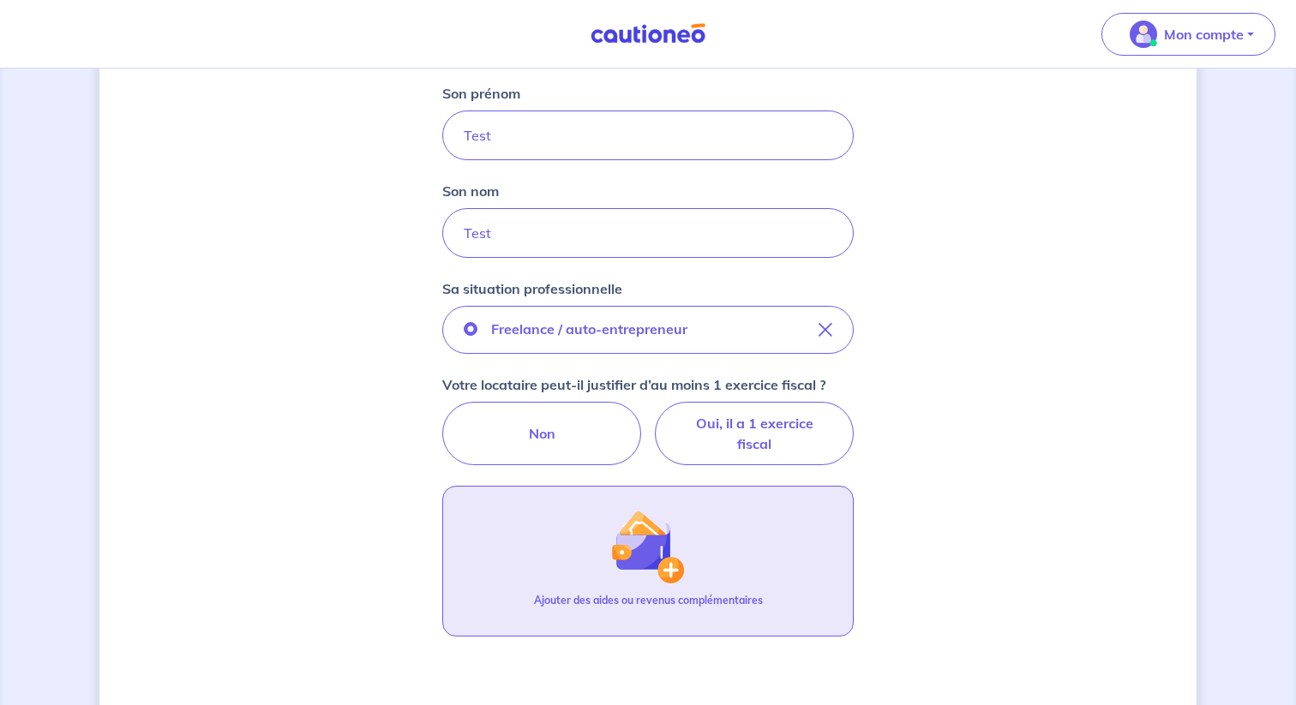
scroll to position [381, 0]
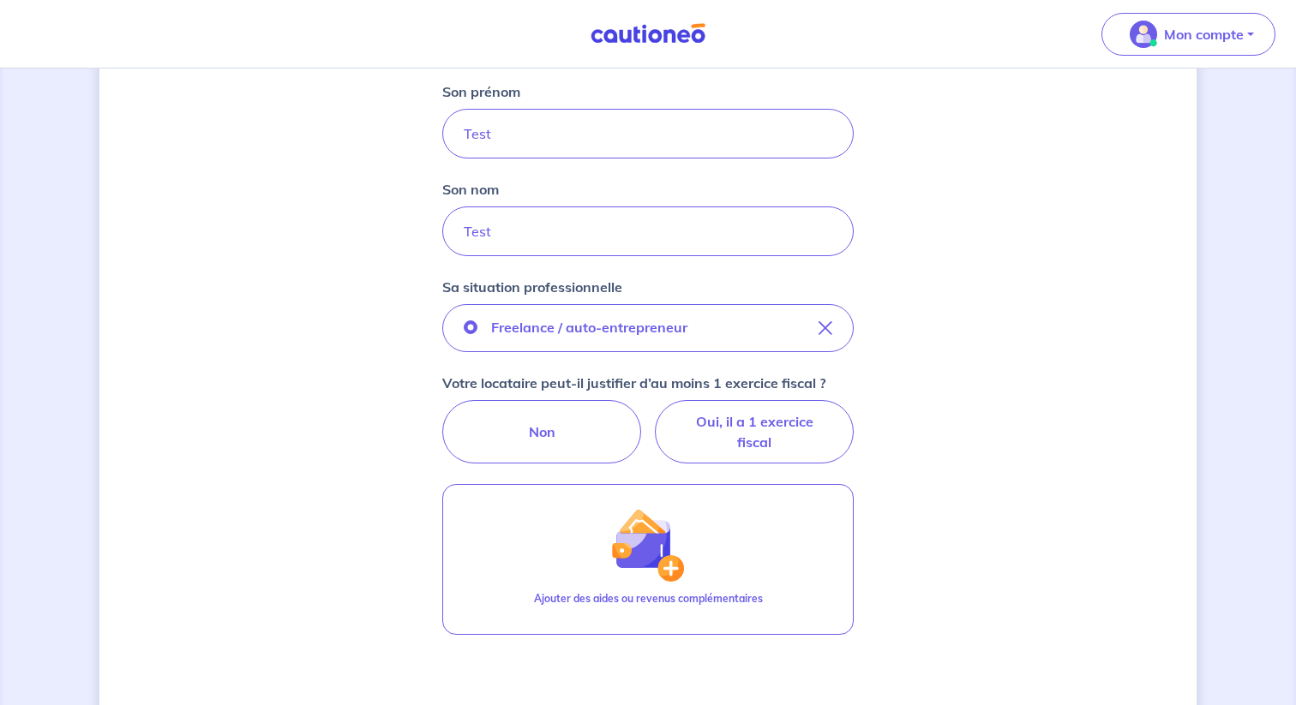
click at [815, 469] on form "Locataire 1 Son prénom Test Son nom Test Sa situation professionnelle Freelance…" at bounding box center [647, 438] width 411 height 811
click at [790, 443] on label "Oui, il a 1 exercice fiscal" at bounding box center [754, 431] width 199 height 63
click at [654, 411] on input "Oui, il a 1 exercice fiscal" at bounding box center [648, 405] width 11 height 11
radio input "true"
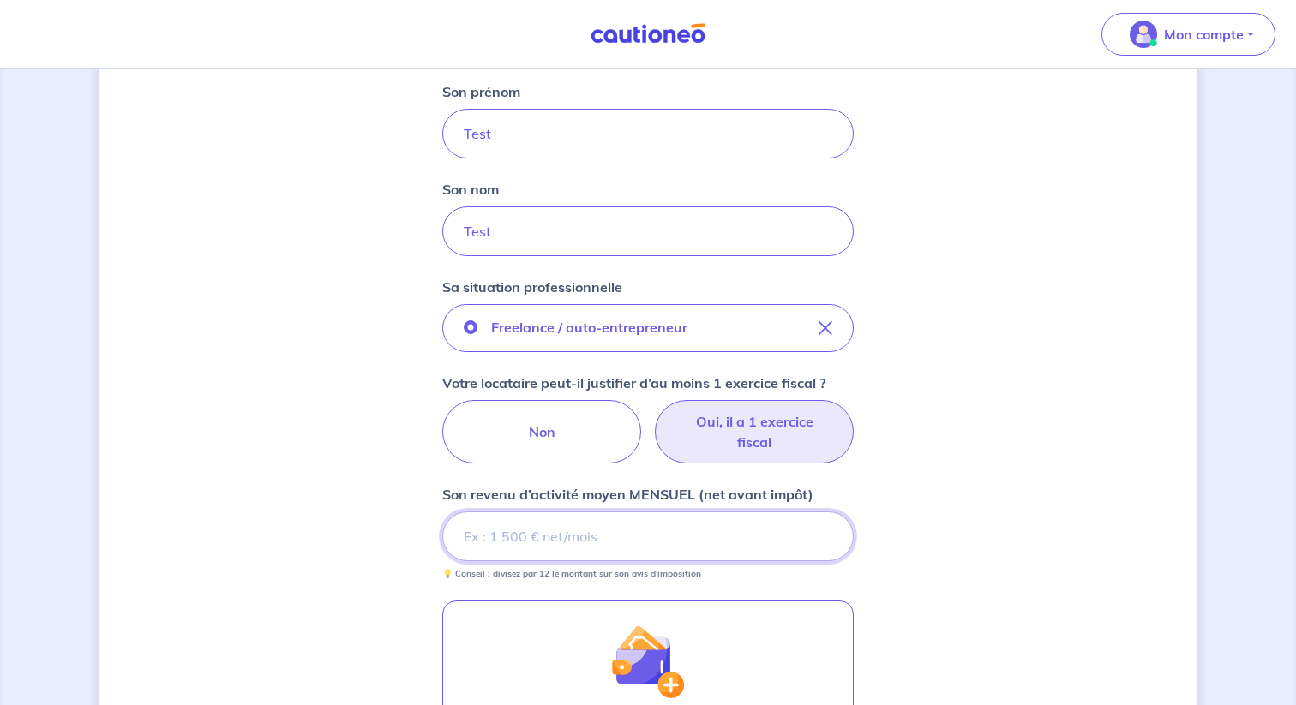
click at [605, 557] on input "Son revenu d’activité moyen MENSUEL (net avant impôt)" at bounding box center [647, 537] width 411 height 50
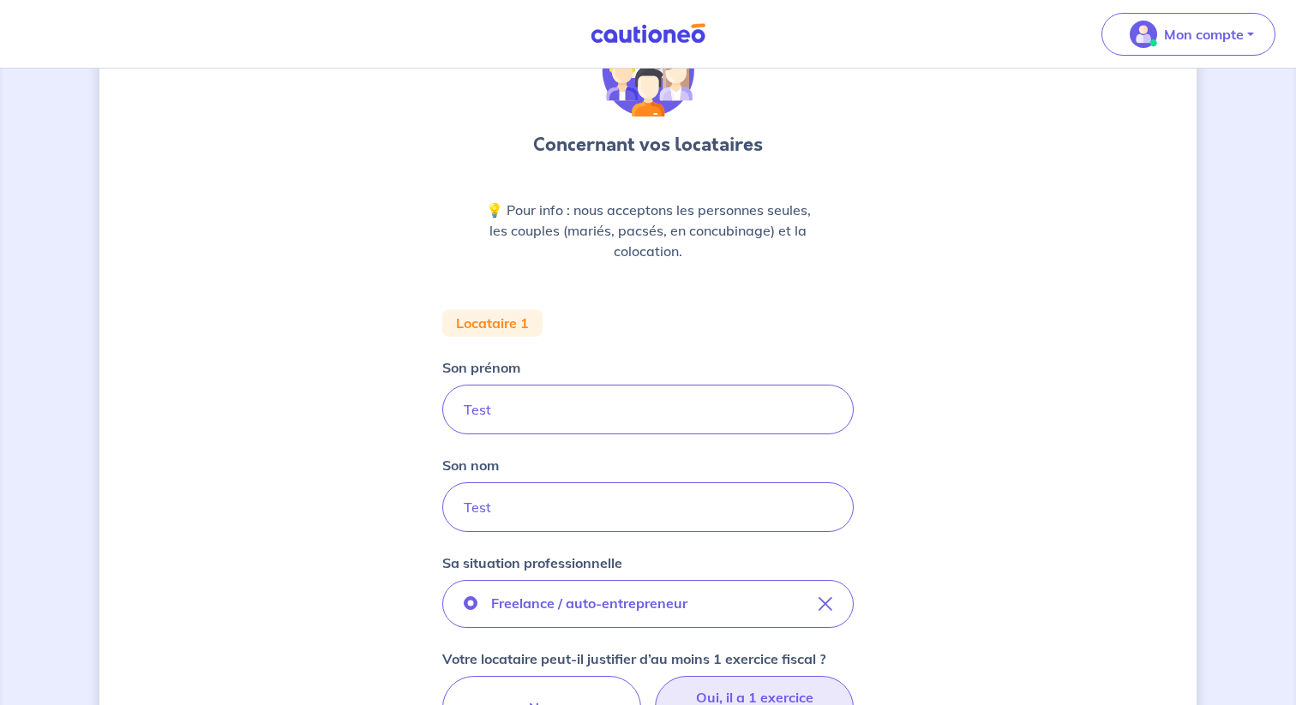
scroll to position [0, 0]
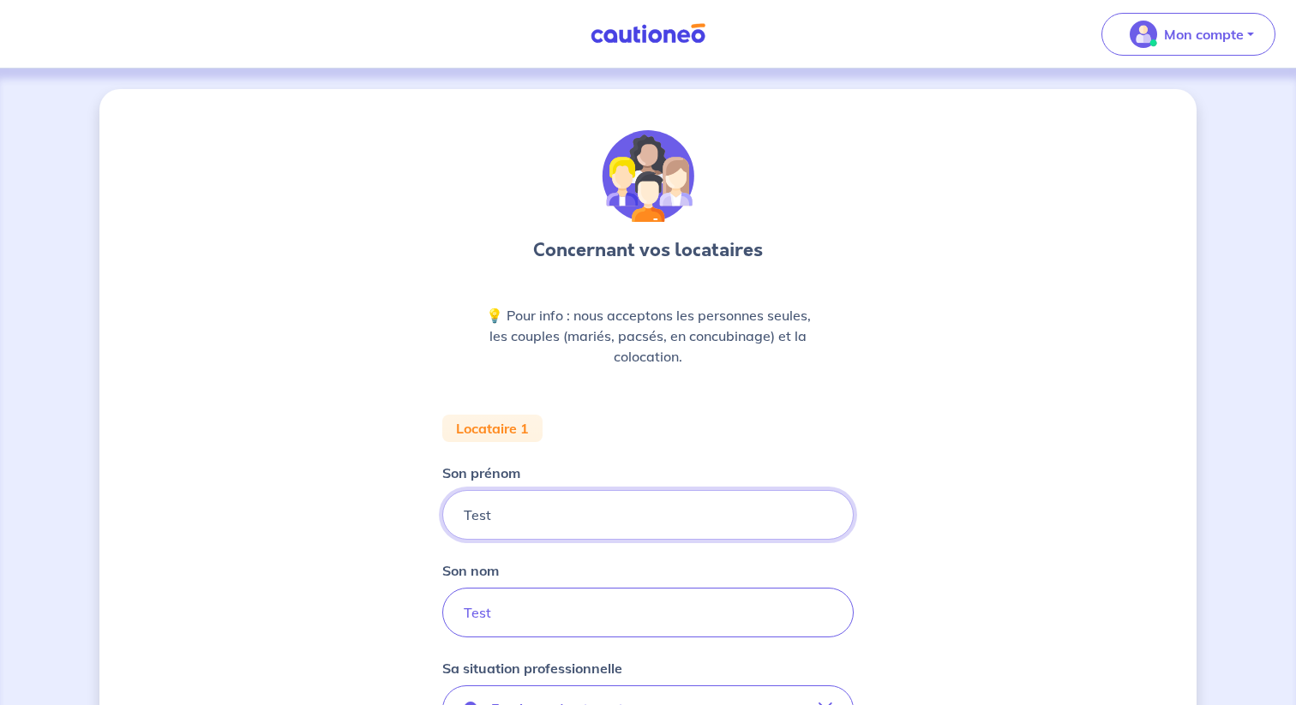
click at [691, 522] on input "Test" at bounding box center [647, 515] width 411 height 50
type input "[PERSON_NAME]"
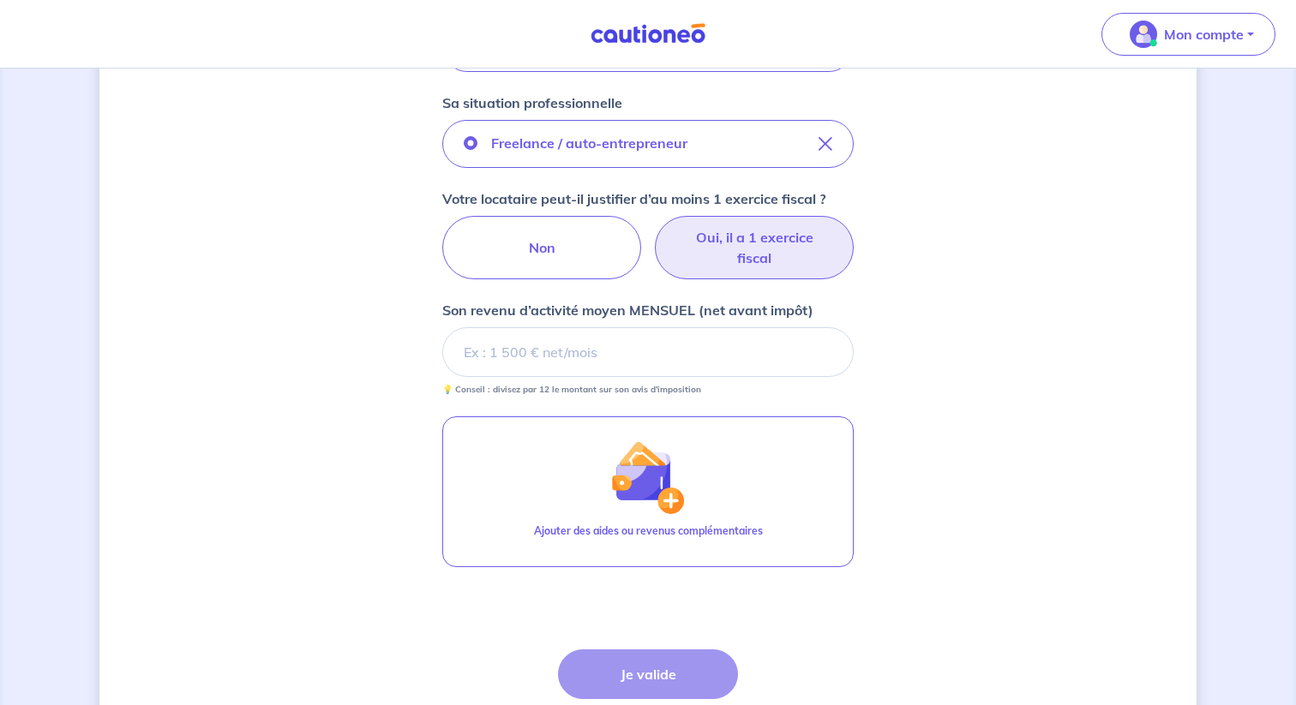
scroll to position [570, 0]
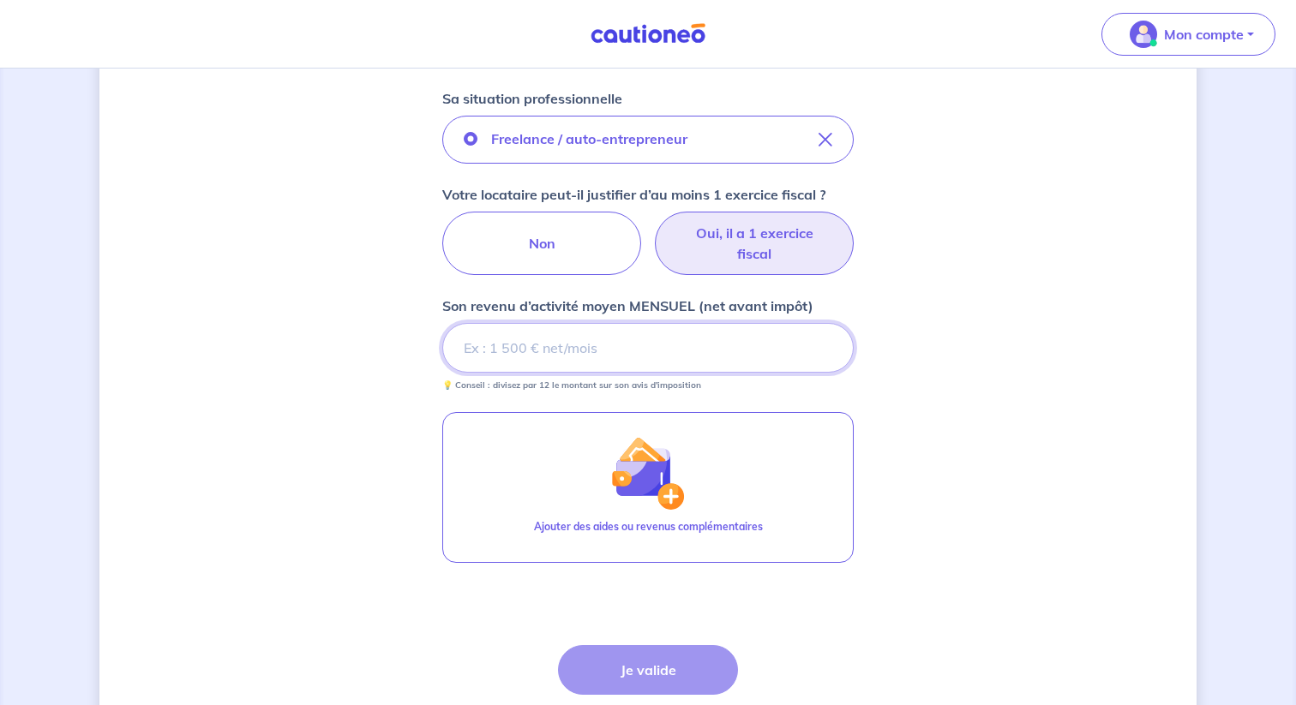
click at [657, 339] on input "Son revenu d’activité moyen MENSUEL (net avant impôt)" at bounding box center [647, 348] width 411 height 50
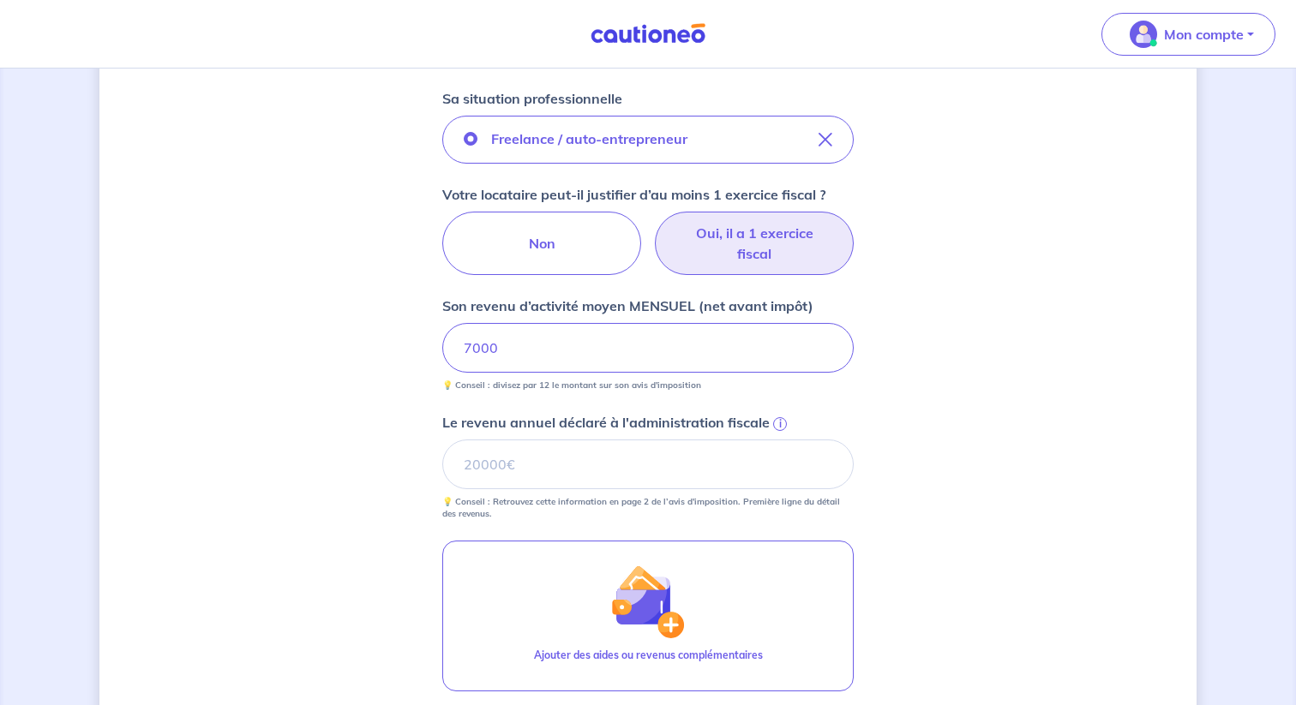
click at [375, 274] on div "Concernant vos locataires 💡 Pour info : nous acceptons les personnes seules, le…" at bounding box center [647, 234] width 1097 height 1430
click at [533, 468] on input "Le revenu annuel déclaré à l'administration fiscale i" at bounding box center [647, 465] width 411 height 50
click at [785, 423] on label "Le revenu annuel déclaré à l'administration fiscale i" at bounding box center [647, 422] width 411 height 21
click at [785, 440] on input "Le revenu annuel déclaré à l'administration fiscale i" at bounding box center [647, 465] width 411 height 50
click at [783, 425] on span "i" at bounding box center [780, 424] width 14 height 14
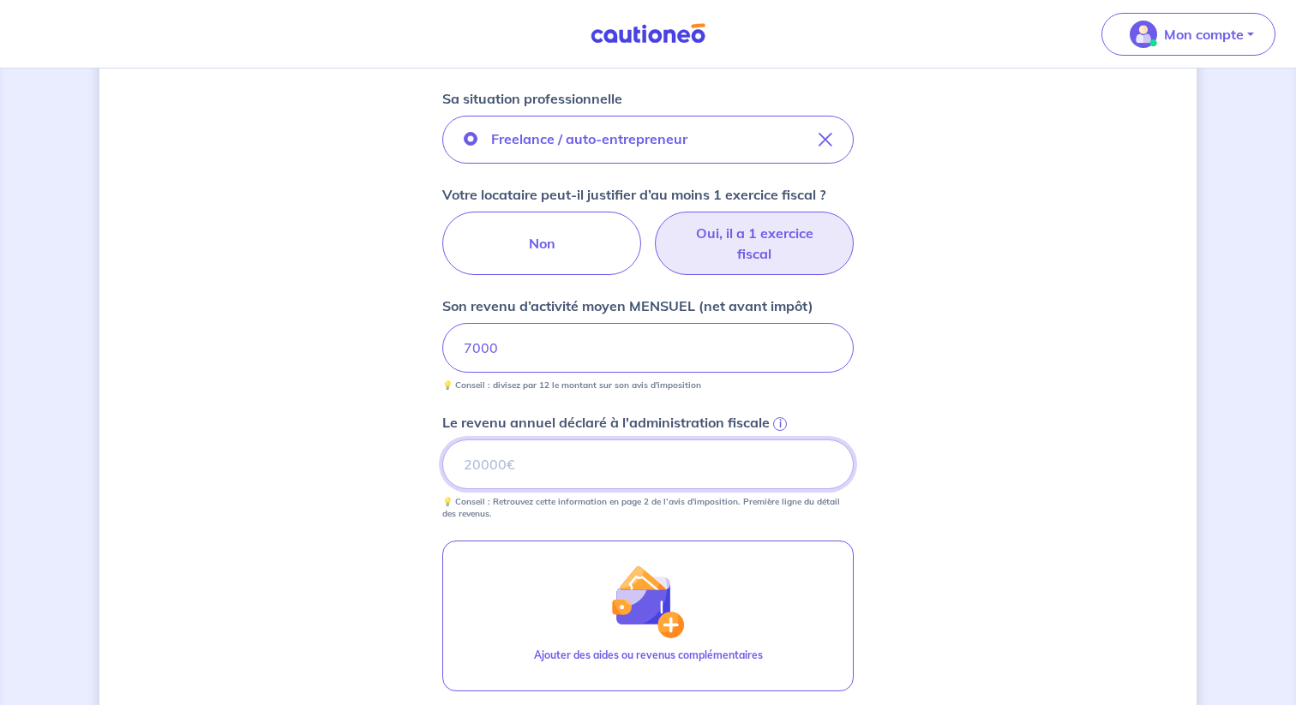
click at [783, 440] on input "Le revenu annuel déclaré à l'administration fiscale i" at bounding box center [647, 465] width 411 height 50
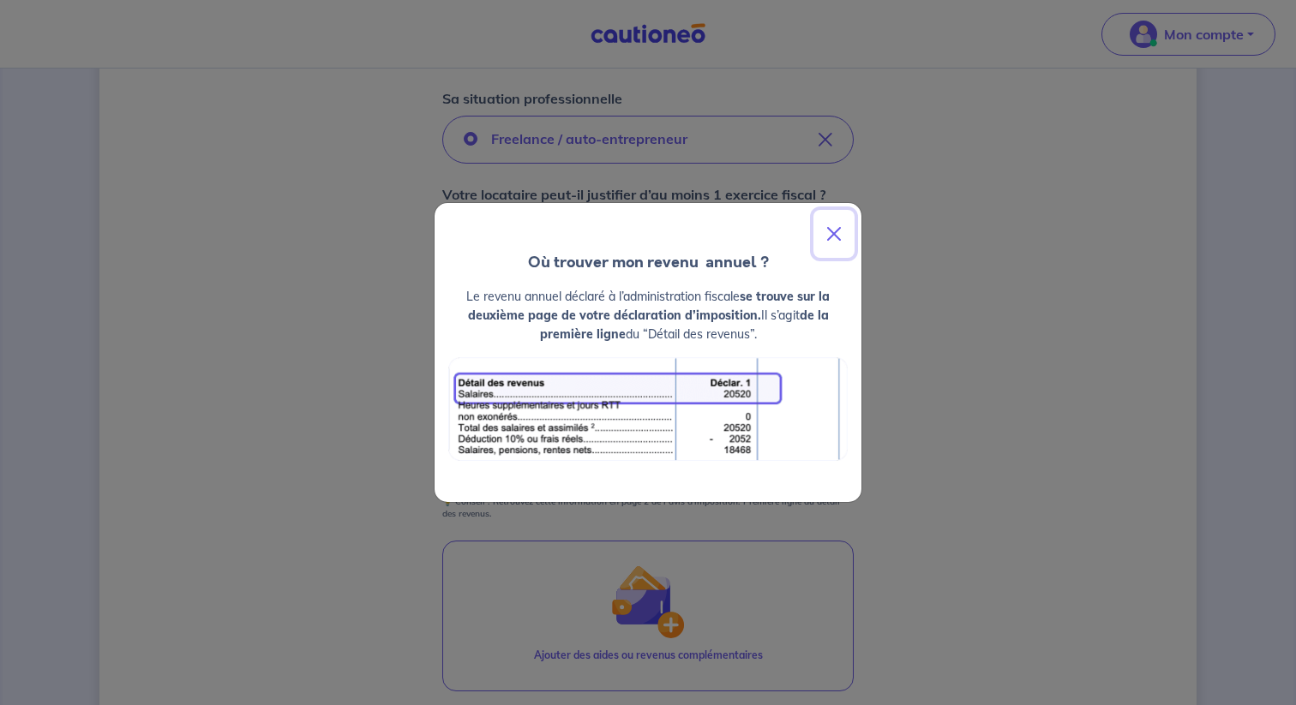
click at [832, 235] on button "Close" at bounding box center [833, 234] width 41 height 48
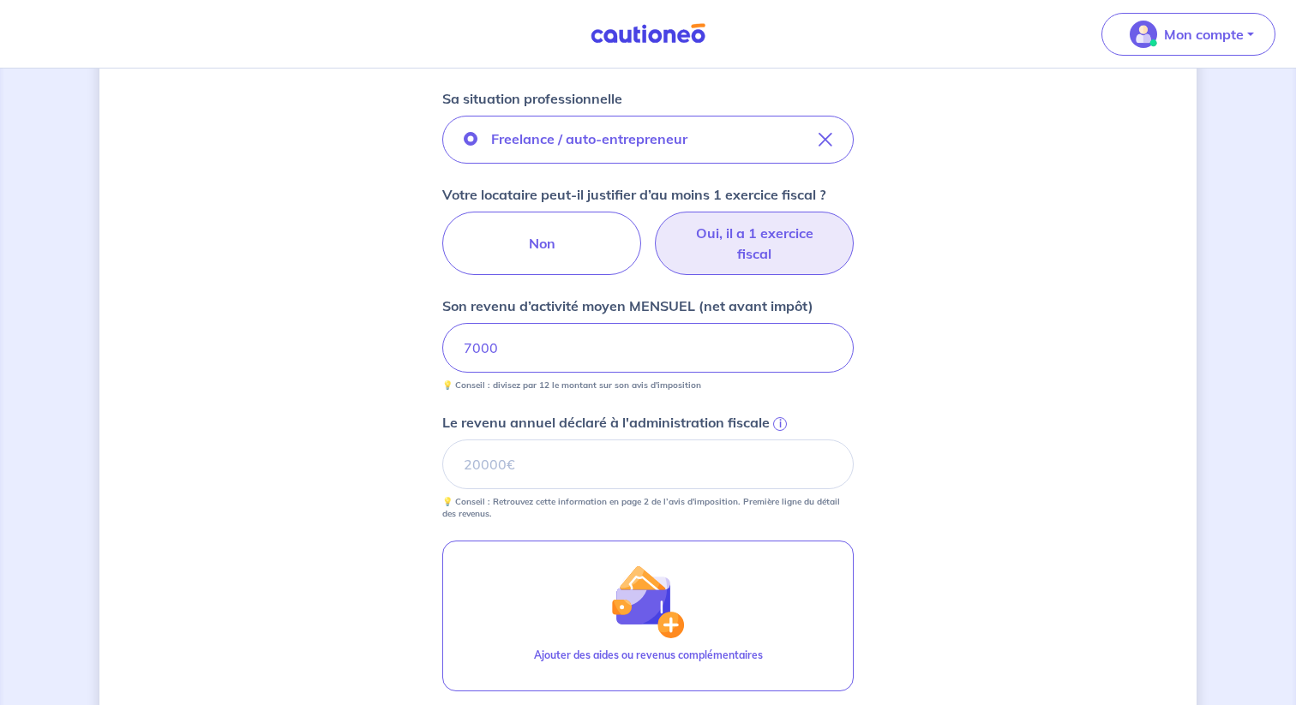
click at [771, 423] on div "i" at bounding box center [778, 422] width 17 height 17
click at [771, 440] on input "Le revenu annuel déclaré à l'administration fiscale i" at bounding box center [647, 465] width 411 height 50
click at [778, 421] on span "i" at bounding box center [780, 424] width 14 height 14
click at [778, 440] on input "Le revenu annuel déclaré à l'administration fiscale i" at bounding box center [647, 465] width 411 height 50
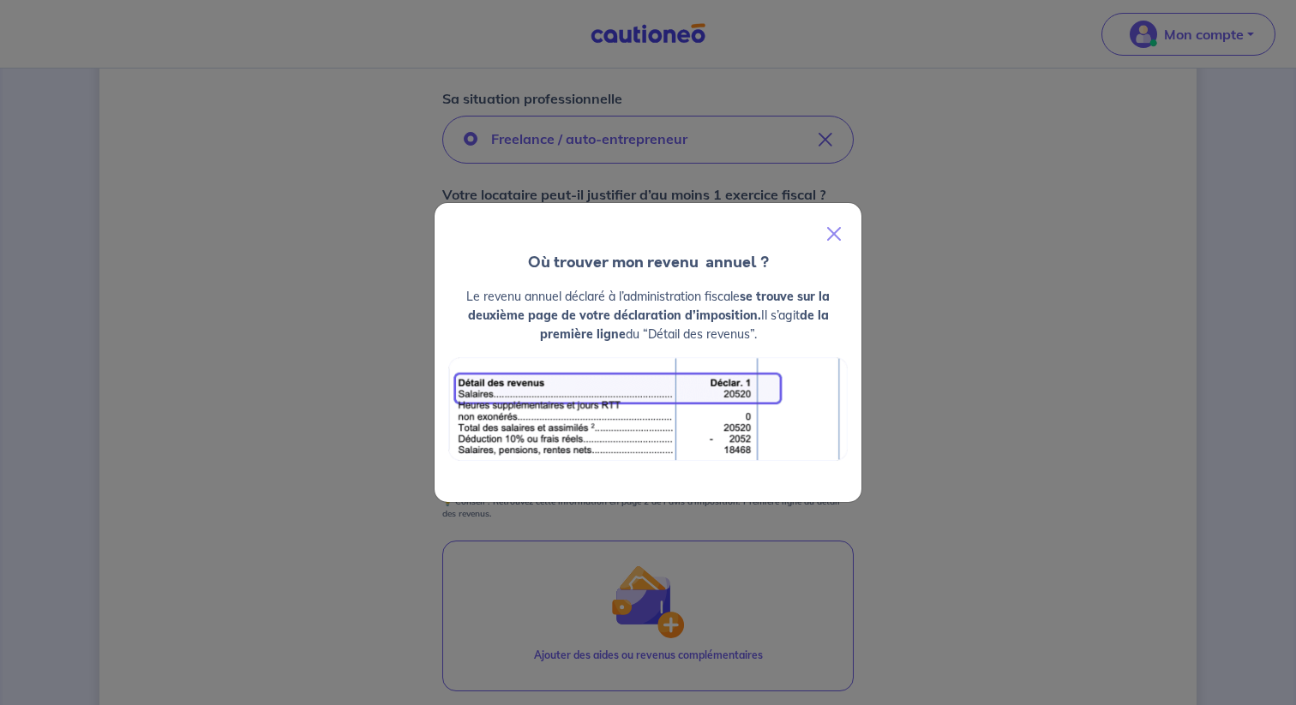
click at [861, 408] on div "Où trouver mon revenu  annuel ? Le revenu annuel déclaré à l’administration fis…" at bounding box center [648, 352] width 429 height 301
click at [831, 234] on button "Close" at bounding box center [833, 234] width 41 height 48
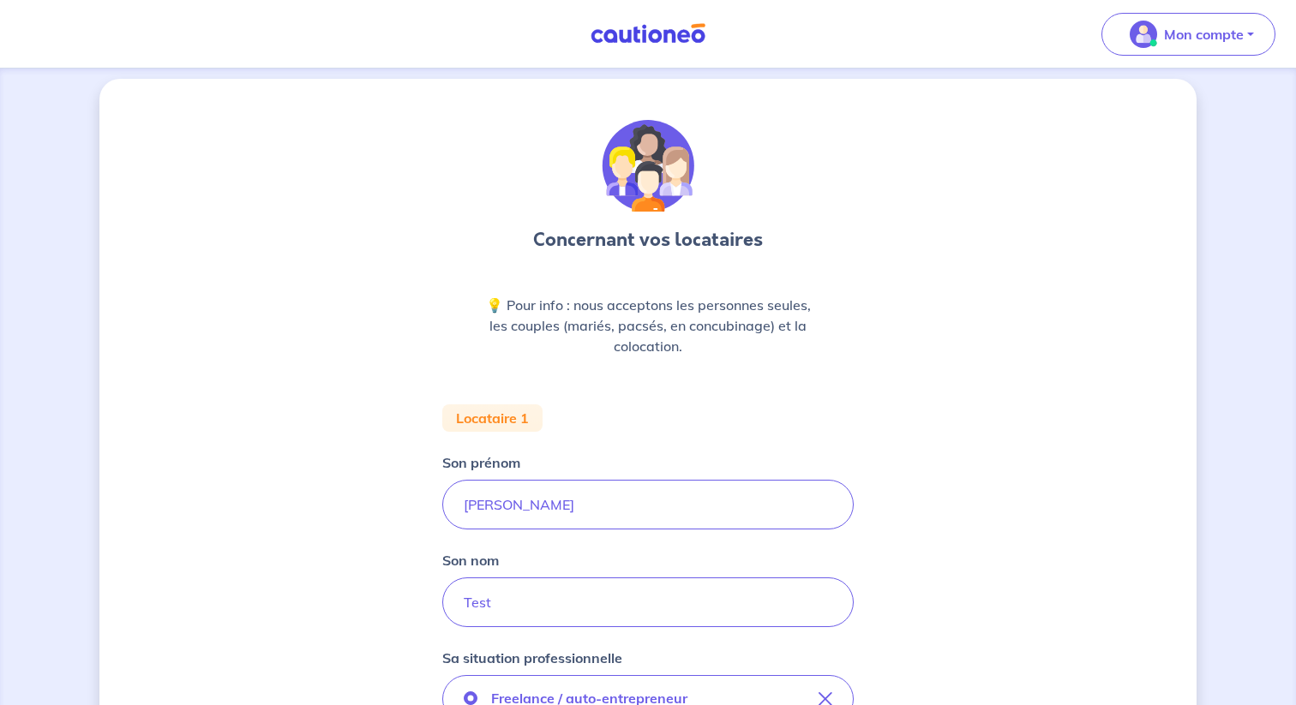
scroll to position [0, 0]
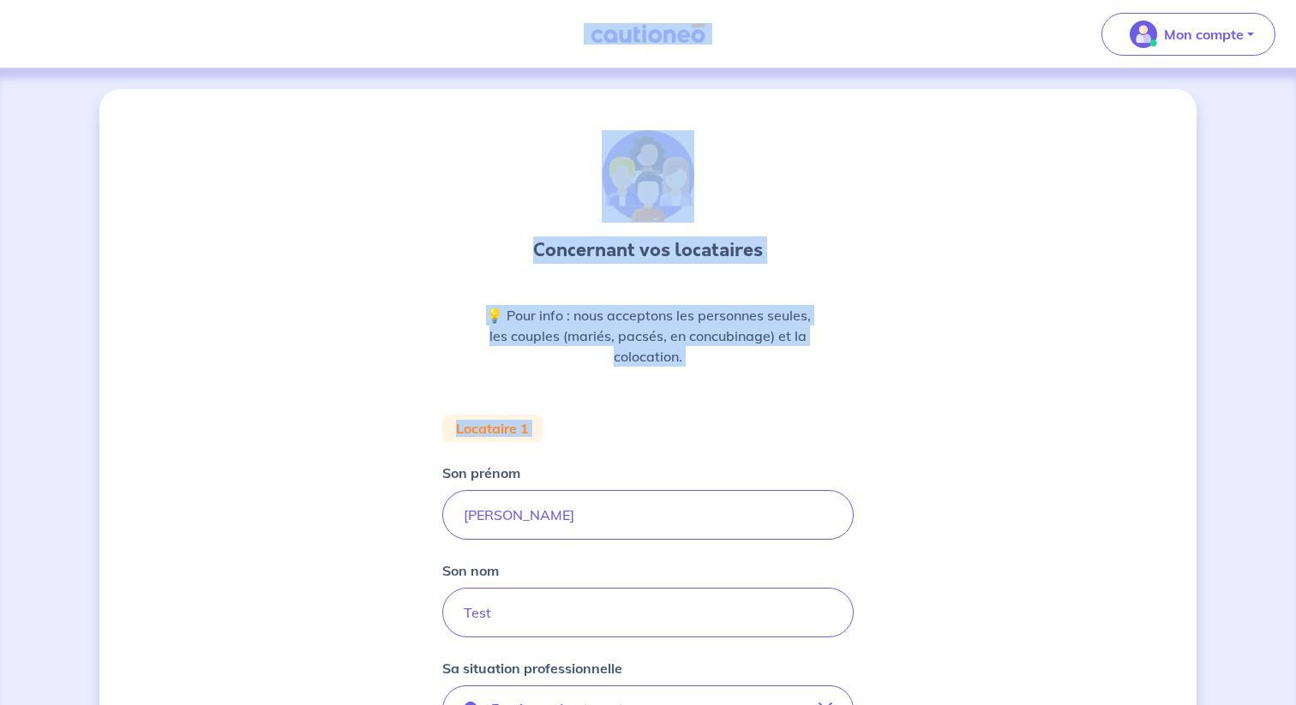
drag, startPoint x: 529, startPoint y: 29, endPoint x: 978, endPoint y: 437, distance: 606.7
